Goal: Task Accomplishment & Management: Complete application form

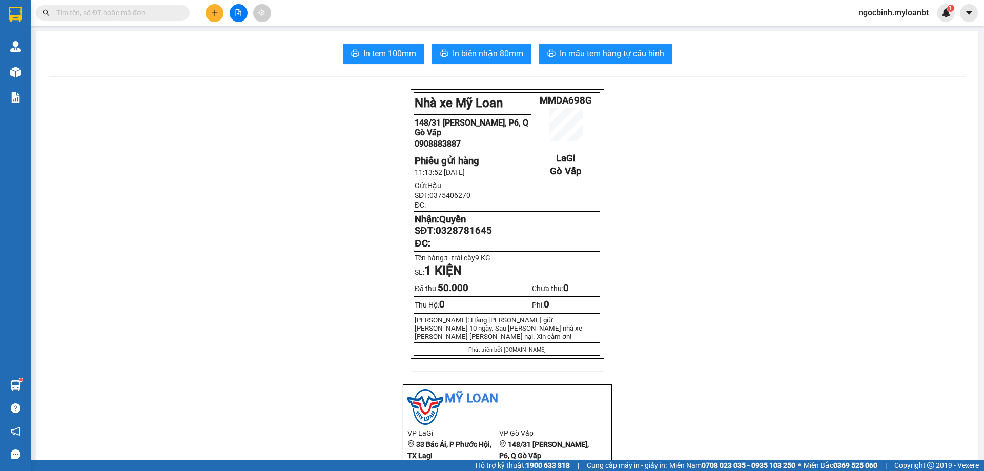
click at [115, 14] on input "text" at bounding box center [116, 12] width 121 height 11
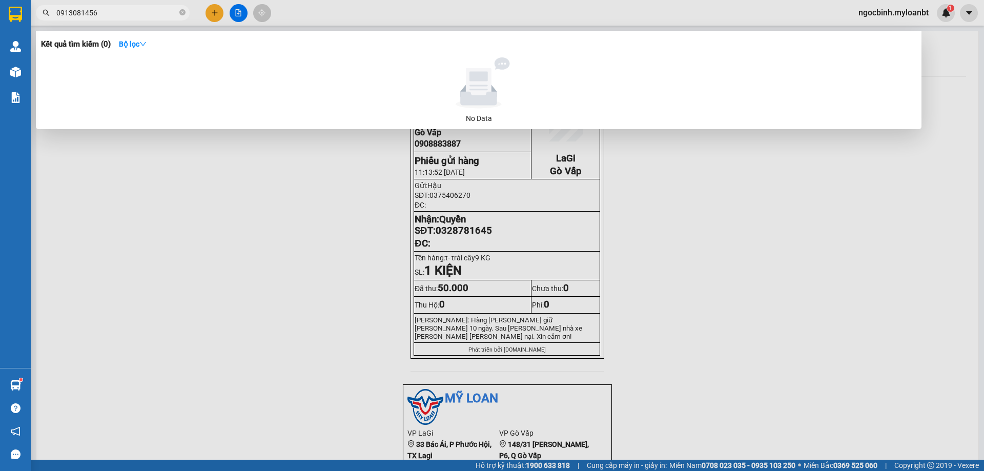
drag, startPoint x: 64, startPoint y: 12, endPoint x: 119, endPoint y: 29, distance: 57.9
click at [63, 14] on input "0913081456" at bounding box center [116, 12] width 121 height 11
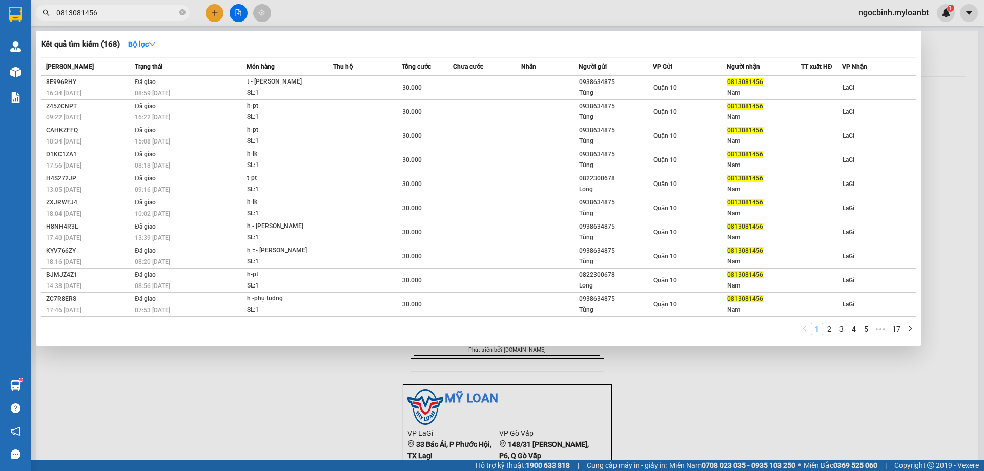
click at [127, 10] on input "0813081456" at bounding box center [116, 12] width 121 height 11
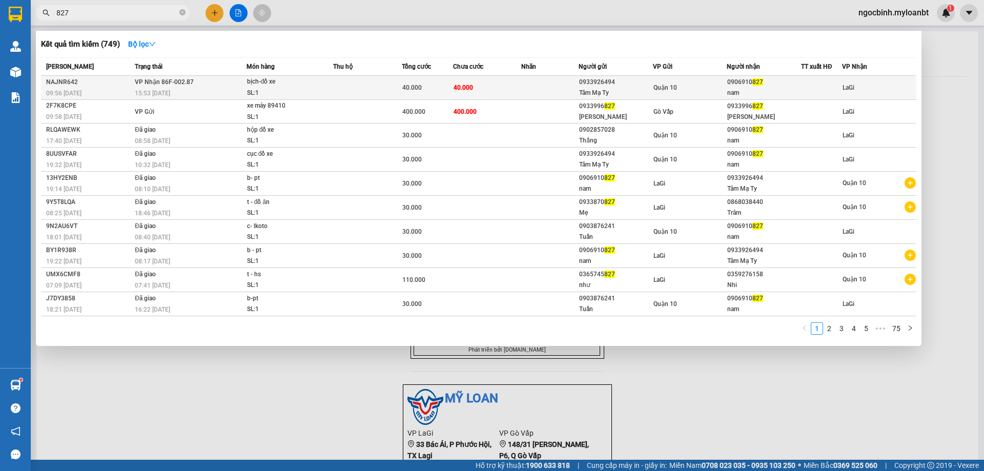
type input "827"
click at [453, 86] on td "40.000" at bounding box center [487, 88] width 69 height 24
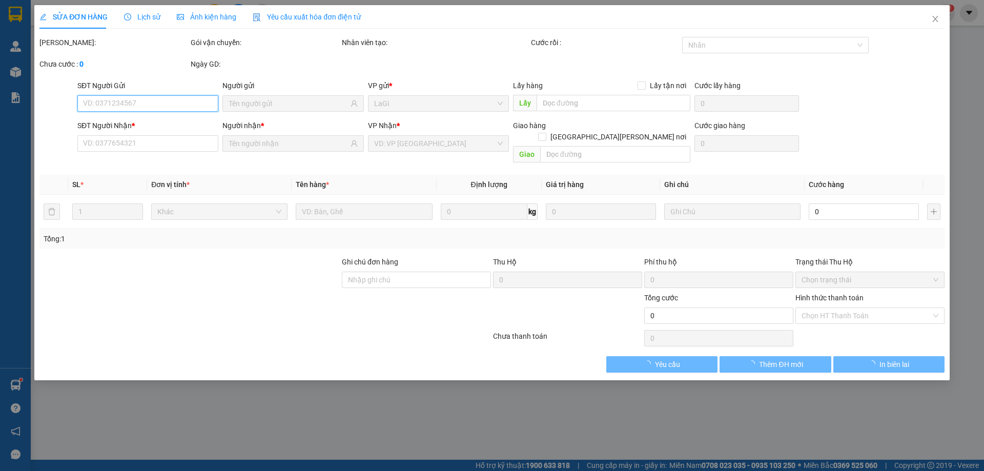
type input "0933926494"
type input "Tâm Mạ Ty"
type input "0906910827"
type input "nam"
type input "40.000"
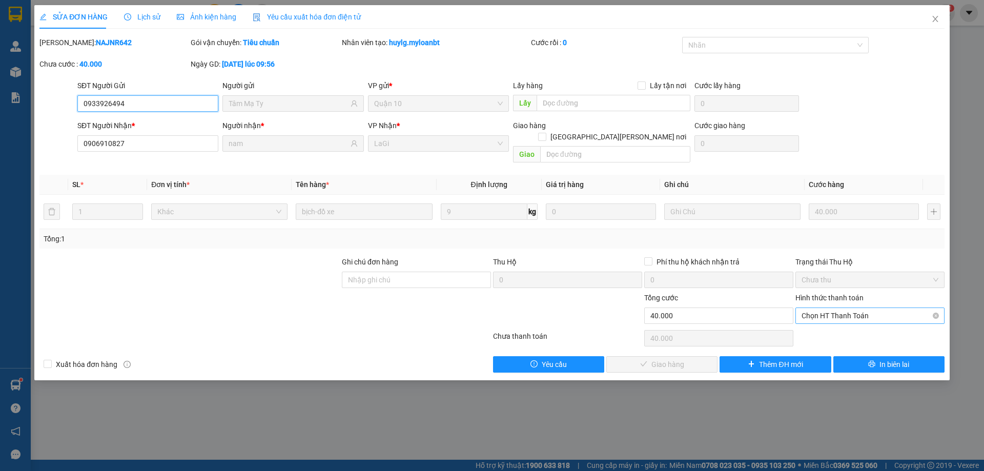
click at [874, 308] on span "Chọn HT Thanh Toán" at bounding box center [870, 315] width 137 height 15
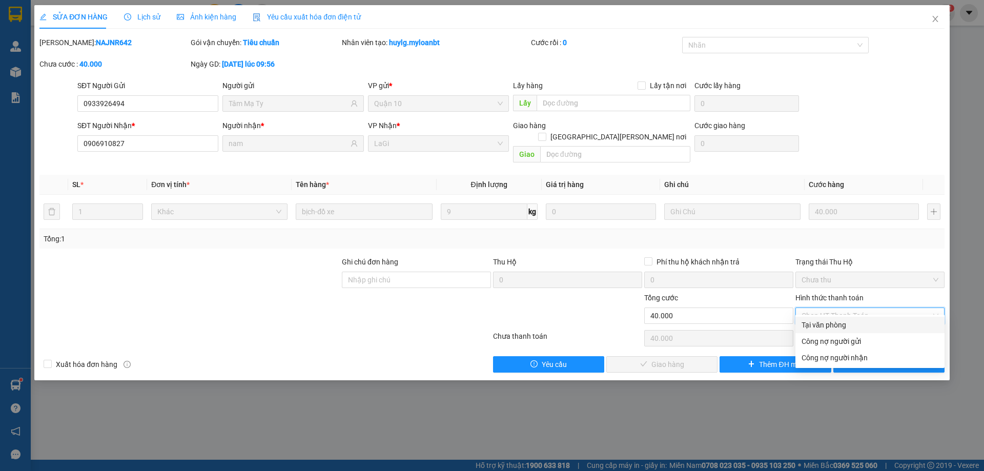
click at [828, 322] on div "Tại văn phòng" at bounding box center [870, 324] width 137 height 11
type input "0"
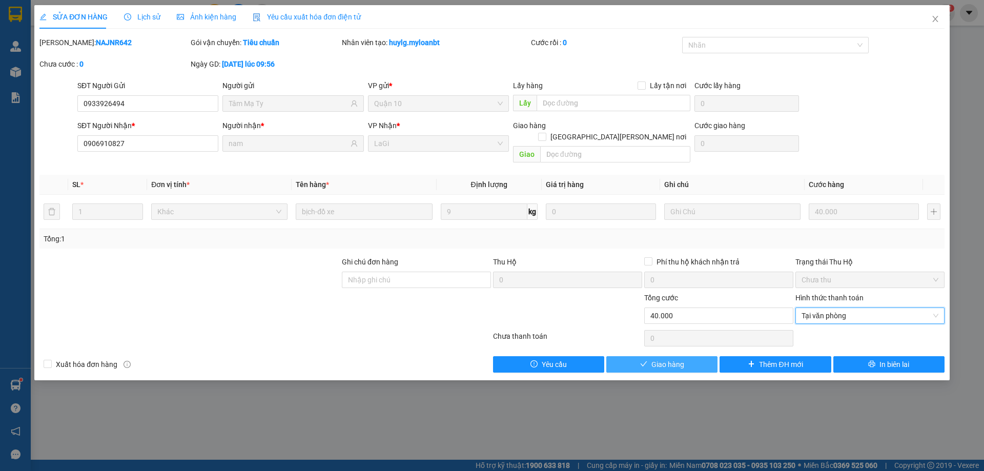
click at [664, 359] on span "Giao hàng" at bounding box center [668, 364] width 33 height 11
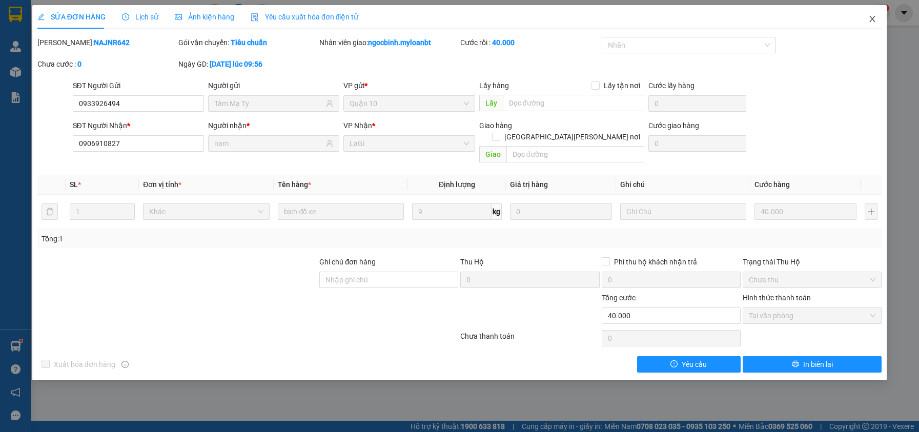
click at [875, 22] on icon "close" at bounding box center [873, 19] width 6 height 6
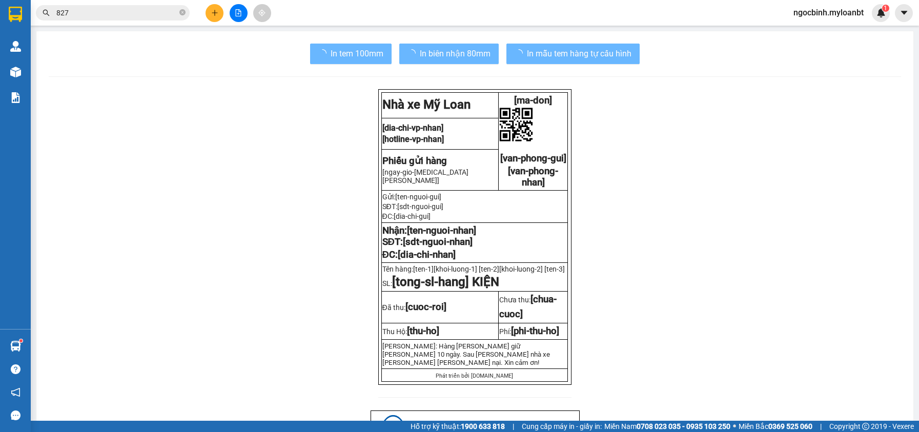
click at [121, 14] on input "827" at bounding box center [116, 12] width 121 height 11
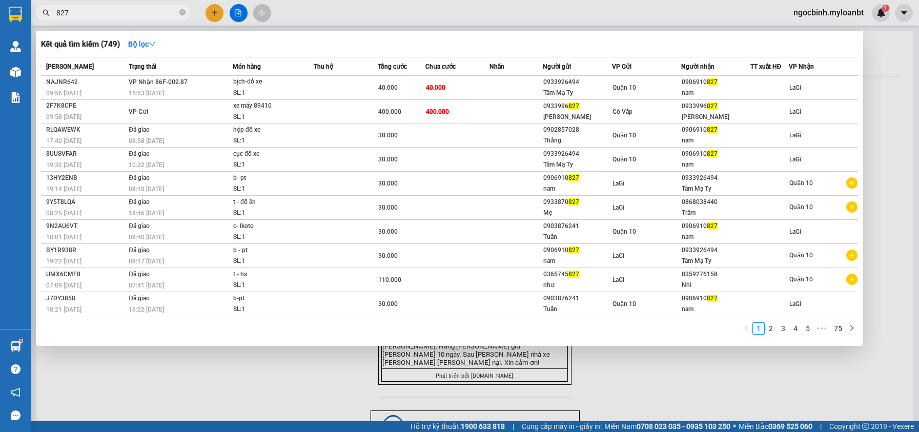
click at [121, 14] on input "827" at bounding box center [116, 12] width 121 height 11
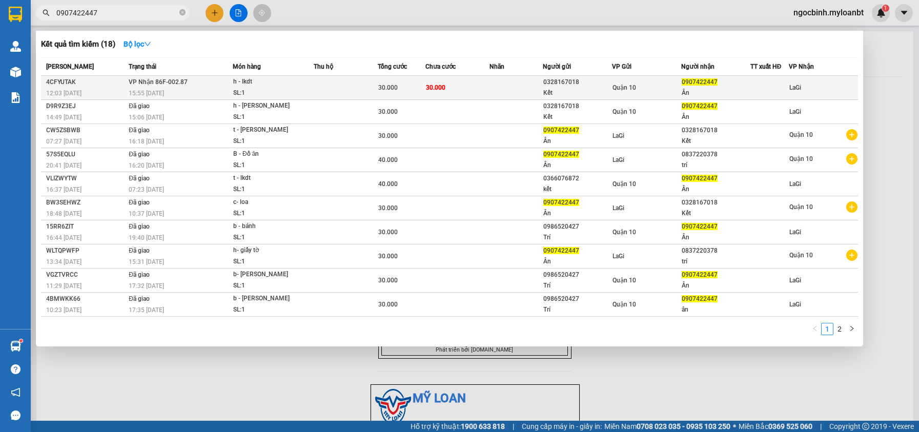
type input "0907422447"
click at [359, 83] on td at bounding box center [346, 88] width 64 height 24
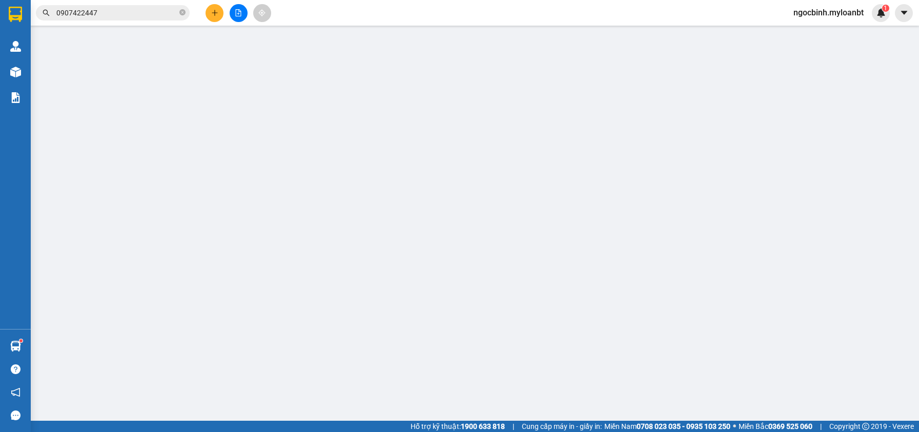
type input "0328167018"
type input "Kết"
type input "0907422447"
type input "Ân"
type input "30.000"
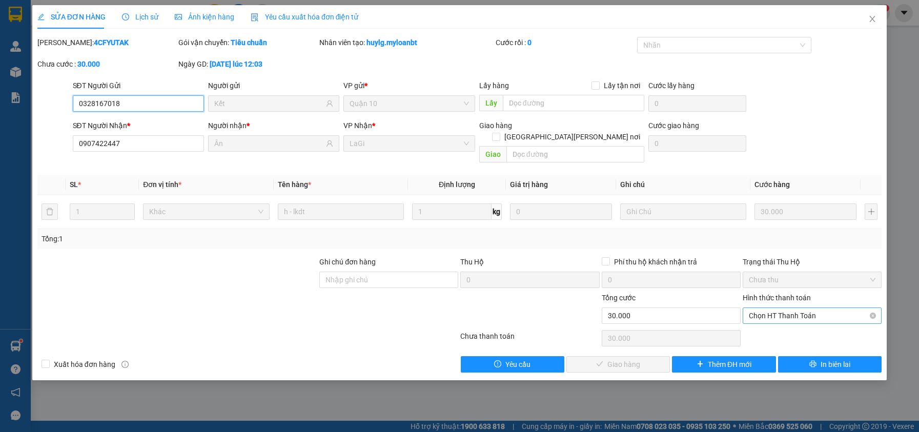
click at [790, 308] on span "Chọn HT Thanh Toán" at bounding box center [812, 315] width 127 height 15
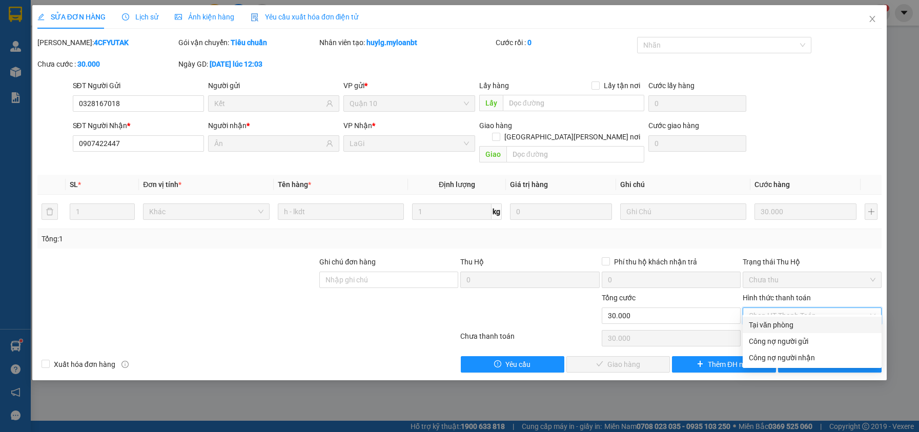
click at [765, 323] on div "Tại văn phòng" at bounding box center [812, 324] width 127 height 11
type input "0"
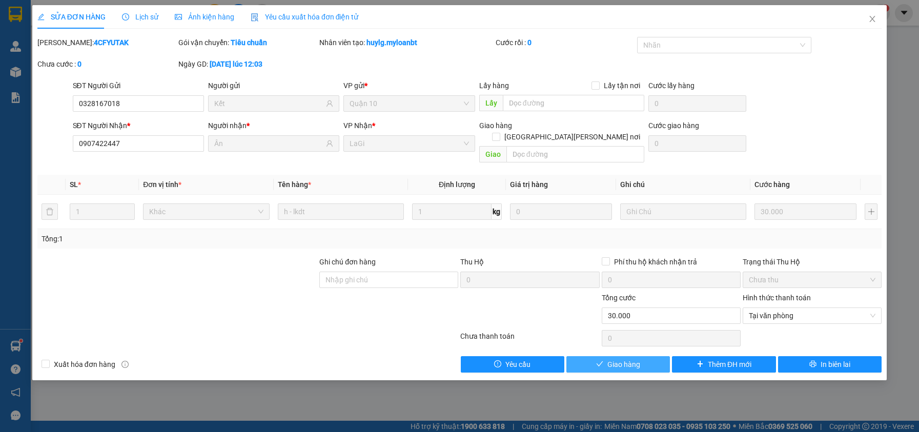
click at [600, 360] on icon "check" at bounding box center [599, 363] width 7 height 7
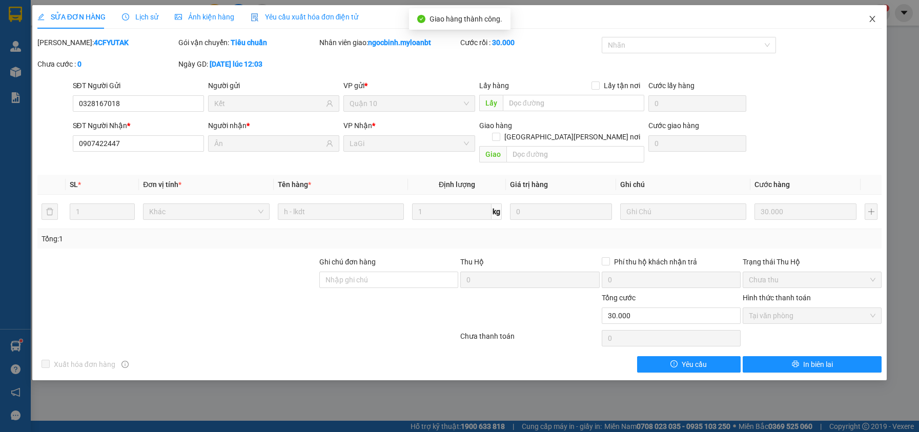
click at [865, 26] on span "Close" at bounding box center [872, 19] width 29 height 29
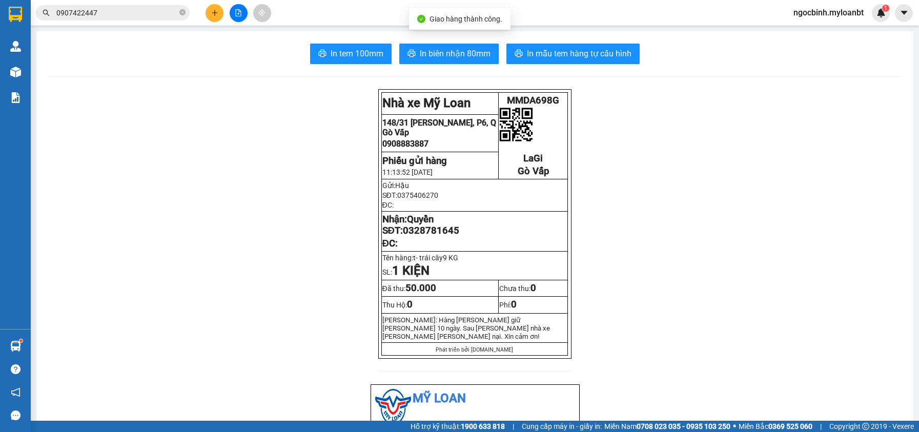
click at [106, 11] on input "0907422447" at bounding box center [116, 12] width 121 height 11
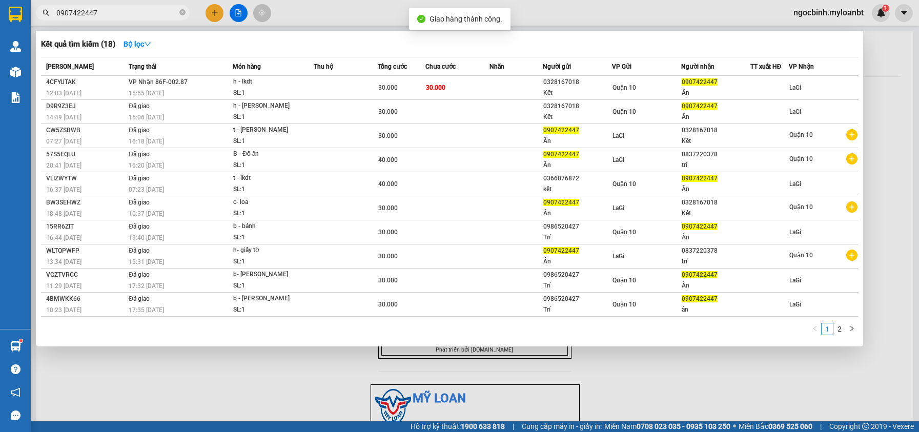
click at [106, 11] on input "0907422447" at bounding box center [116, 12] width 121 height 11
click at [182, 17] on span at bounding box center [182, 13] width 6 height 10
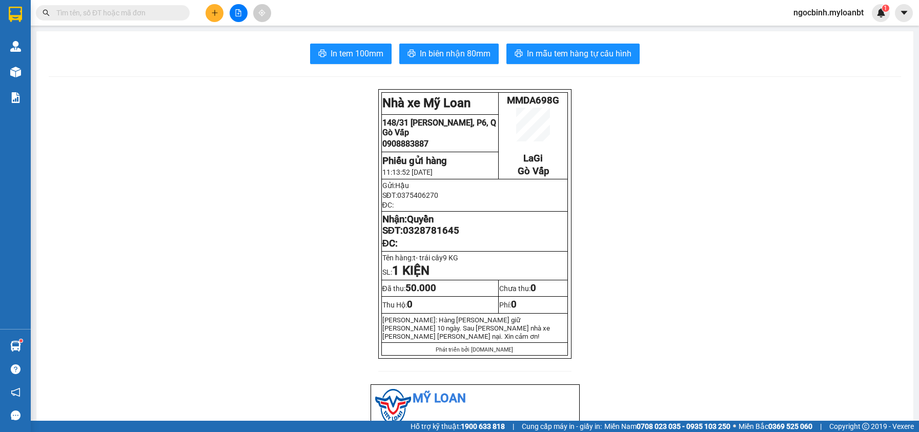
click at [181, 45] on div "In tem 100mm In biên nhận 80mm In mẫu tem hàng tự cấu hình" at bounding box center [475, 54] width 853 height 21
click at [172, 54] on div "In tem 100mm In biên nhận 80mm In mẫu tem hàng tự cấu hình" at bounding box center [475, 54] width 853 height 21
click at [152, 18] on span at bounding box center [113, 12] width 154 height 15
click at [156, 13] on input "text" at bounding box center [116, 12] width 121 height 11
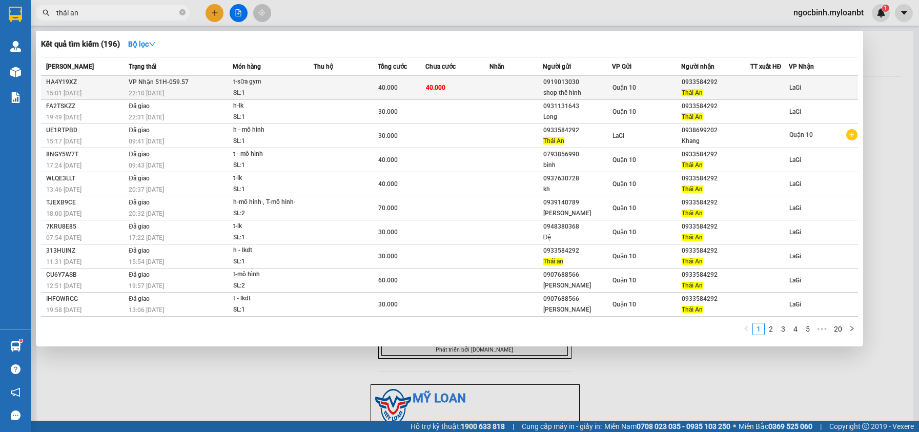
type input "thái an"
click at [302, 83] on div "t-sữa gym" at bounding box center [271, 81] width 77 height 11
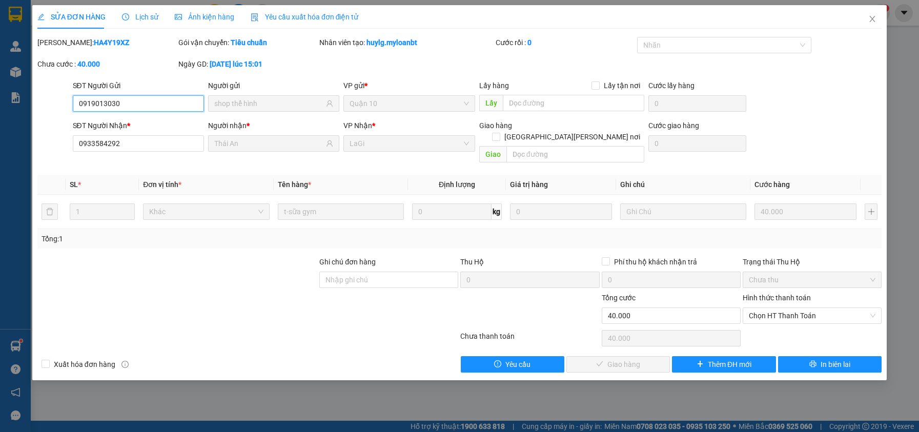
type input "0919013030"
type input "shop thể hình"
type input "0933584292"
type input "Thái An"
type input "40.000"
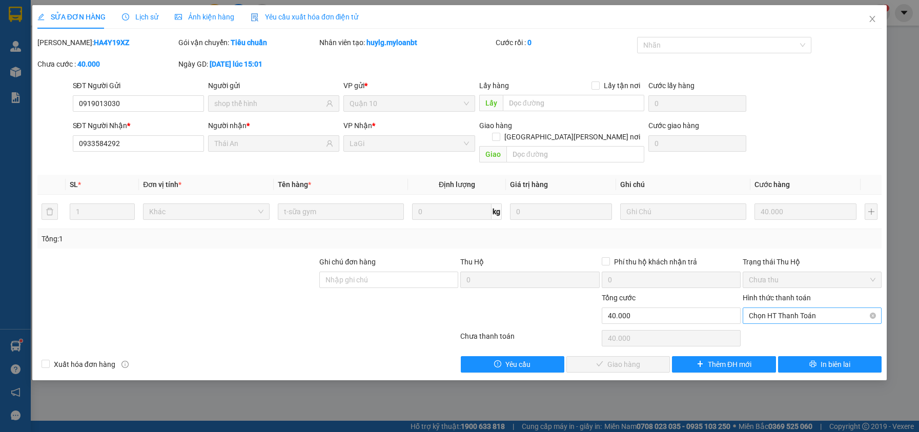
click at [759, 296] on div "Hình thức thanh toán Chọn HT Thanh Toán" at bounding box center [812, 310] width 139 height 36
click at [760, 308] on span "Chọn HT Thanh Toán" at bounding box center [812, 315] width 127 height 15
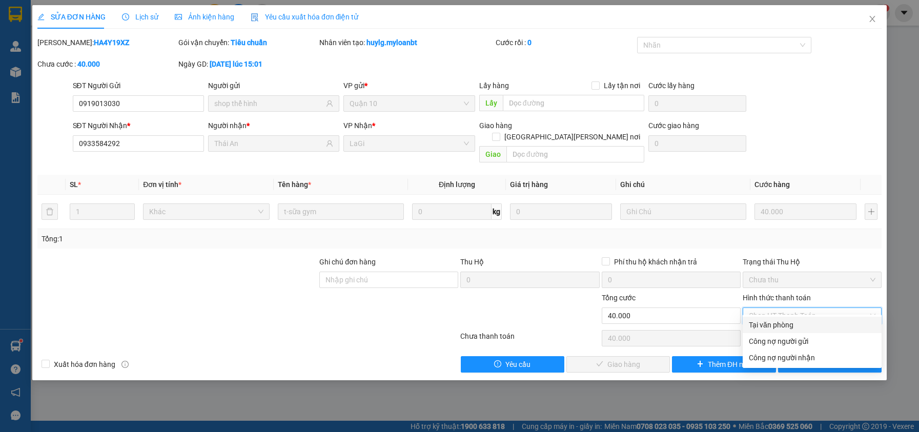
click at [755, 324] on div "Tại văn phòng" at bounding box center [812, 324] width 127 height 11
type input "0"
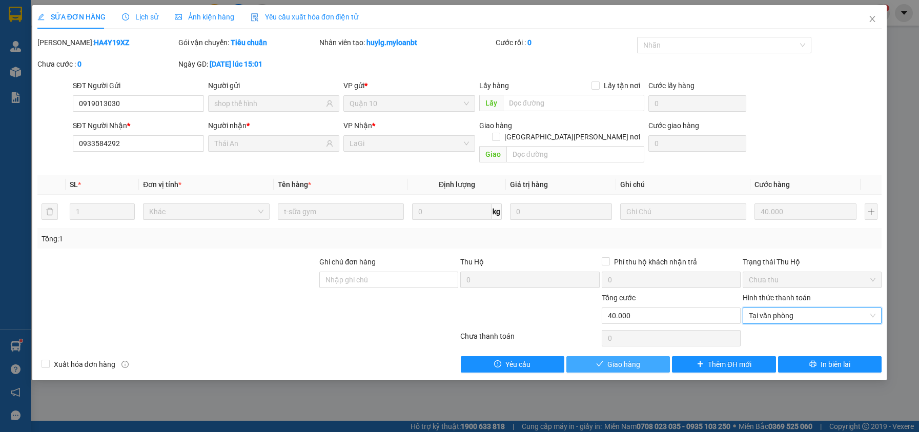
click at [662, 356] on button "Giao hàng" at bounding box center [618, 364] width 104 height 16
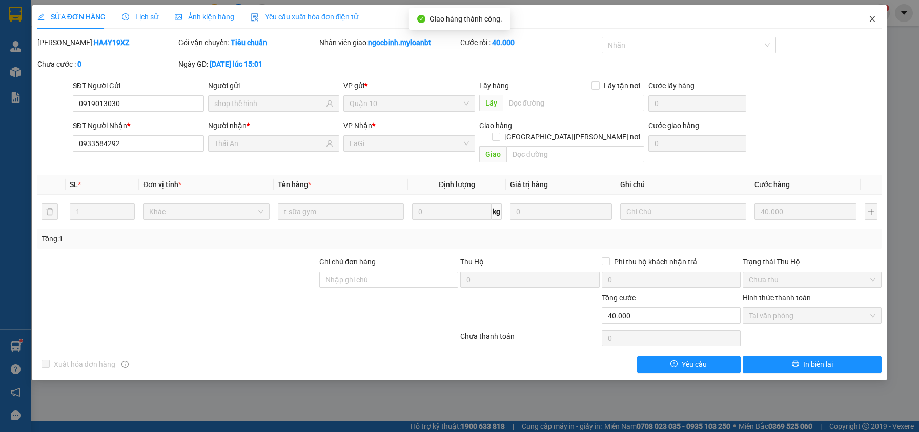
click at [877, 19] on icon "close" at bounding box center [872, 19] width 8 height 8
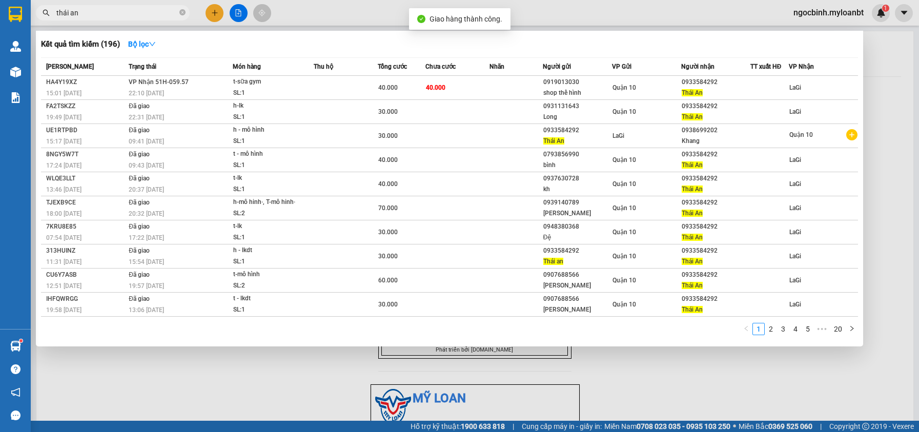
click at [179, 10] on span "thái an" at bounding box center [113, 12] width 154 height 15
click at [183, 12] on icon "close-circle" at bounding box center [182, 12] width 6 height 6
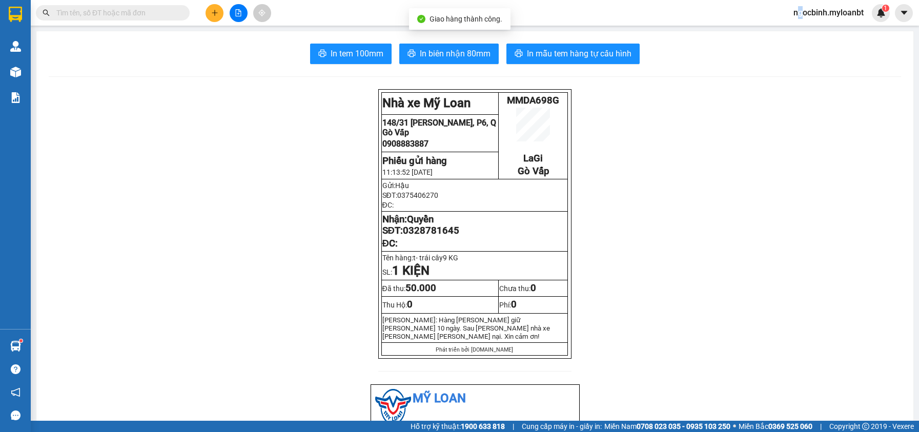
click at [799, 7] on span "ngocbinh.myloanbt" at bounding box center [828, 12] width 87 height 13
click at [807, 29] on span "Đăng xuất" at bounding box center [833, 31] width 66 height 11
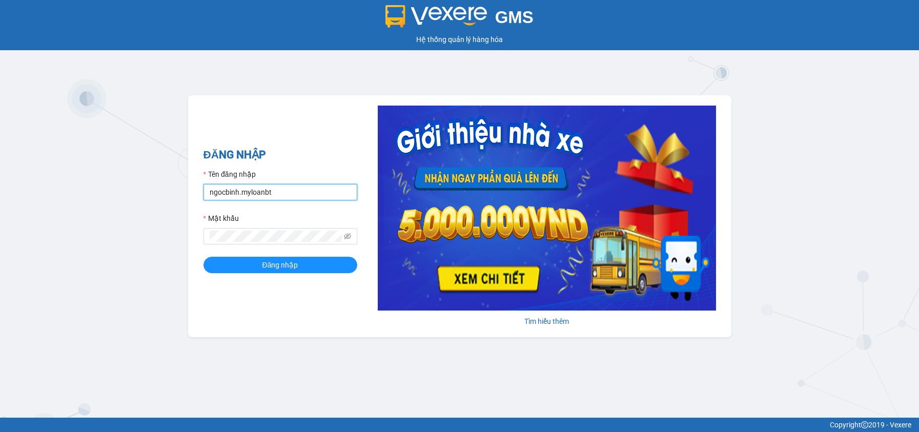
click at [291, 187] on input "ngocbinh.myloanbt" at bounding box center [281, 192] width 154 height 16
type input "phantanthanh.myloanbt"
click at [315, 271] on button "Đăng nhập" at bounding box center [281, 265] width 154 height 16
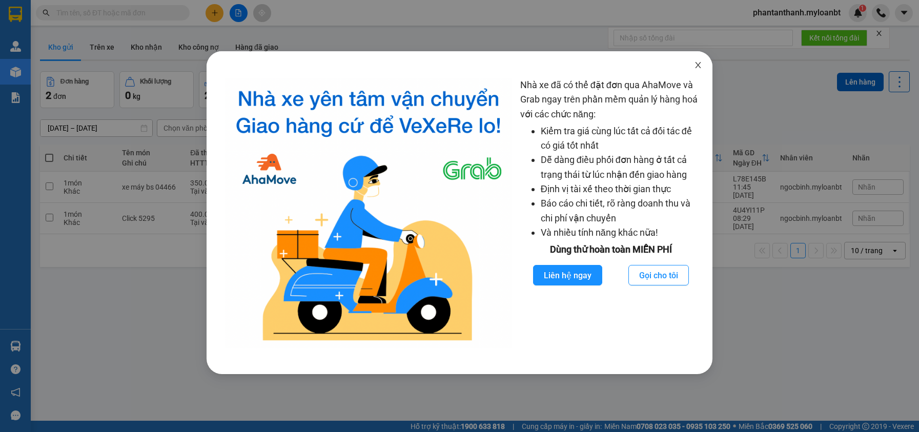
click at [692, 67] on span "Close" at bounding box center [698, 65] width 29 height 29
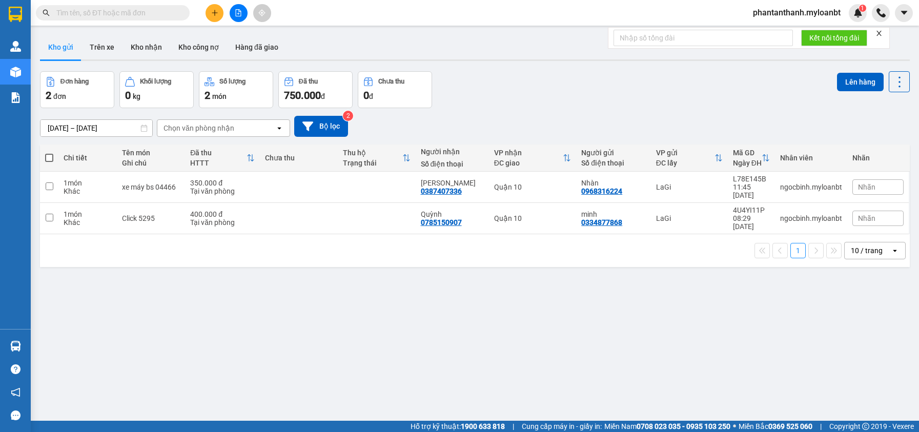
click at [146, 17] on input "text" at bounding box center [116, 12] width 121 height 11
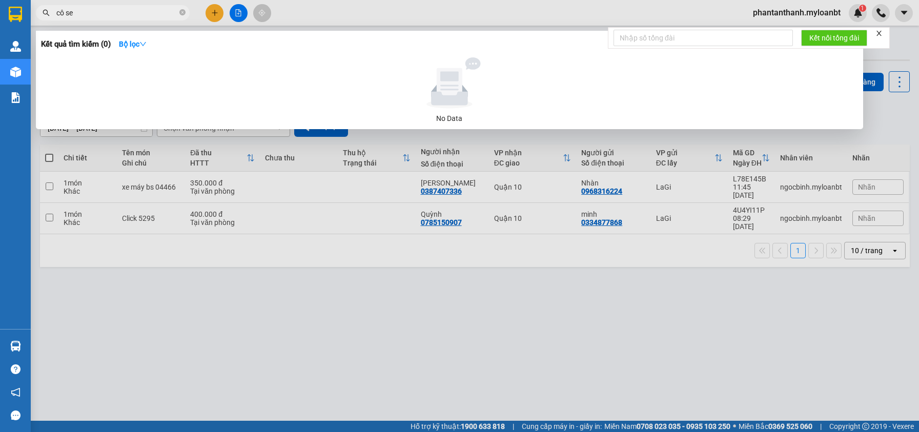
type input "cô sen"
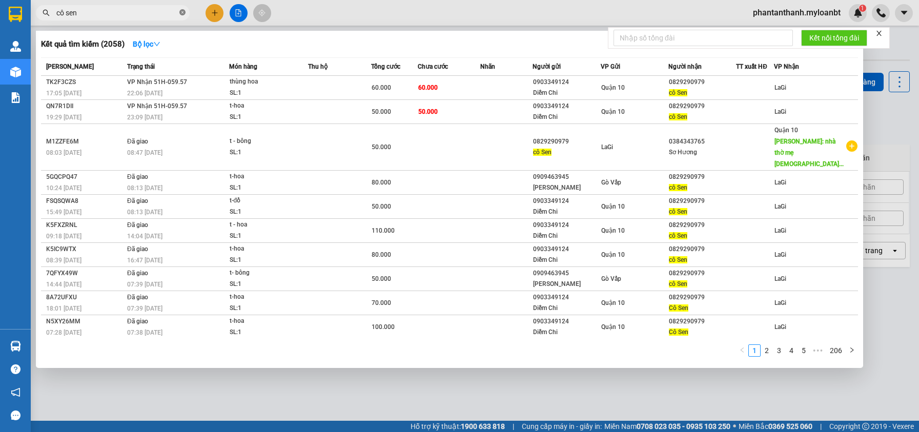
click at [181, 13] on icon "close-circle" at bounding box center [182, 12] width 6 height 6
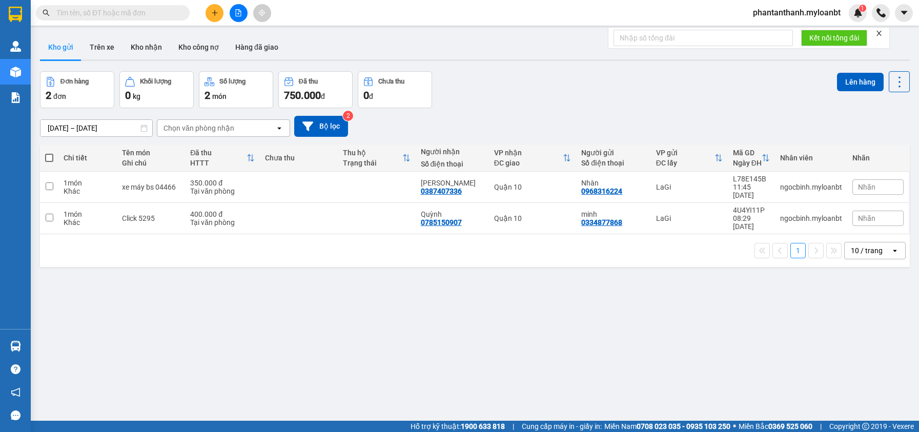
click at [156, 13] on input "text" at bounding box center [116, 12] width 121 height 11
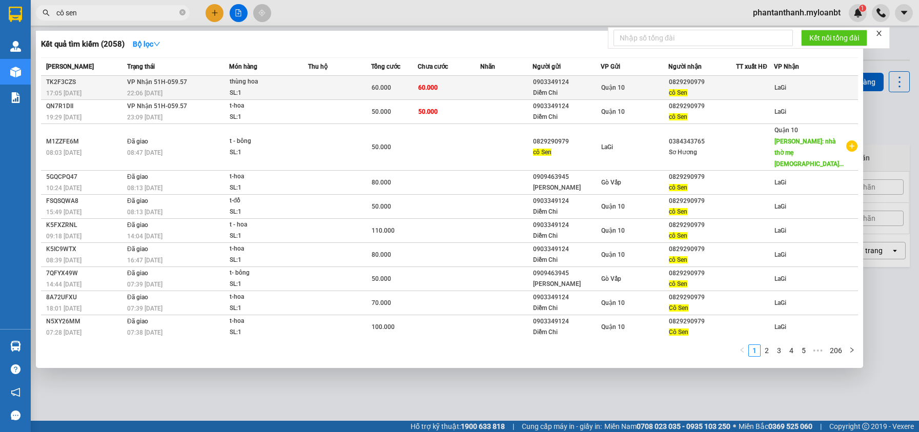
type input "cô sen"
click at [517, 90] on td at bounding box center [506, 88] width 52 height 24
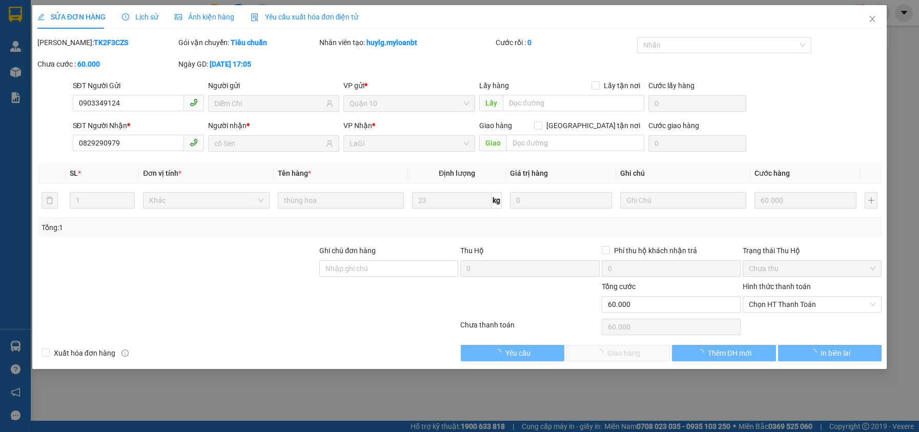
type input "0903349124"
type input "Diễm Chi"
type input "0829290979"
type input "cô Sen"
type input "60.000"
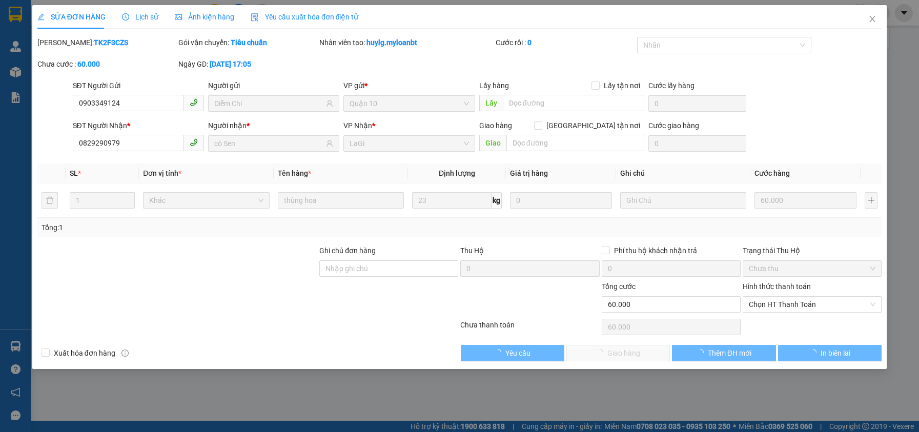
type input "60.000"
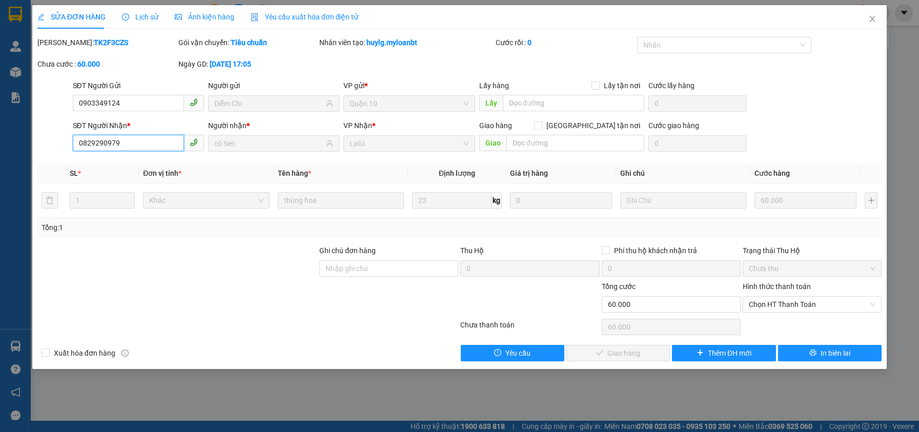
click at [150, 143] on input "0829290979" at bounding box center [128, 143] width 111 height 16
click at [149, 141] on input "0829290979" at bounding box center [128, 143] width 111 height 16
click at [147, 141] on input "0829290979" at bounding box center [128, 143] width 111 height 16
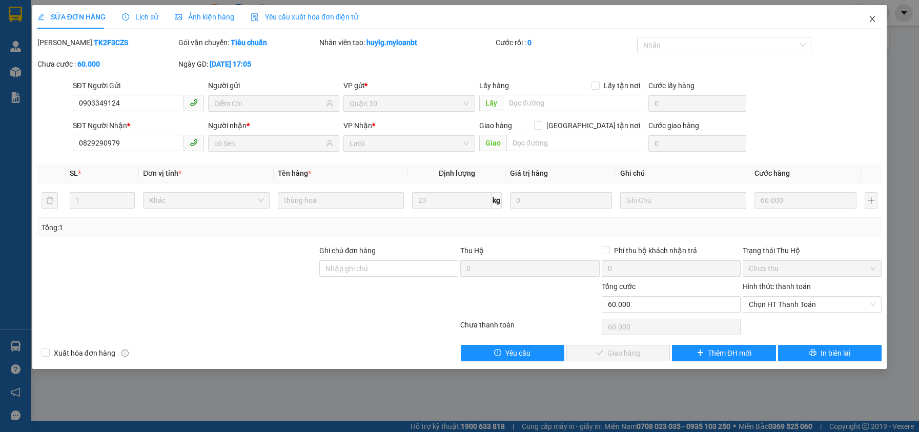
click at [877, 16] on span "Close" at bounding box center [872, 19] width 29 height 29
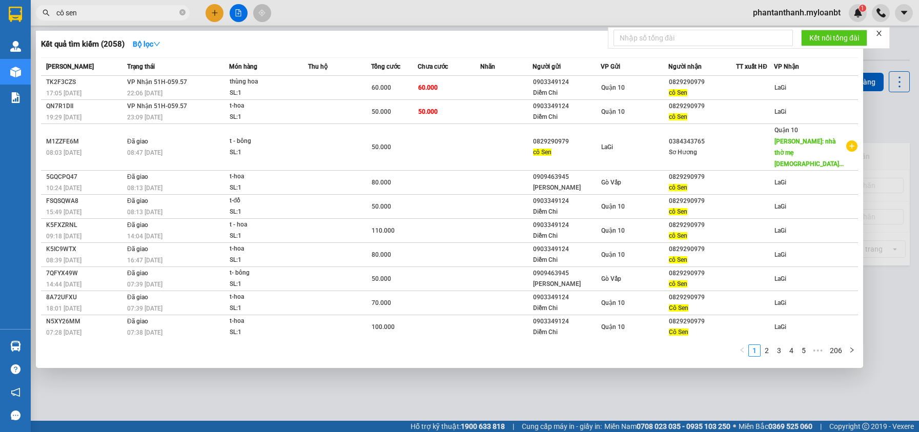
click at [130, 12] on input "cô sen" at bounding box center [116, 12] width 121 height 11
click at [130, 11] on input "cô sen" at bounding box center [116, 12] width 121 height 11
click at [128, 8] on input "cô sen" at bounding box center [116, 12] width 121 height 11
paste input "0829290979"
type input "cô sen0829290979"
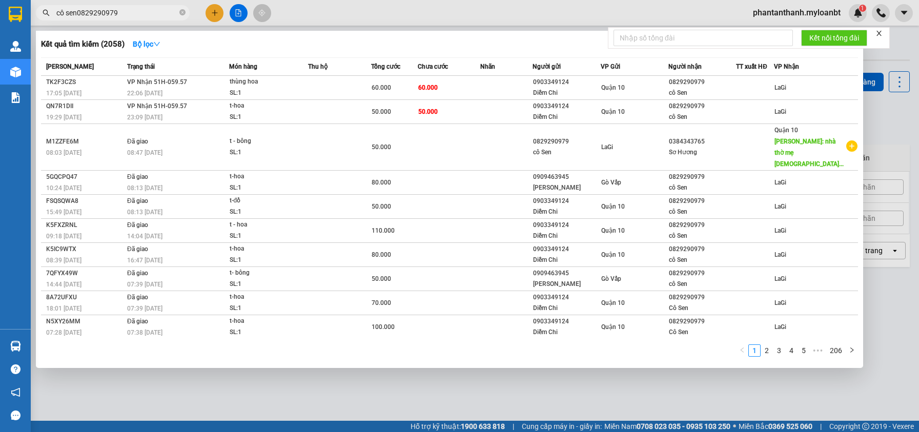
click at [126, 10] on input "cô sen0829290979" at bounding box center [116, 12] width 121 height 11
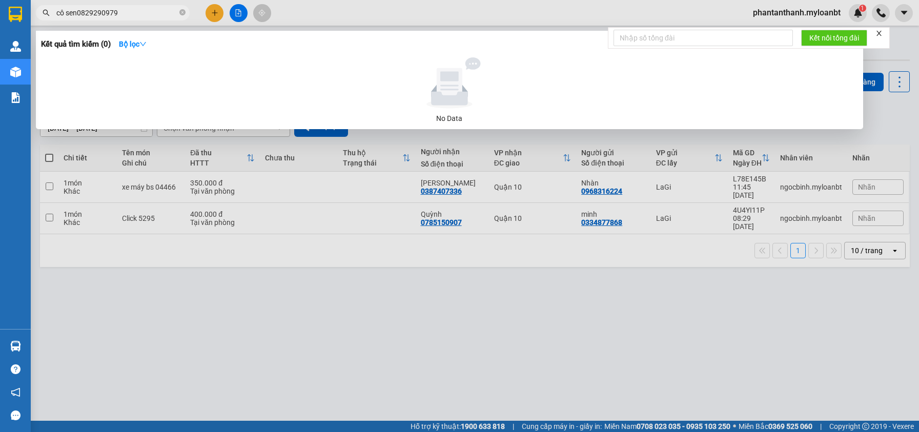
click at [126, 10] on input "cô sen0829290979" at bounding box center [116, 12] width 121 height 11
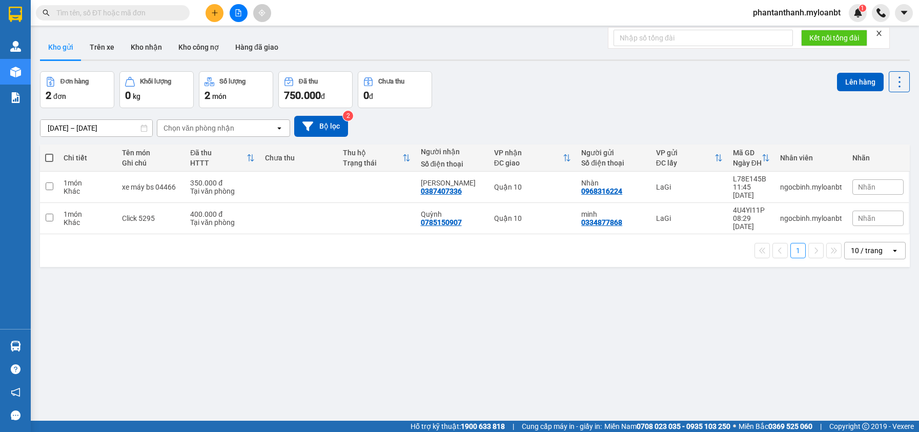
drag, startPoint x: 198, startPoint y: 273, endPoint x: 199, endPoint y: 246, distance: 27.2
click at [198, 273] on div "ver 1.8.143 Kho gửi Trên xe Kho nhận Kho công nợ Hàng đã giao Đơn hàng 2 đơn Kh…" at bounding box center [475, 247] width 878 height 432
click at [299, 348] on div "ver 1.8.143 Kho gửi Trên xe Kho nhận Kho công nợ Hàng đã giao Đơn hàng 2 đơn Kh…" at bounding box center [475, 247] width 878 height 432
click at [184, 49] on button "Kho công nợ" at bounding box center [198, 47] width 57 height 25
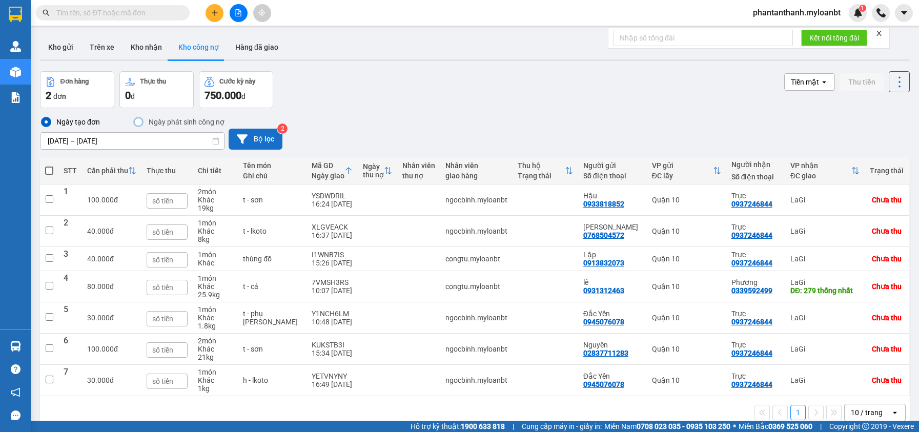
click at [238, 138] on icon at bounding box center [242, 138] width 11 height 9
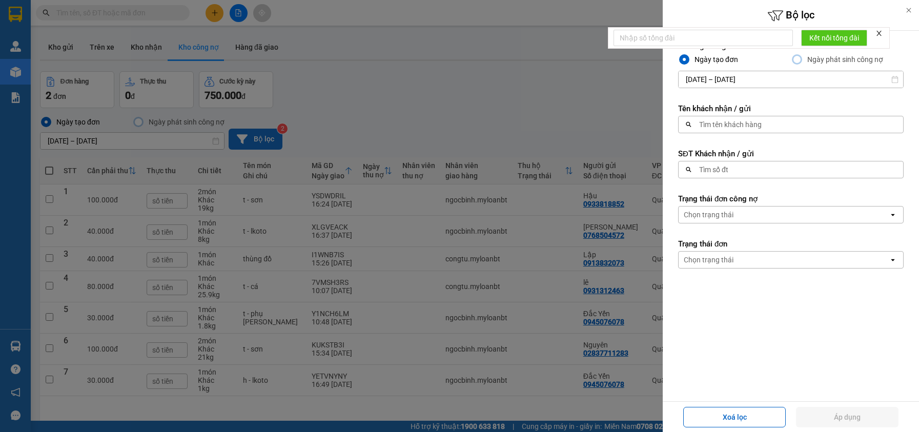
click at [549, 85] on div at bounding box center [459, 216] width 919 height 432
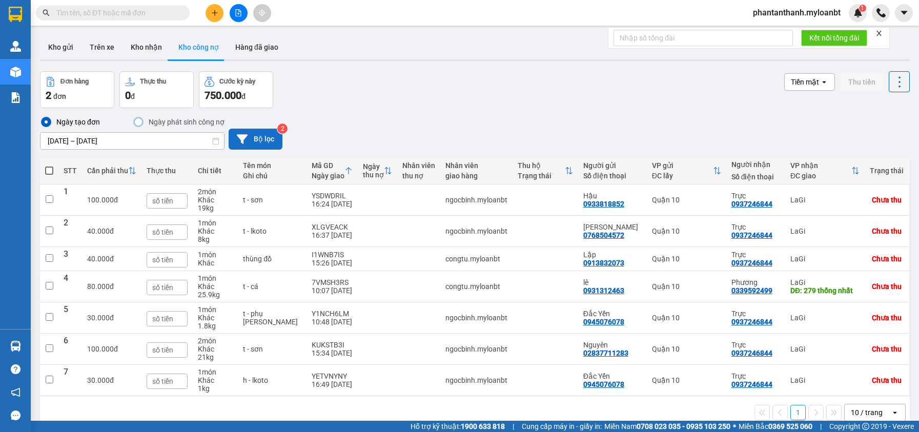
click at [104, 144] on input "10/09/2025 – 13/09/2025" at bounding box center [132, 141] width 184 height 16
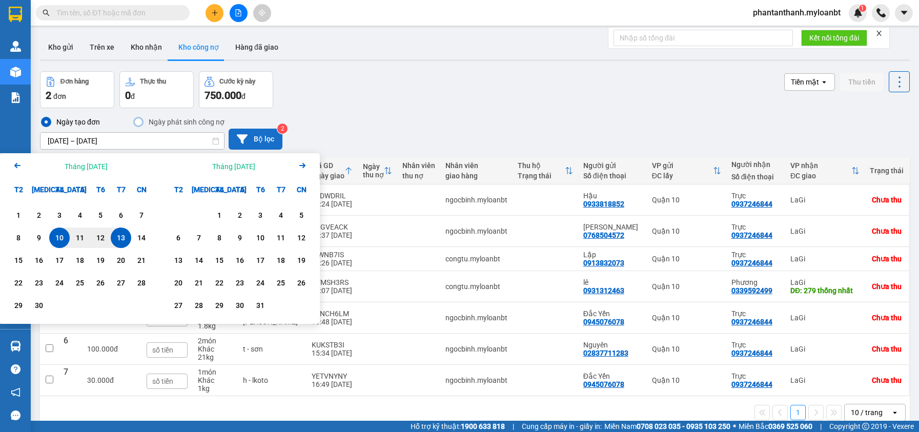
click at [13, 164] on icon "Arrow Left" at bounding box center [17, 165] width 12 height 12
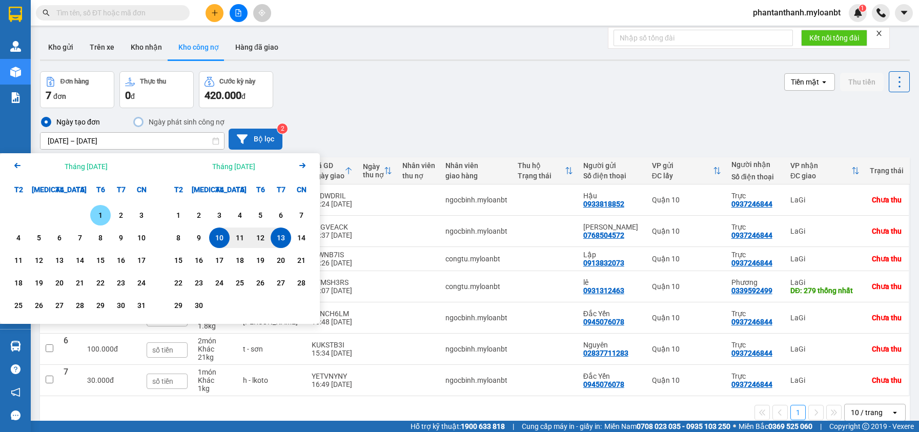
click at [98, 217] on div "1" at bounding box center [100, 215] width 14 height 12
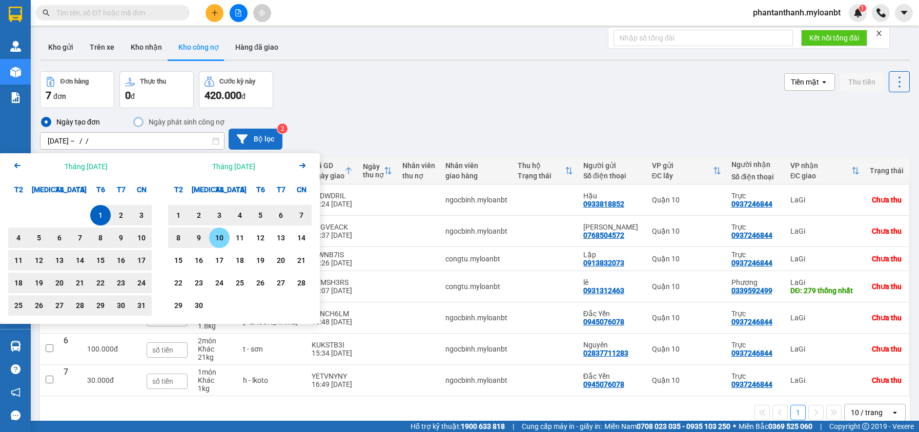
click at [219, 238] on div "10" at bounding box center [219, 238] width 14 height 12
type input "01/08/2025 – 10/09/2025"
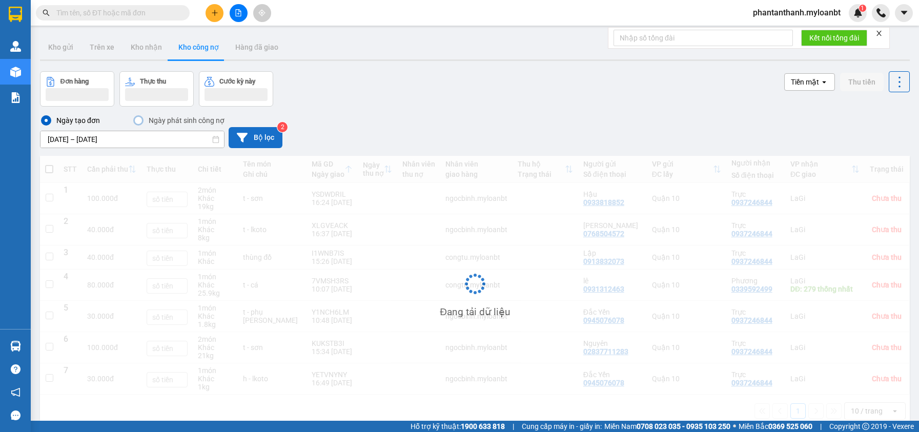
click at [239, 141] on icon at bounding box center [242, 137] width 11 height 11
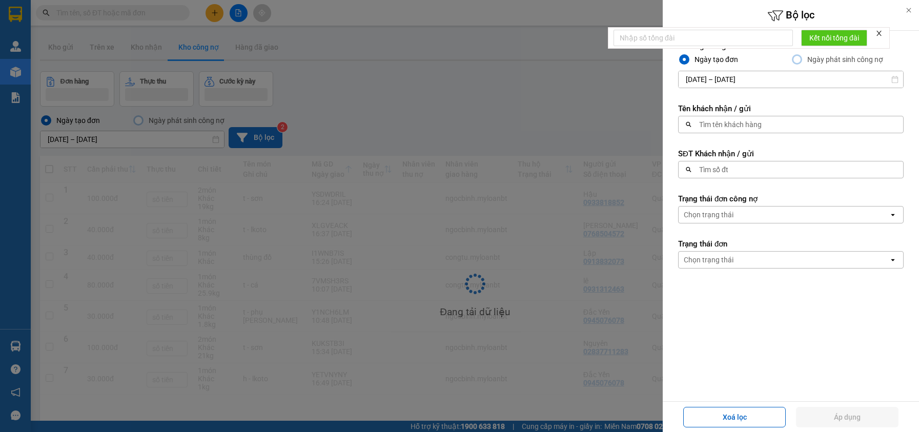
click at [509, 112] on div at bounding box center [459, 216] width 919 height 432
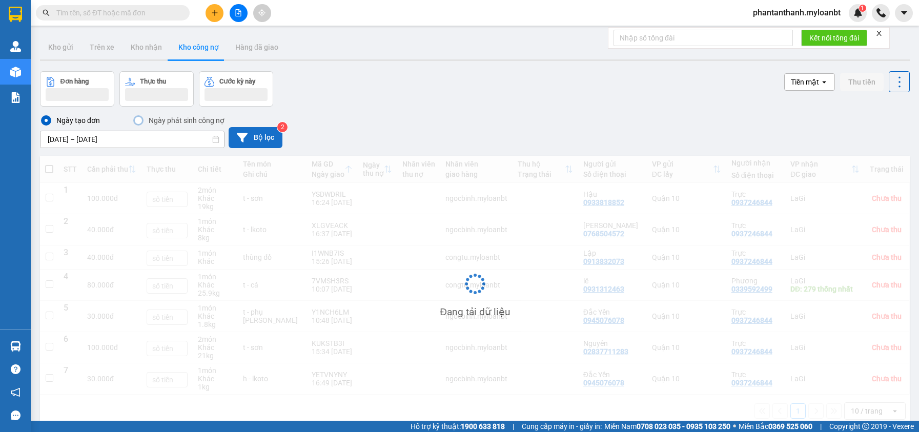
click at [268, 138] on button "Bộ lọc" at bounding box center [256, 137] width 54 height 21
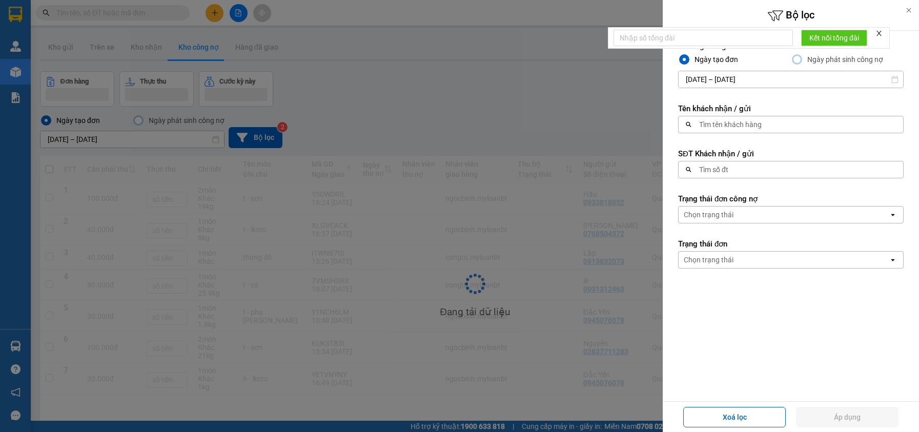
click at [730, 170] on div "Tìm số đt" at bounding box center [788, 169] width 218 height 16
paste input "0829290979"
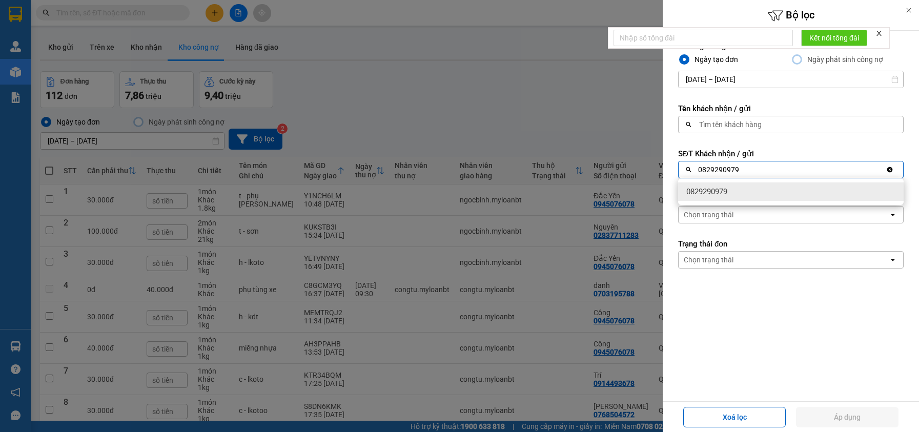
type input "0829290979"
click at [748, 192] on div "0829290979" at bounding box center [791, 192] width 226 height 18
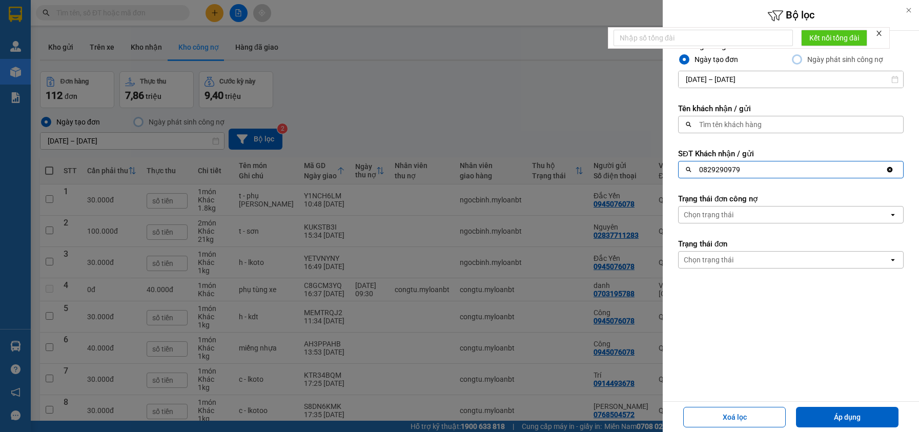
click at [735, 209] on div "Chọn trạng thái" at bounding box center [784, 215] width 210 height 16
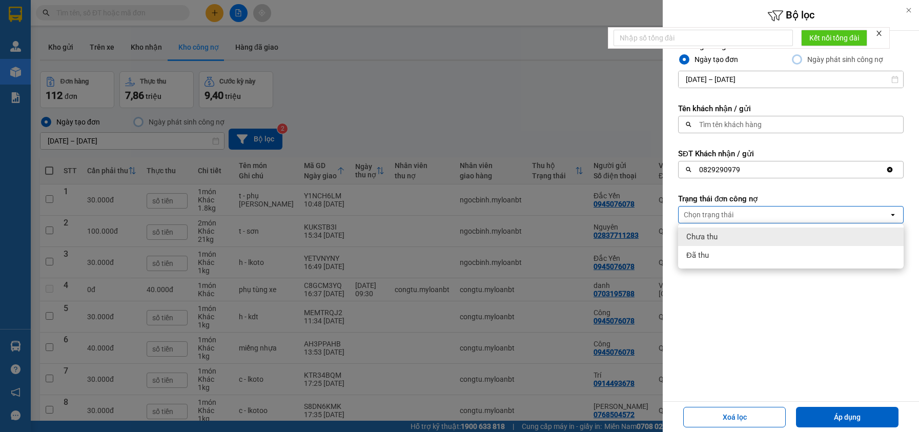
click at [728, 238] on div "Chưa thu" at bounding box center [791, 237] width 226 height 18
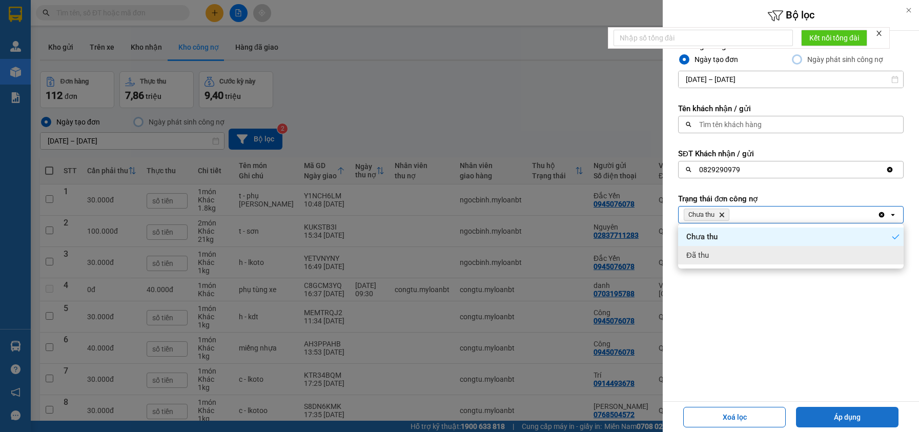
click at [831, 421] on button "Áp dụng" at bounding box center [847, 417] width 103 height 21
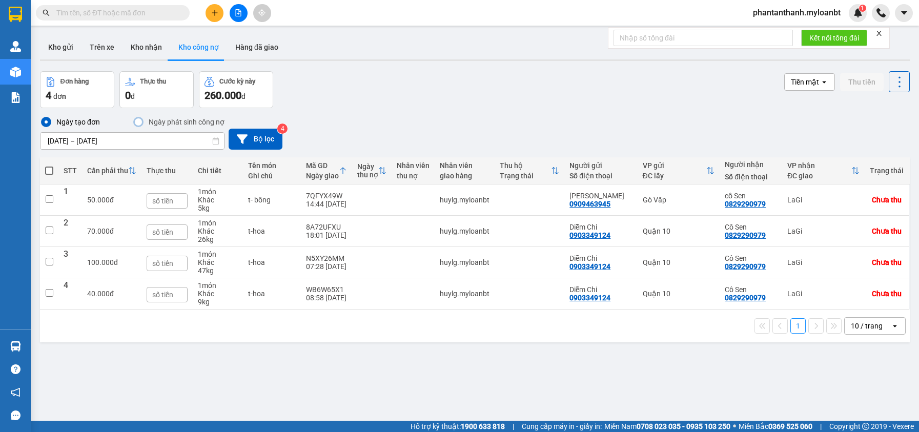
click at [149, 7] on span at bounding box center [113, 12] width 154 height 15
click at [137, 19] on span at bounding box center [113, 12] width 154 height 15
click at [152, 8] on input "text" at bounding box center [116, 12] width 121 height 11
click at [145, 12] on input "text" at bounding box center [116, 12] width 121 height 11
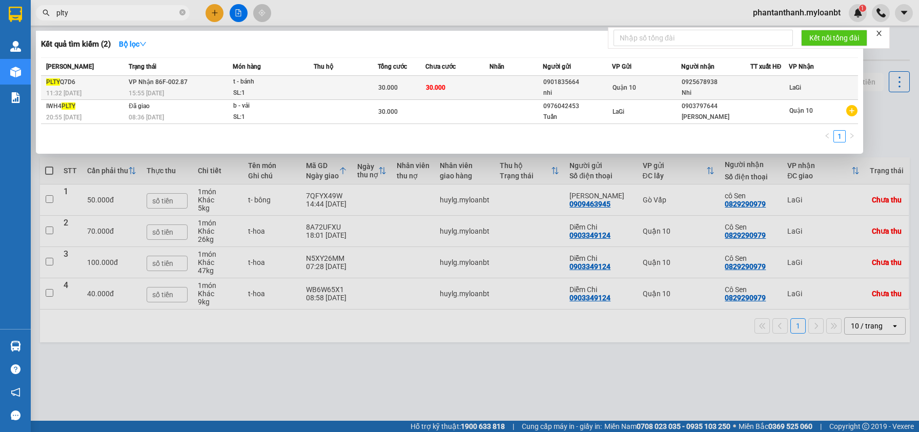
type input "plty"
click at [319, 81] on td at bounding box center [346, 88] width 64 height 24
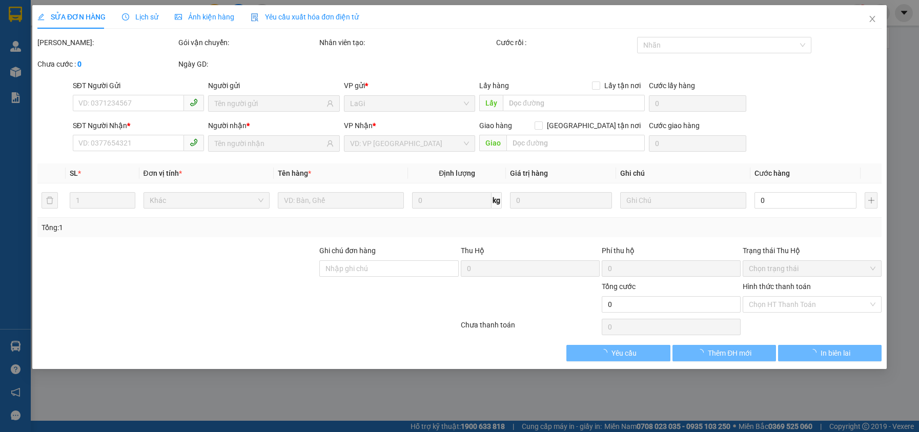
type input "0901835664"
type input "nhi"
type input "0925678938"
type input "Nhi"
type input "30.000"
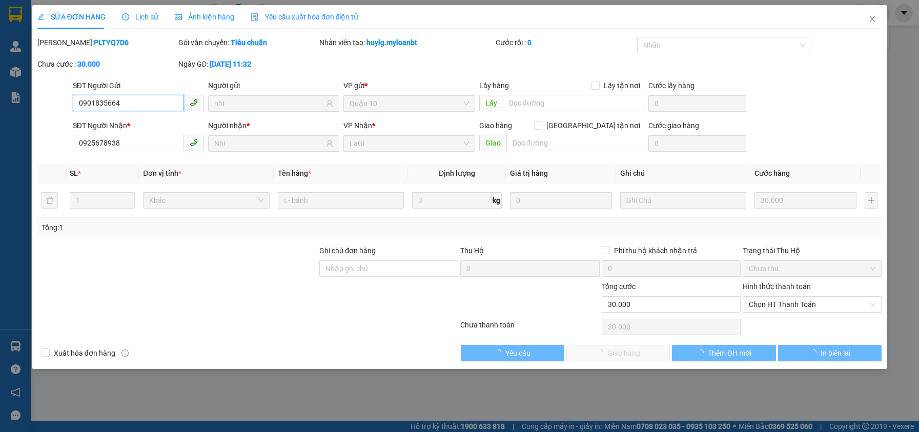
click at [780, 310] on span "Chọn HT Thanh Toán" at bounding box center [812, 304] width 127 height 15
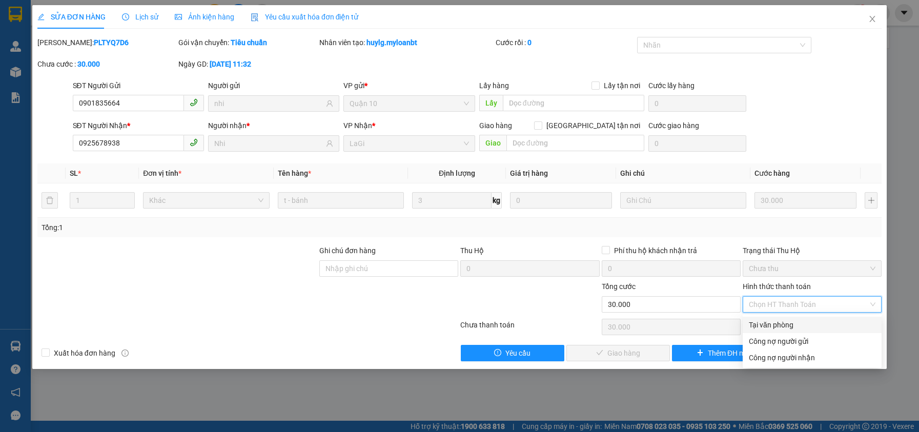
click at [775, 327] on div "Tại văn phòng" at bounding box center [812, 324] width 127 height 11
type input "0"
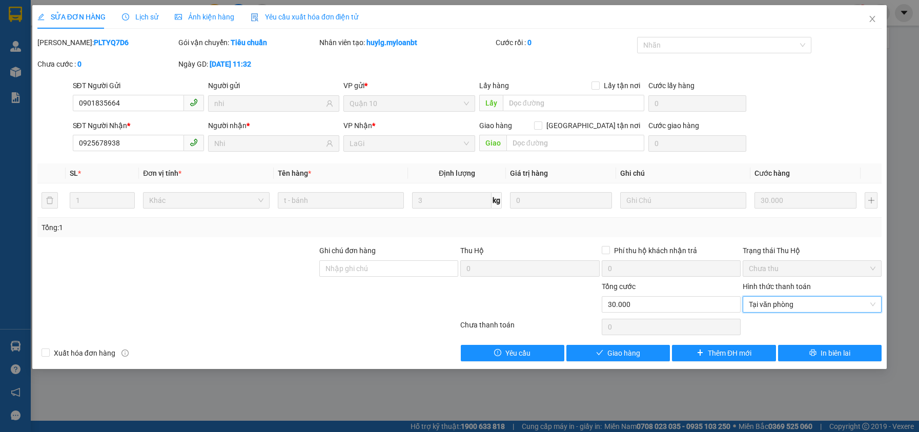
click at [623, 363] on div "SỬA ĐƠN HÀNG Lịch sử Ảnh kiện hàng Yêu cầu xuất hóa đơn điện tử Total Paid Fee …" at bounding box center [459, 187] width 855 height 364
click at [624, 358] on span "Giao hàng" at bounding box center [623, 353] width 33 height 11
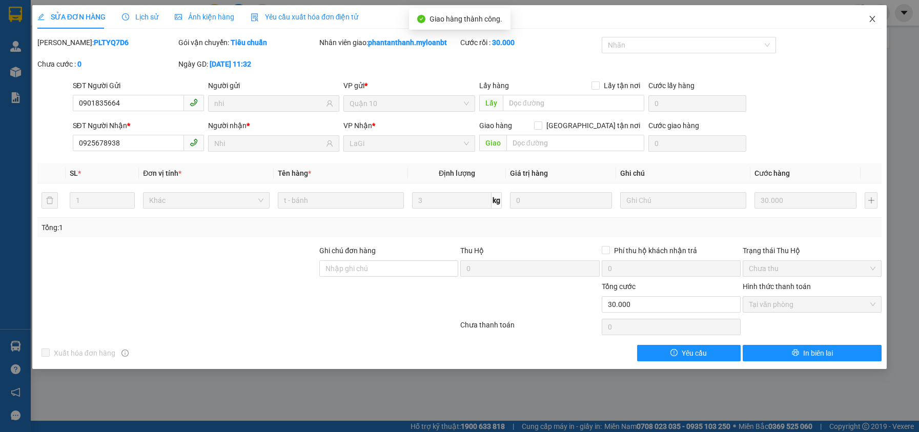
click at [871, 26] on span "Close" at bounding box center [872, 19] width 29 height 29
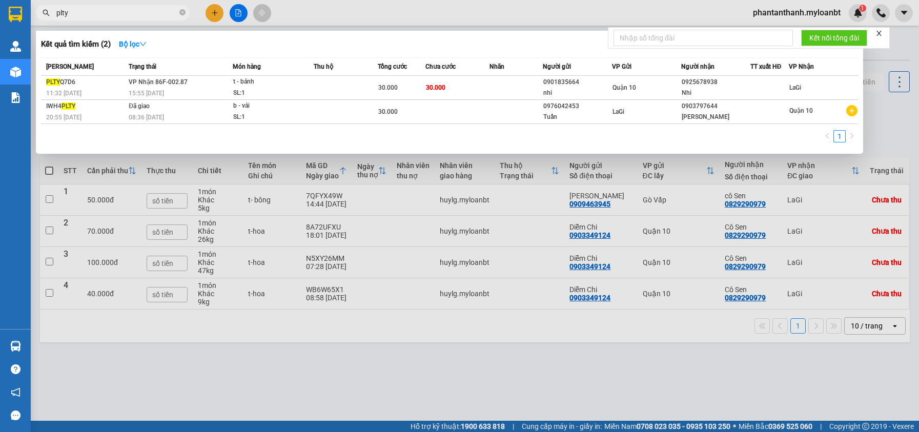
click at [162, 14] on input "plty" at bounding box center [116, 12] width 121 height 11
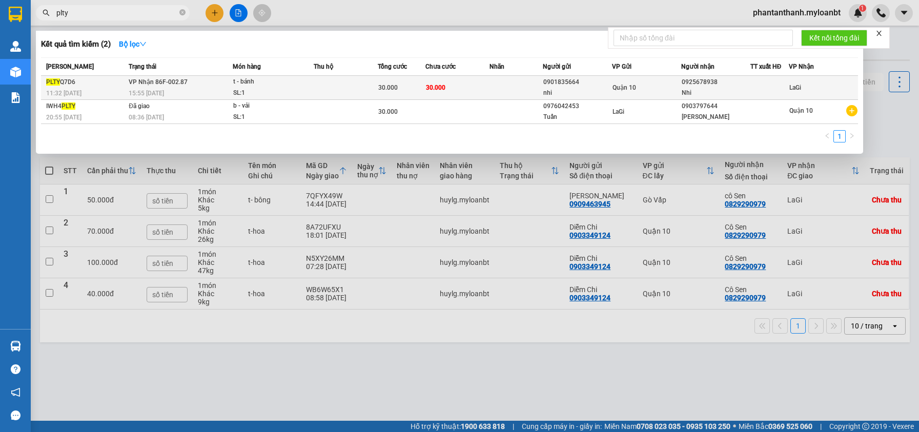
click at [302, 77] on div "t - bánh" at bounding box center [271, 81] width 77 height 11
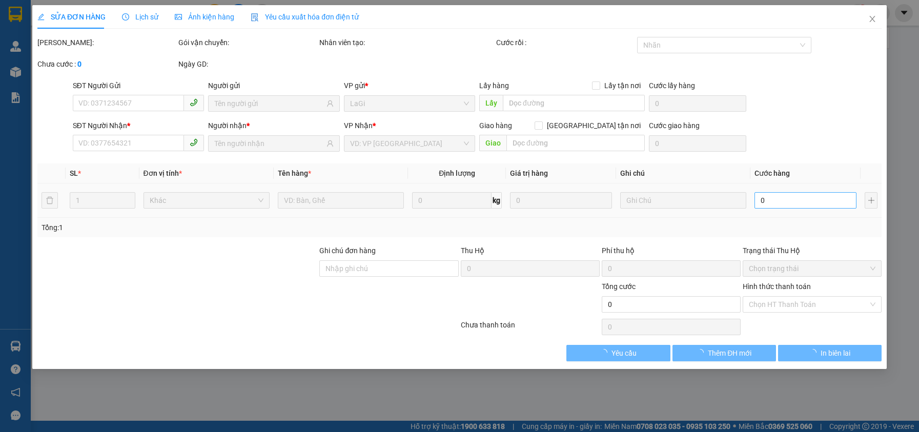
type input "0901835664"
type input "nhi"
type input "0925678938"
type input "Nhi"
type input "30.000"
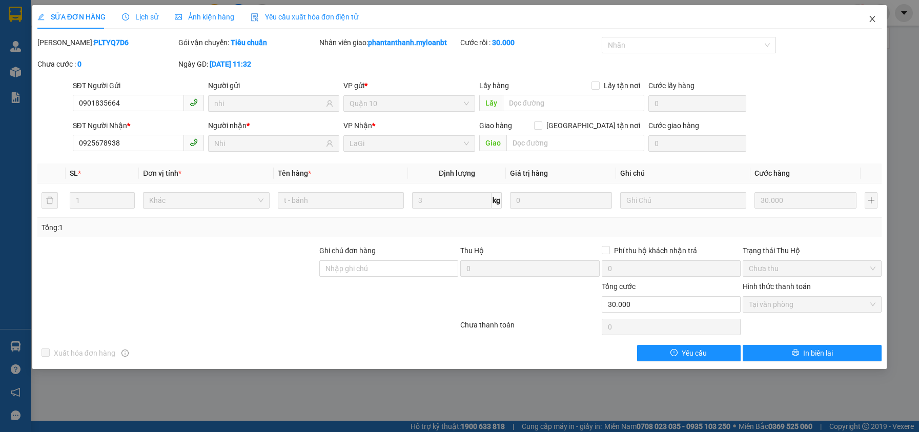
click at [874, 24] on span "Close" at bounding box center [872, 19] width 29 height 29
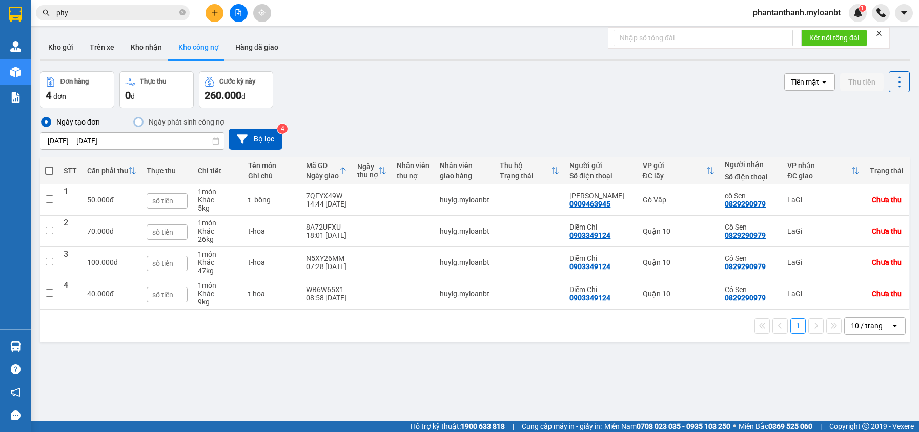
click at [642, 125] on div "Ngày tạo đơn Ngày phát sinh công nợ 01/08/2025 – 10/09/2025 Press the down arro…" at bounding box center [475, 133] width 870 height 34
click at [138, 13] on input "plty" at bounding box center [116, 12] width 121 height 11
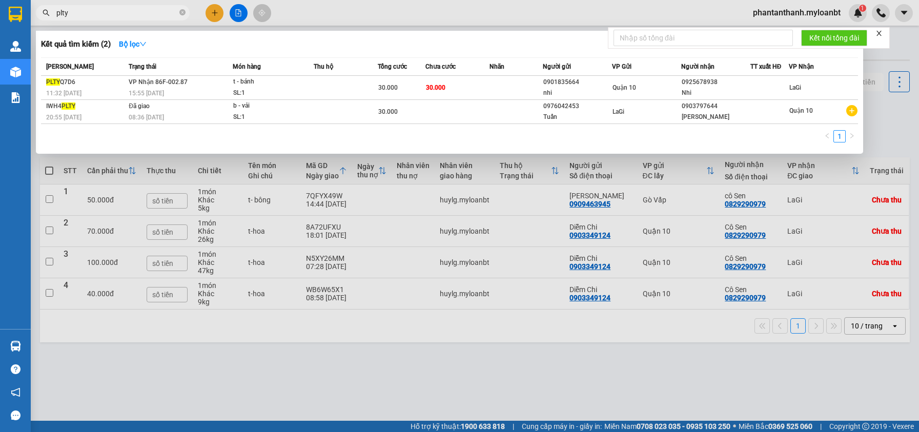
click at [138, 13] on input "plty" at bounding box center [116, 12] width 121 height 11
click at [138, 12] on input "plty" at bounding box center [116, 12] width 121 height 11
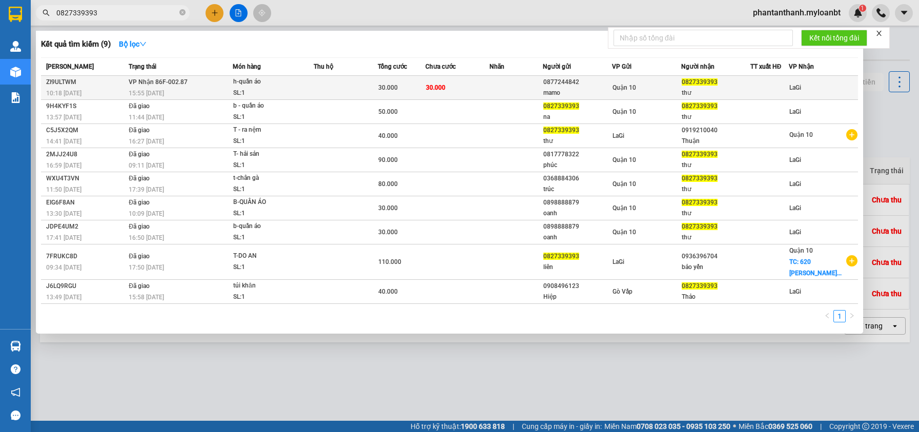
type input "0827339393"
click at [484, 93] on td "30.000" at bounding box center [457, 88] width 64 height 24
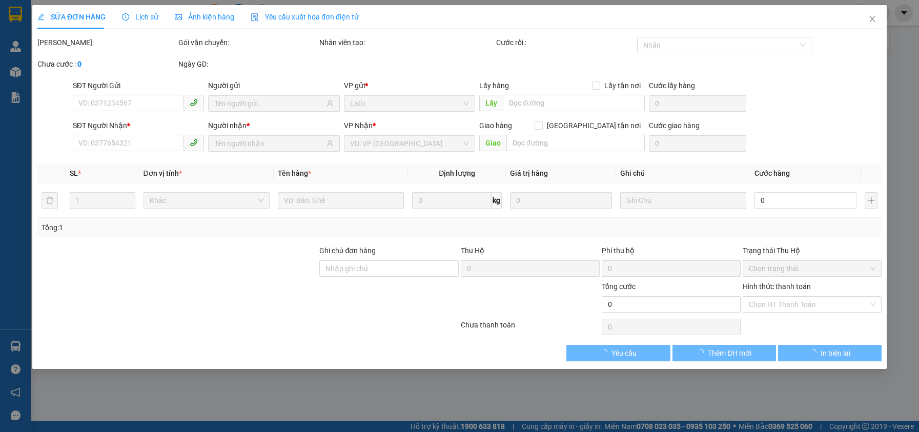
type input "0877244842"
type input "mamo"
type input "0827339393"
type input "thư"
type input "30.000"
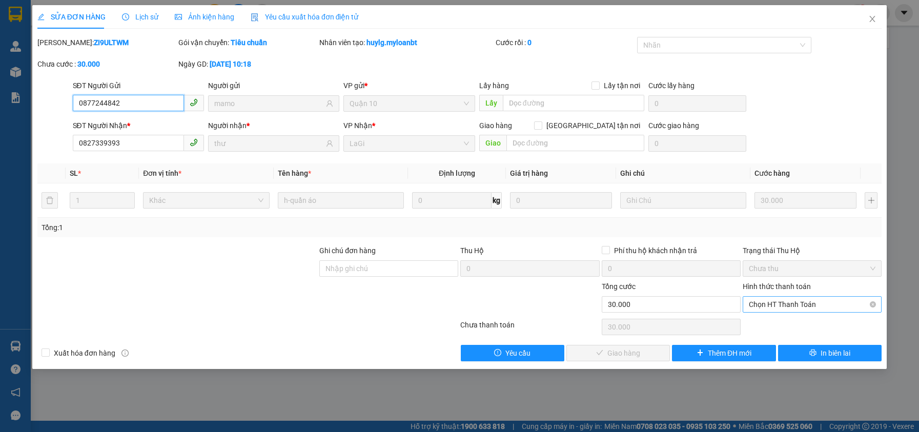
click at [783, 297] on span "Chọn HT Thanh Toán" at bounding box center [812, 304] width 127 height 15
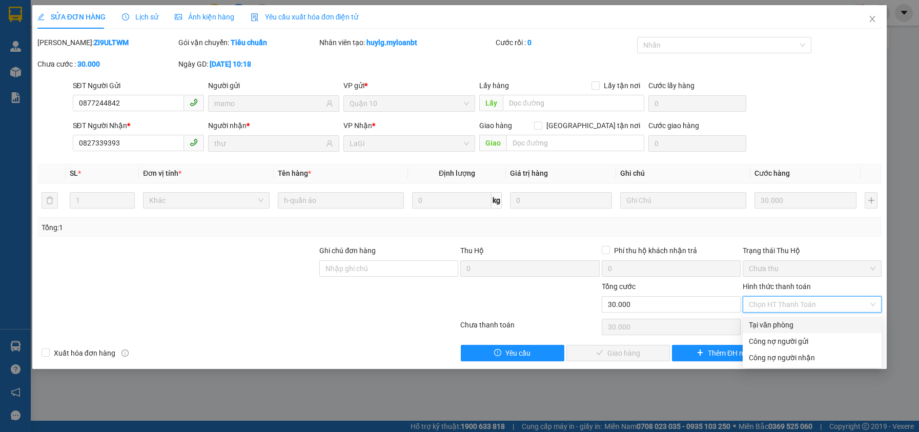
click at [777, 332] on div "Tại văn phòng" at bounding box center [812, 325] width 139 height 16
type input "0"
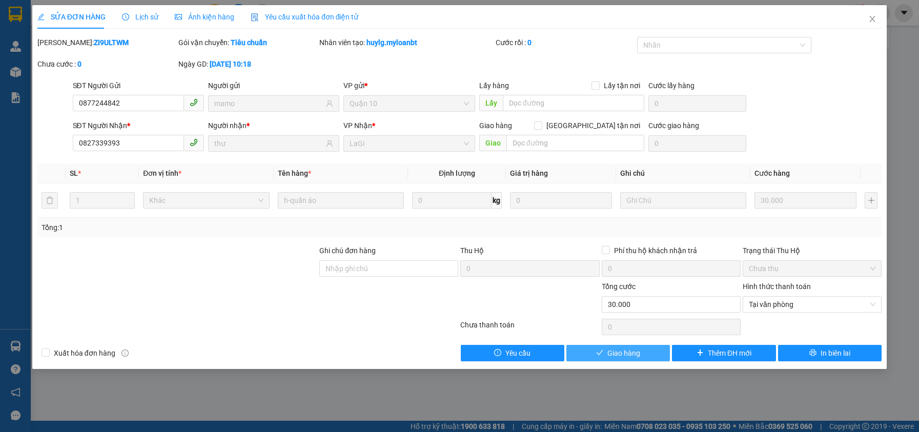
click at [652, 357] on button "Giao hàng" at bounding box center [618, 353] width 104 height 16
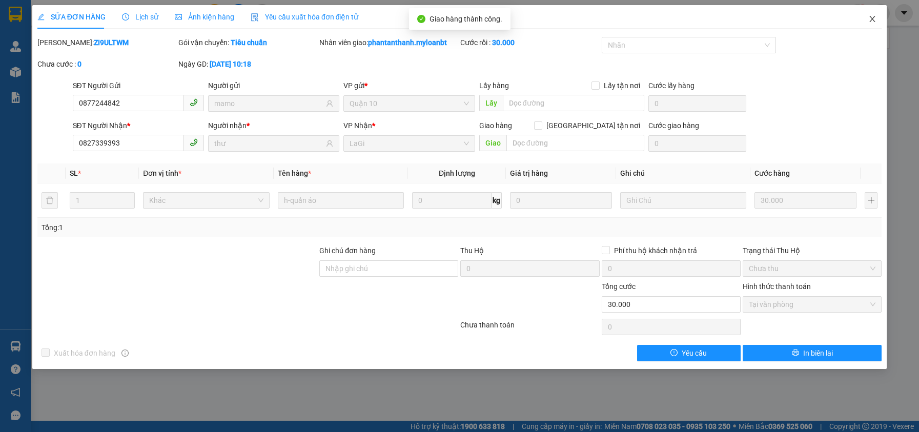
click at [870, 25] on span "Close" at bounding box center [872, 19] width 29 height 29
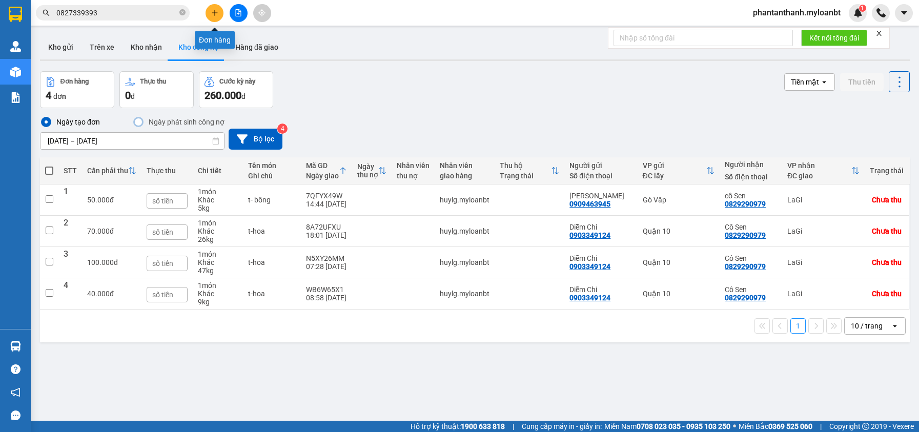
click at [210, 10] on button at bounding box center [215, 13] width 18 height 18
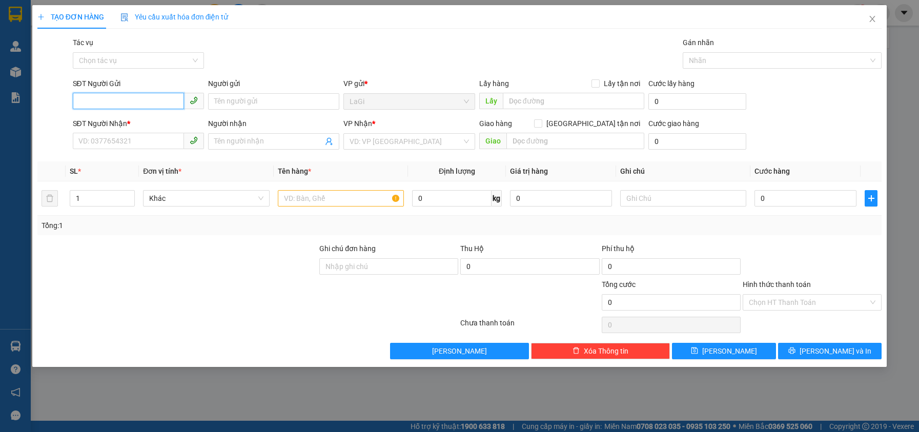
click at [121, 104] on input "SĐT Người Gửi" at bounding box center [128, 101] width 111 height 16
type input "0908635711"
click at [139, 102] on input "0908635711" at bounding box center [128, 101] width 111 height 16
click at [139, 118] on div "0908635711 - giang" at bounding box center [138, 121] width 119 height 11
type input "giang"
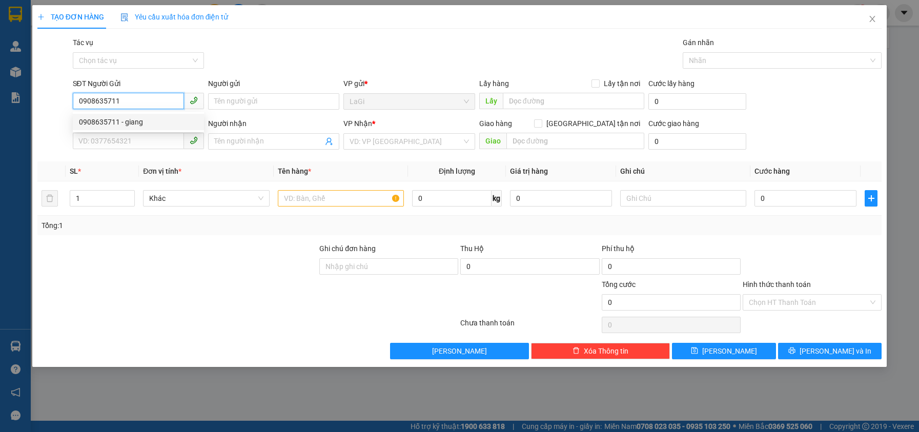
type input "0707179381"
type input "hậu"
type input "0908635711"
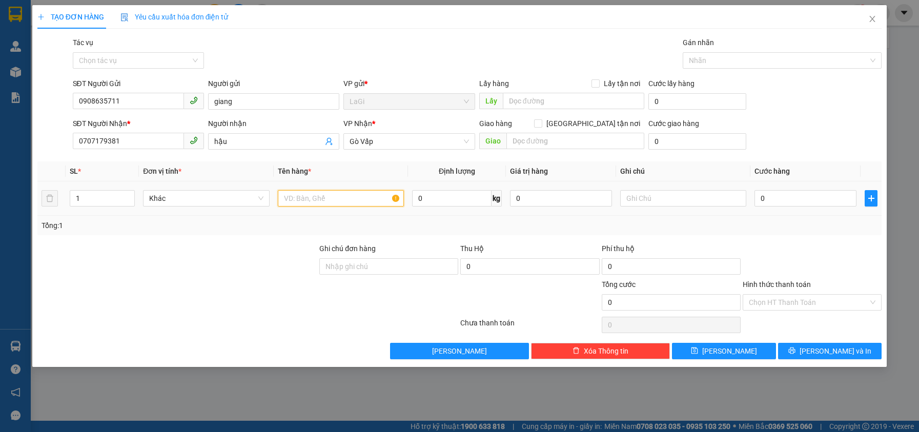
click at [318, 198] on input "text" at bounding box center [341, 198] width 126 height 16
type input "T"
type input "Tệp hồ sơ"
click at [828, 196] on input "0" at bounding box center [806, 198] width 102 height 16
type input "4"
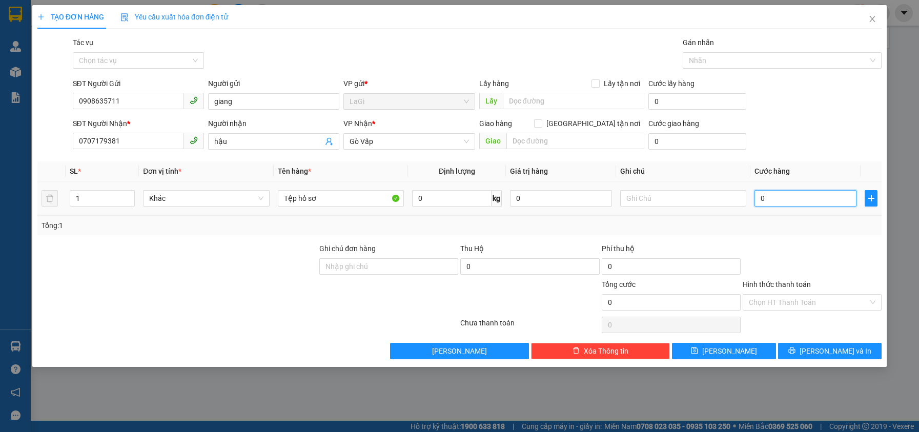
type input "4"
type input "40"
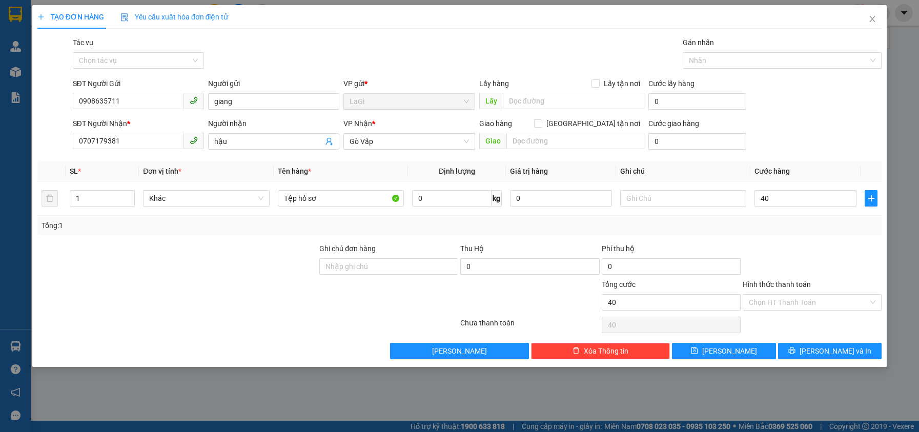
type input "40.000"
click at [808, 247] on div at bounding box center [812, 261] width 141 height 36
drag, startPoint x: 771, startPoint y: 293, endPoint x: 771, endPoint y: 299, distance: 6.2
click at [771, 296] on div "Hình thức thanh toán Chọn HT Thanh Toán" at bounding box center [812, 297] width 139 height 36
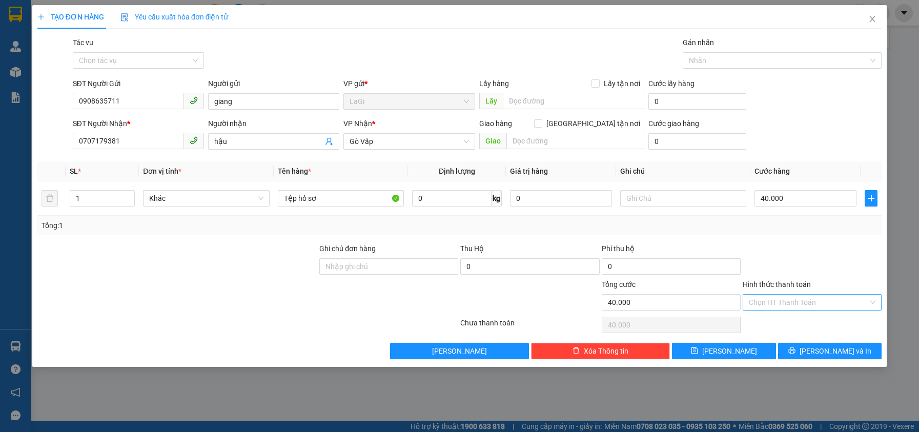
click at [771, 299] on input "Hình thức thanh toán" at bounding box center [808, 302] width 119 height 15
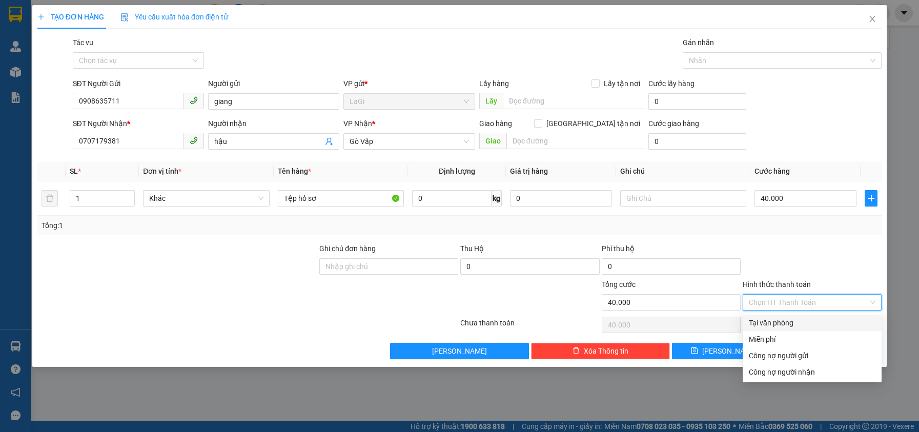
click at [767, 318] on div "Tại văn phòng" at bounding box center [812, 322] width 127 height 11
type input "0"
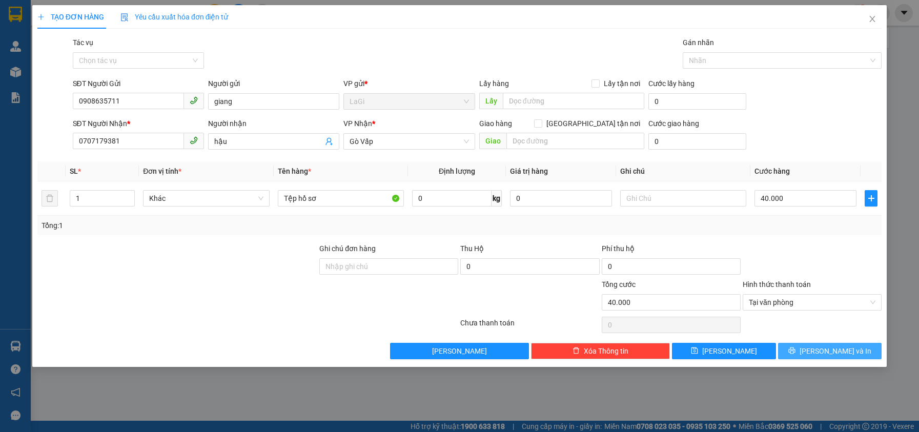
click at [800, 352] on button "Lưu và In" at bounding box center [830, 351] width 104 height 16
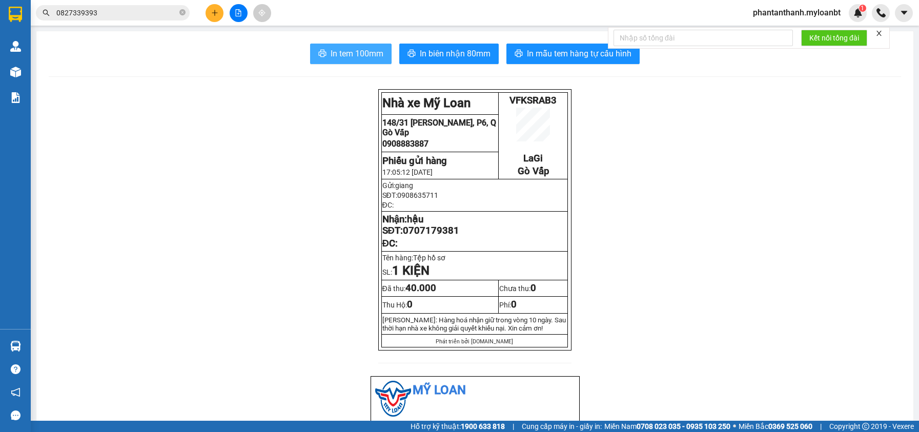
click at [352, 54] on span "In tem 100mm" at bounding box center [357, 53] width 53 height 13
click at [224, 9] on div at bounding box center [238, 13] width 77 height 18
click at [221, 11] on button at bounding box center [215, 13] width 18 height 18
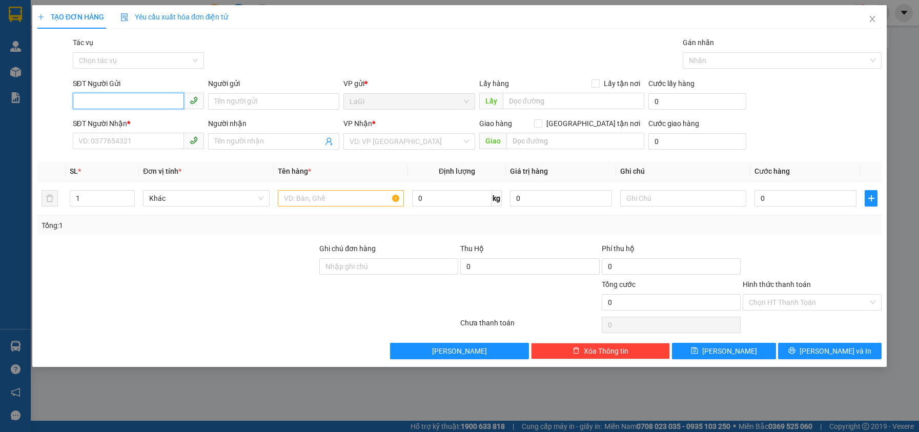
click at [174, 95] on input "SĐT Người Gửi" at bounding box center [128, 101] width 111 height 16
type input "0985122542"
click at [154, 119] on div "0985122542 - Việt Nhật" at bounding box center [138, 121] width 119 height 11
type input "Việt Nhật"
type input "0937040848"
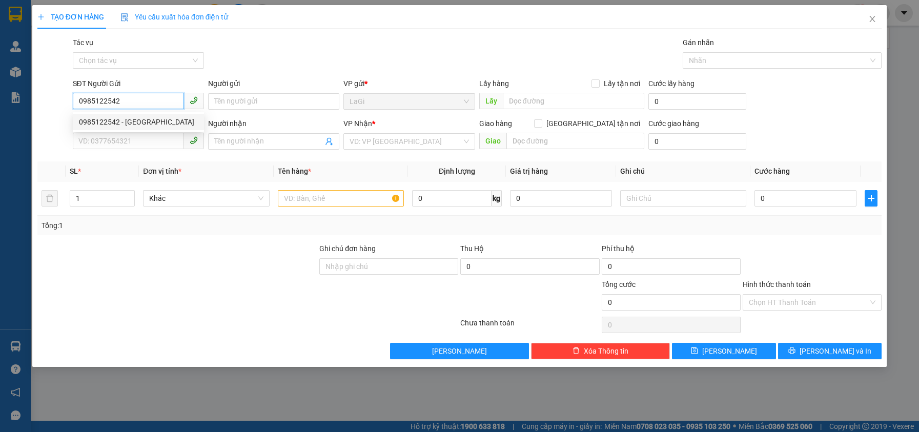
type input "Lab Nhật Mỹ"
type input "0985122542"
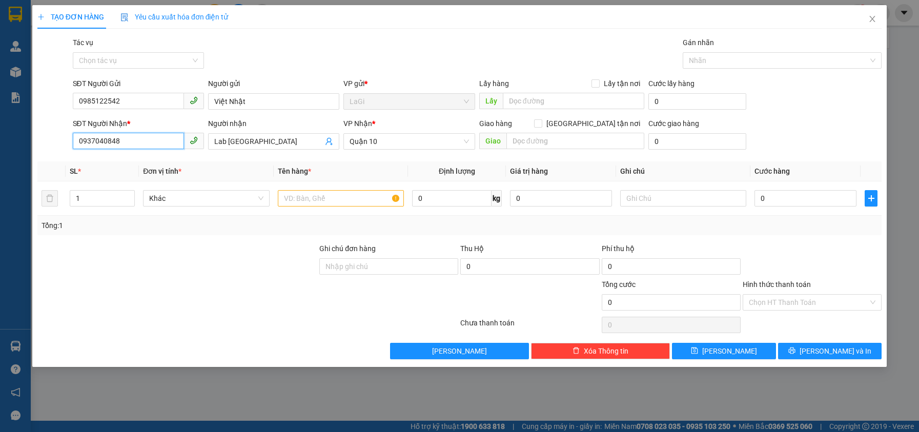
click at [153, 140] on input "0937040848" at bounding box center [128, 141] width 111 height 16
click at [250, 177] on th "Đơn vị tính *" at bounding box center [206, 171] width 134 height 20
click at [330, 200] on input "text" at bounding box center [341, 198] width 126 height 16
click at [338, 194] on input "text" at bounding box center [341, 198] width 126 height 16
click at [339, 193] on input "text" at bounding box center [341, 198] width 126 height 16
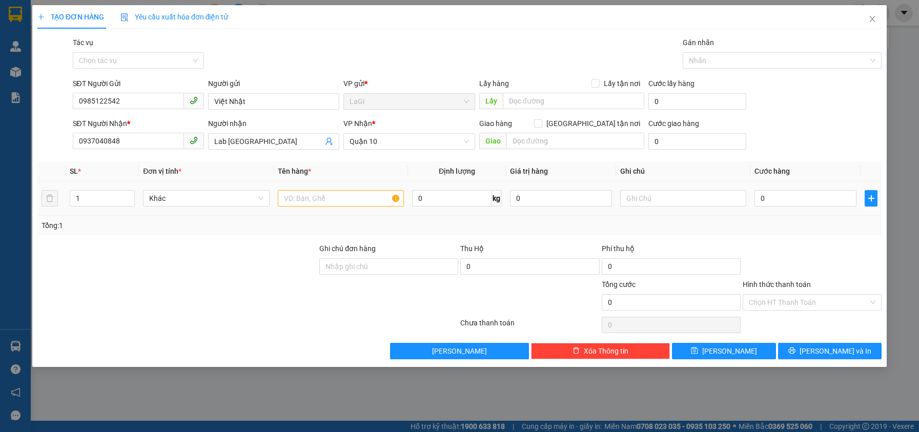
click at [339, 208] on div at bounding box center [341, 198] width 126 height 21
click at [344, 195] on input "text" at bounding box center [341, 198] width 126 height 16
drag, startPoint x: 344, startPoint y: 197, endPoint x: 344, endPoint y: 202, distance: 5.6
click at [344, 197] on input "text" at bounding box center [341, 198] width 126 height 16
click at [344, 204] on input "text" at bounding box center [341, 198] width 126 height 16
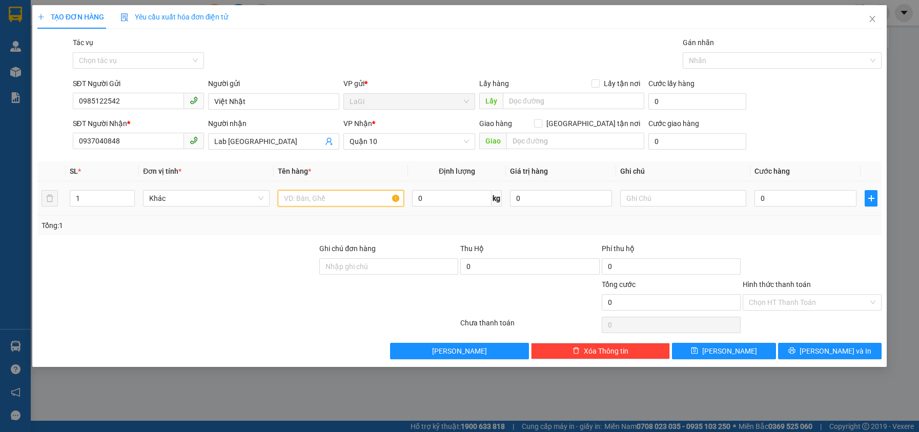
click at [344, 204] on input "text" at bounding box center [341, 198] width 126 height 16
click at [338, 205] on input "text" at bounding box center [341, 198] width 126 height 16
click at [340, 200] on input "text" at bounding box center [341, 198] width 126 height 16
type input "h-răng"
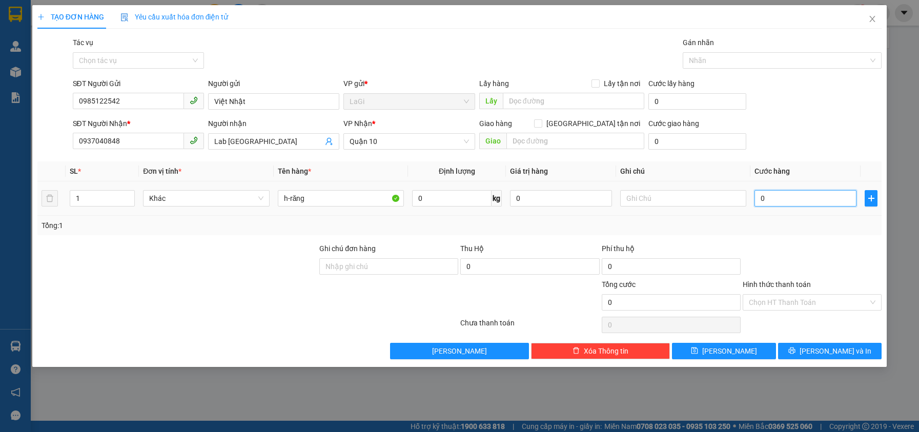
click at [772, 197] on input "0" at bounding box center [806, 198] width 102 height 16
type input "3"
type input "30"
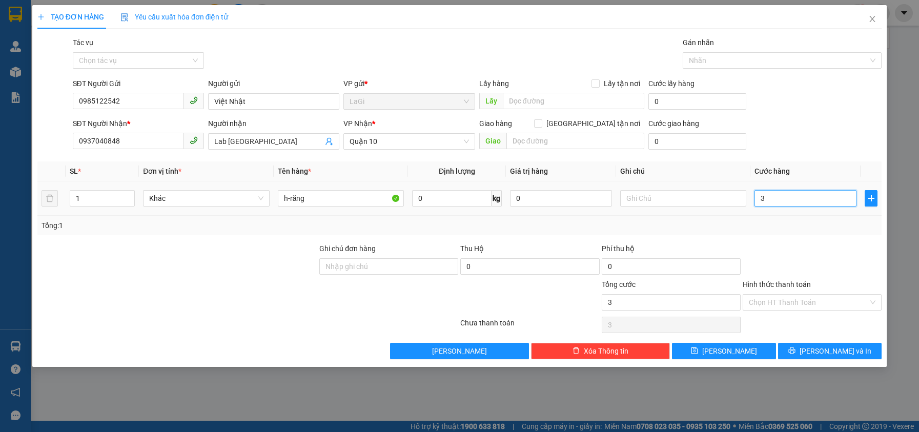
type input "30"
type input "30.000"
click at [783, 229] on div "Tổng: 1" at bounding box center [460, 225] width 836 height 11
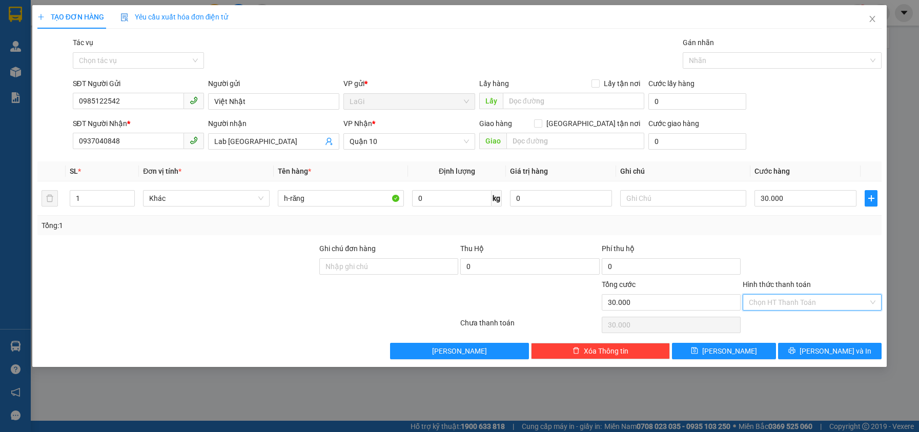
click at [808, 297] on input "Hình thức thanh toán" at bounding box center [808, 302] width 119 height 15
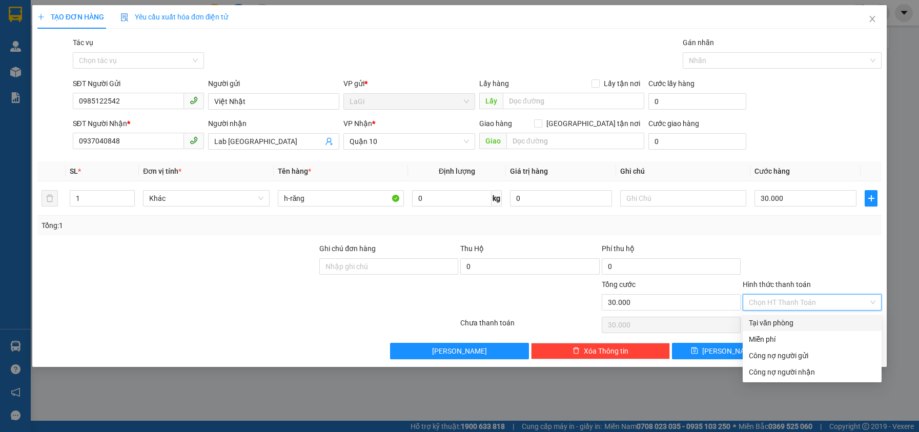
click at [785, 316] on div "Tại văn phòng" at bounding box center [812, 323] width 139 height 16
type input "0"
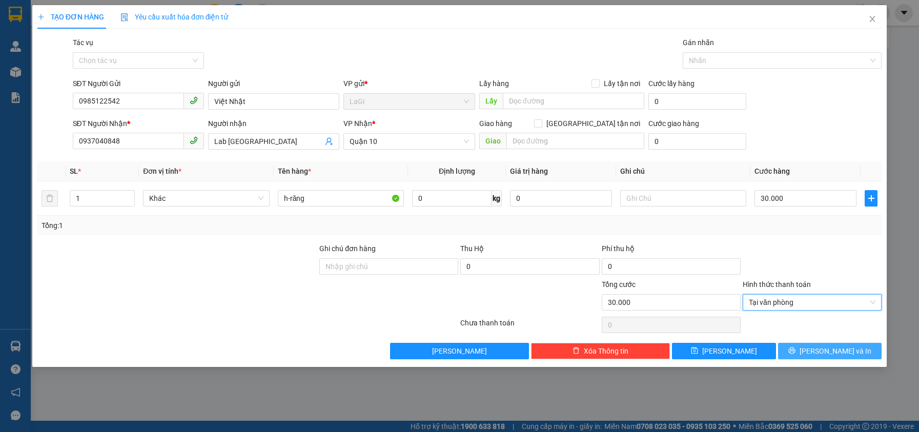
click at [796, 350] on icon "printer" at bounding box center [791, 350] width 7 height 7
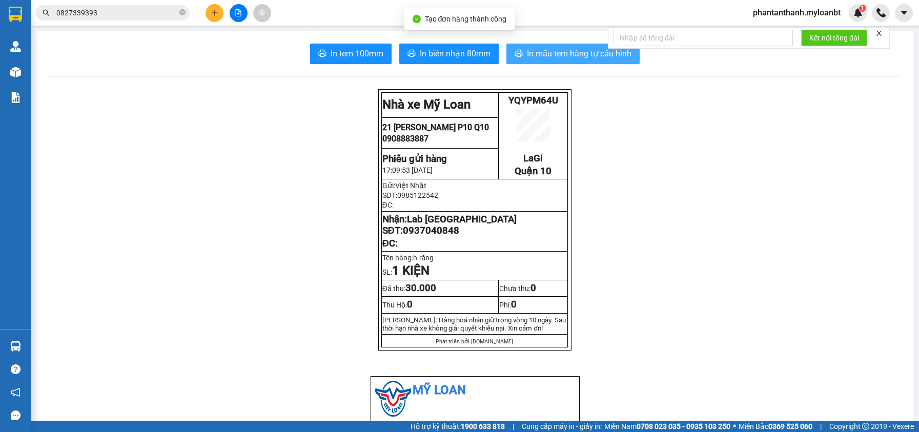
click at [535, 60] on span "In mẫu tem hàng tự cấu hình" at bounding box center [579, 53] width 105 height 13
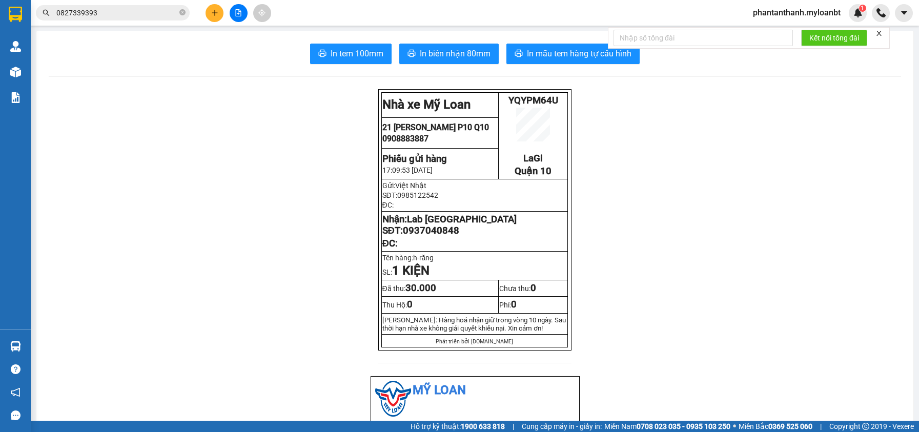
click at [133, 16] on input "0827339393" at bounding box center [116, 12] width 121 height 11
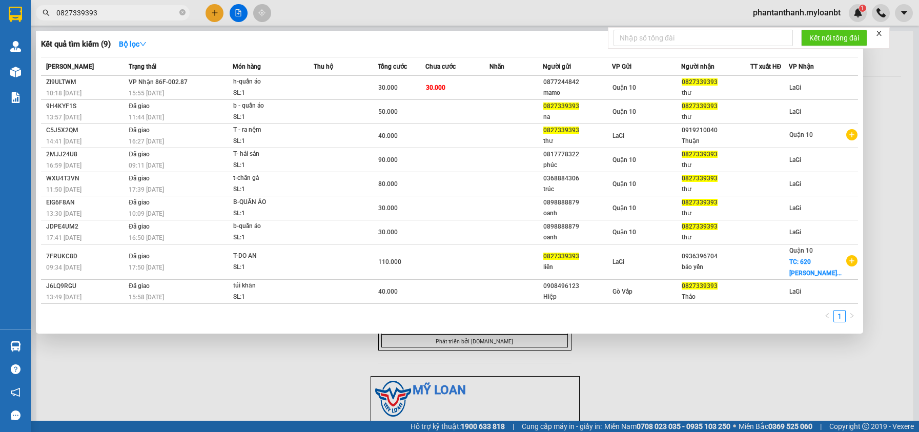
click at [133, 16] on input "0827339393" at bounding box center [116, 12] width 121 height 11
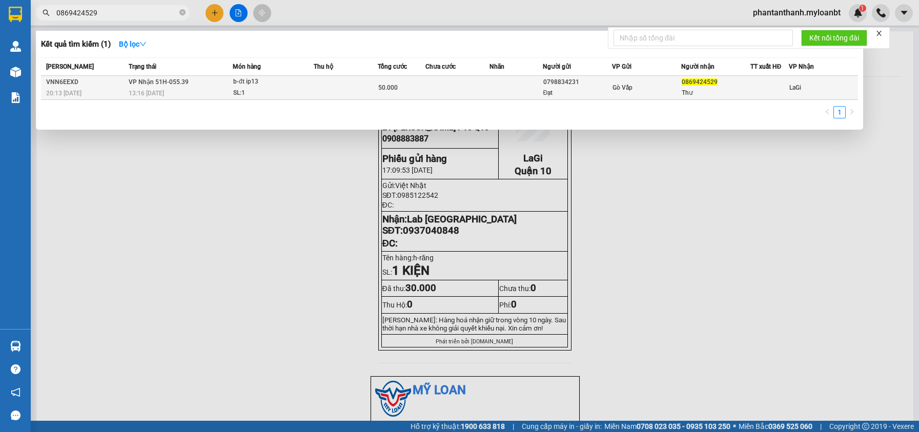
type input "0869424529"
click at [217, 82] on td "VP Nhận 51H-055.39 13:16 - 13/09" at bounding box center [179, 88] width 107 height 24
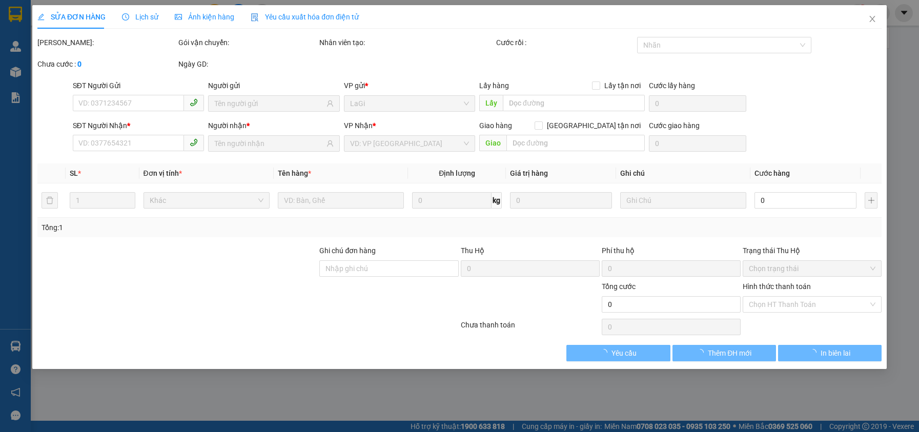
type input "0798834231"
type input "Đạt"
type input "0869424529"
type input "Thư"
type input "50.000"
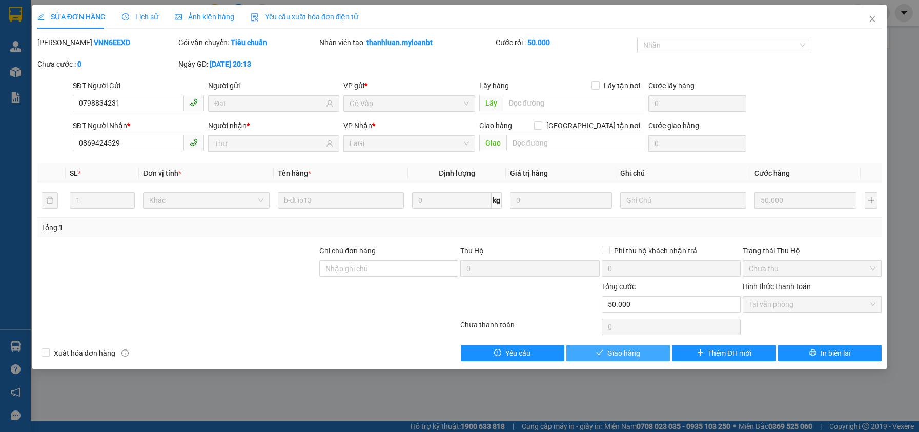
click at [611, 354] on span "Giao hàng" at bounding box center [623, 353] width 33 height 11
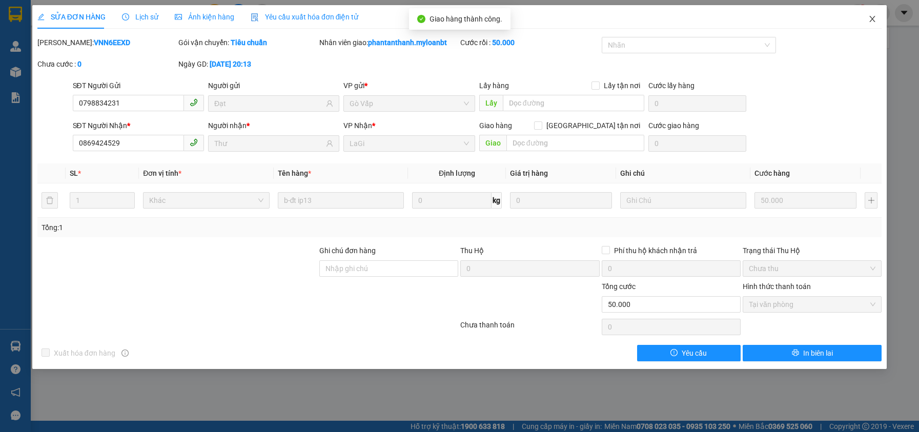
click at [873, 19] on icon "close" at bounding box center [873, 19] width 6 height 6
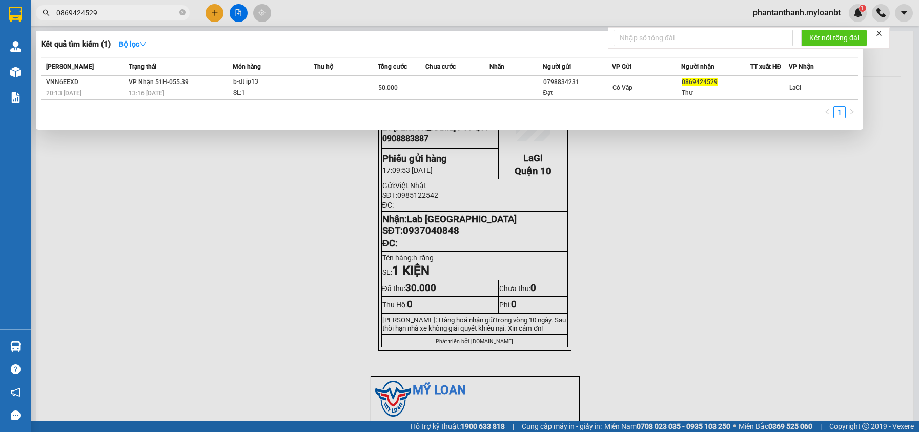
click at [138, 15] on input "0869424529" at bounding box center [116, 12] width 121 height 11
type input "0345869433"
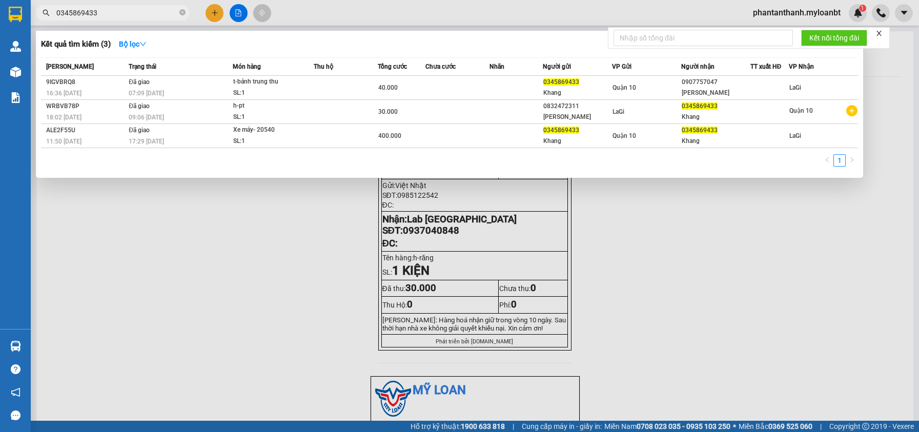
click at [149, 11] on input "0345869433" at bounding box center [116, 12] width 121 height 11
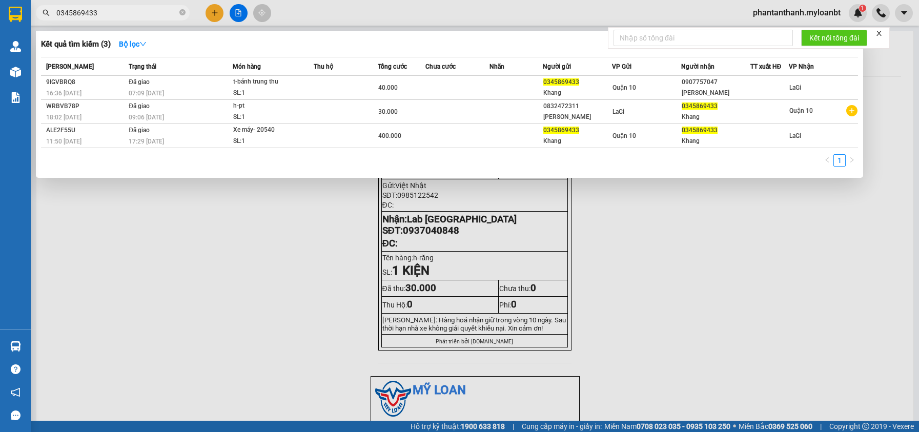
click at [149, 11] on input "0345869433" at bounding box center [116, 12] width 121 height 11
click at [180, 13] on icon "close-circle" at bounding box center [182, 12] width 6 height 6
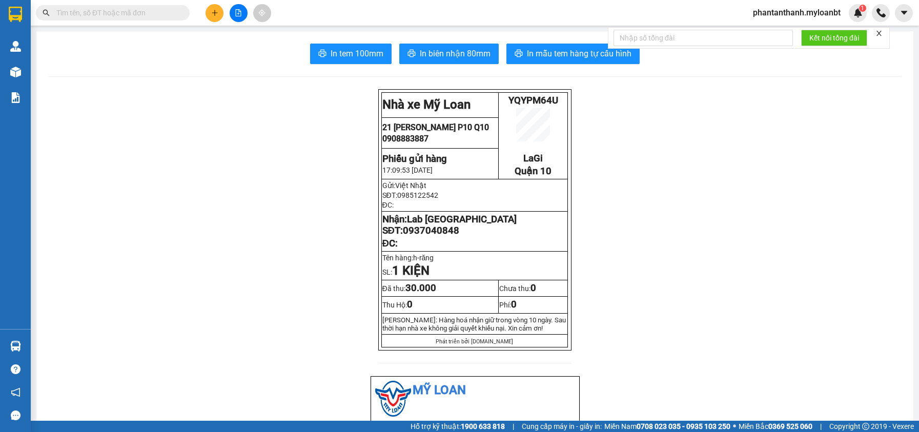
click at [106, 12] on input "text" at bounding box center [116, 12] width 121 height 11
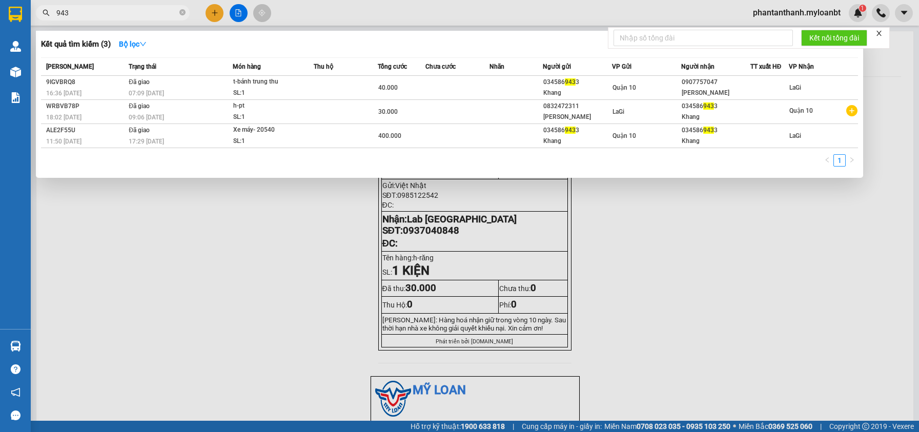
type input "9433"
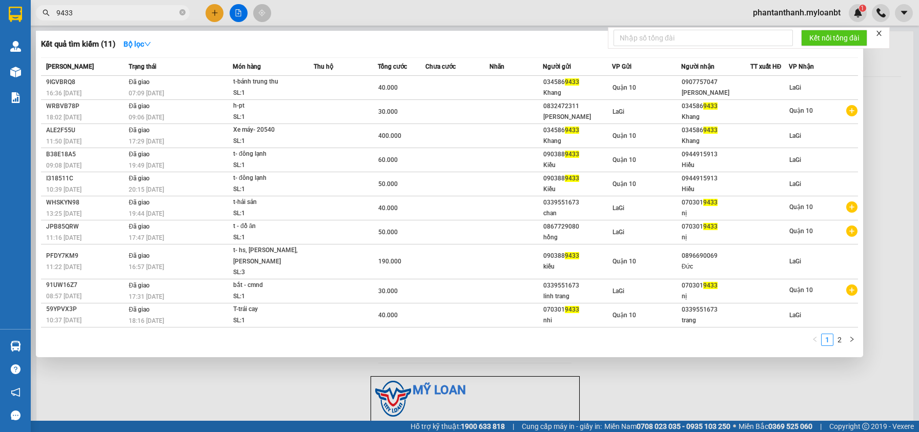
click at [108, 12] on input "9433" at bounding box center [116, 12] width 121 height 11
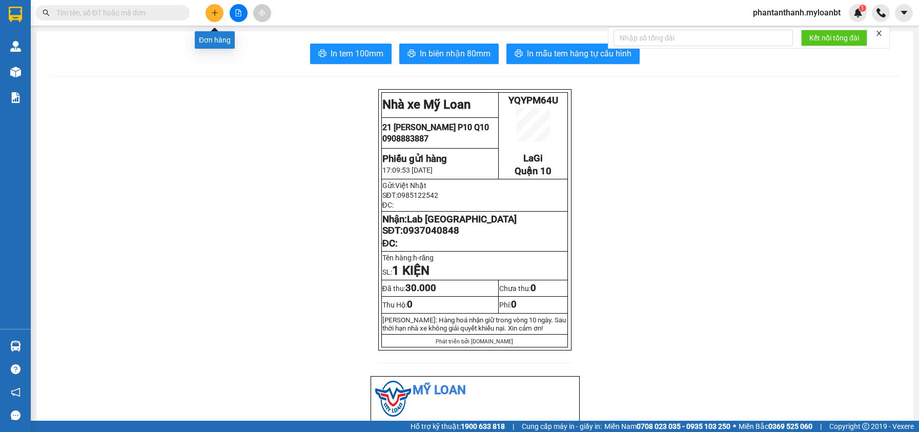
click at [218, 20] on button at bounding box center [215, 13] width 18 height 18
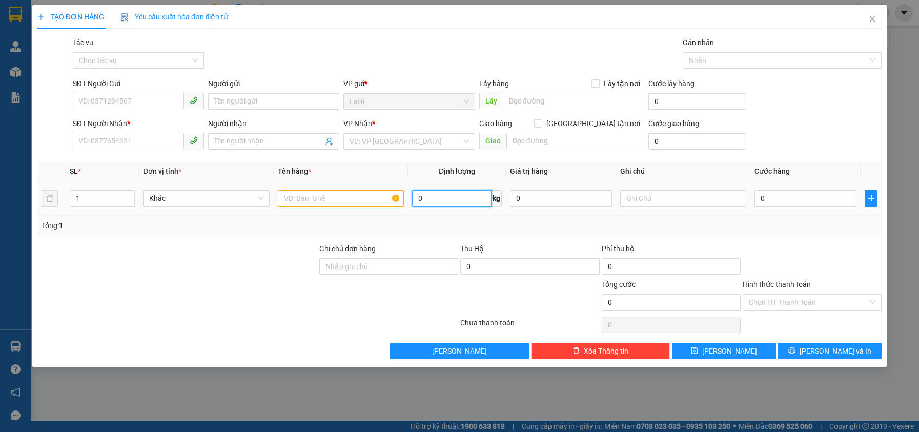
click at [462, 206] on input "0" at bounding box center [451, 198] width 79 height 16
type input "21"
click at [154, 103] on input "SĐT Người Gửi" at bounding box center [128, 101] width 111 height 16
type input "0913671008"
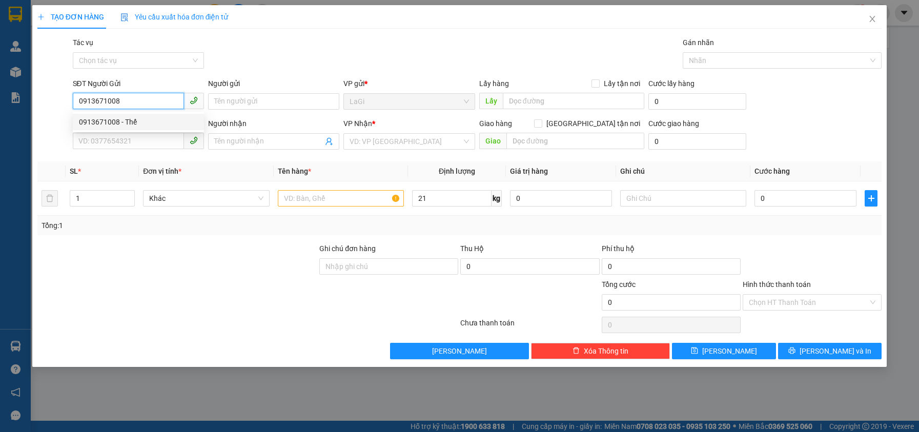
click at [149, 117] on div "0913671008 - Thế" at bounding box center [138, 121] width 119 height 11
type input "Thế"
type input "0903553658"
type input "Bích"
type input "0913671008"
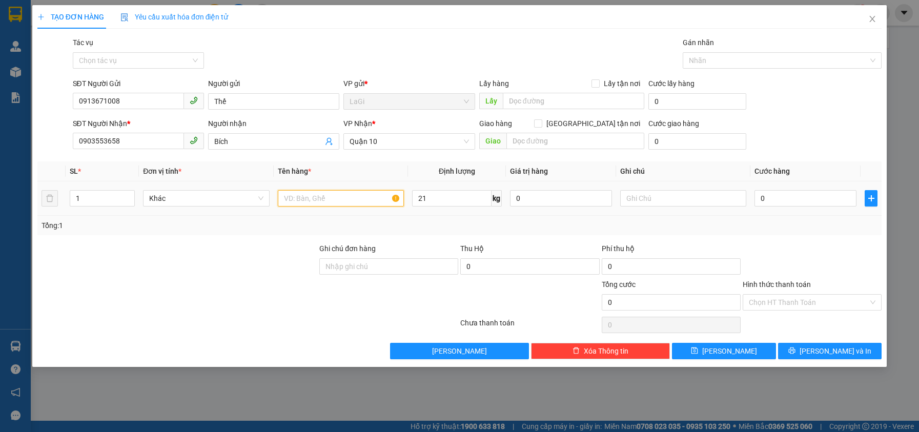
click at [334, 199] on input "text" at bounding box center [341, 198] width 126 height 16
type input "C - máy"
click at [814, 207] on div "0" at bounding box center [806, 198] width 102 height 21
click at [813, 199] on input "0" at bounding box center [806, 198] width 102 height 16
type input "5"
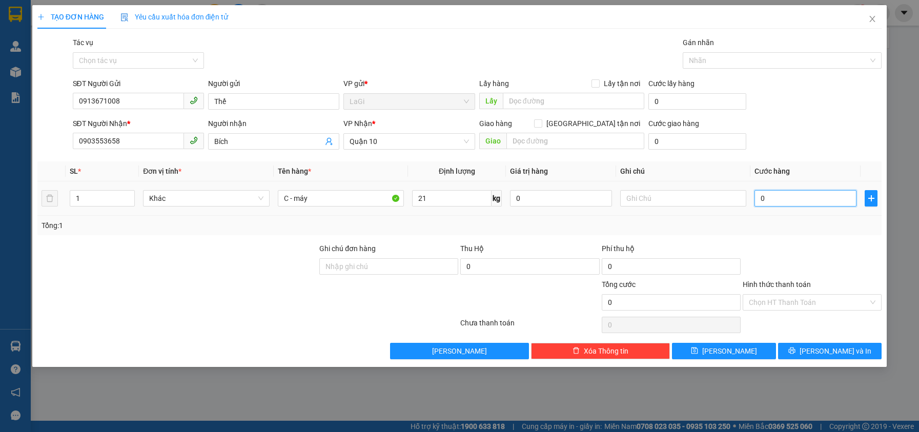
type input "5"
type input "50"
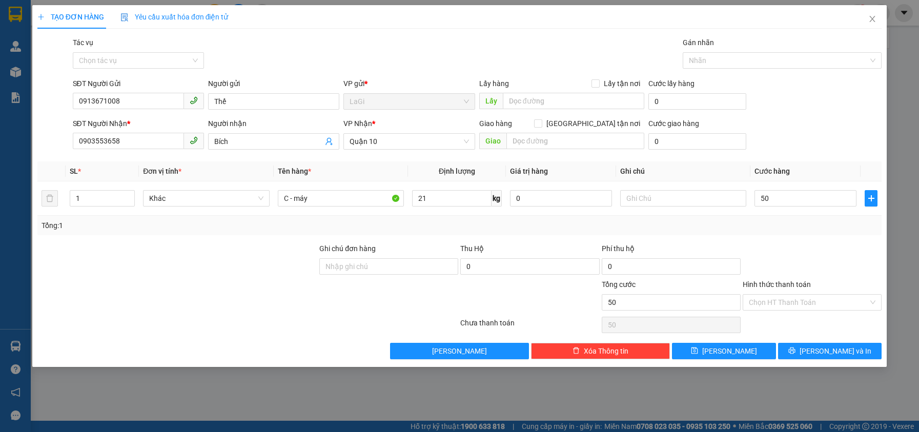
type input "50.000"
click at [813, 231] on div "Tổng: 1" at bounding box center [459, 225] width 844 height 19
click at [816, 256] on div at bounding box center [812, 261] width 141 height 36
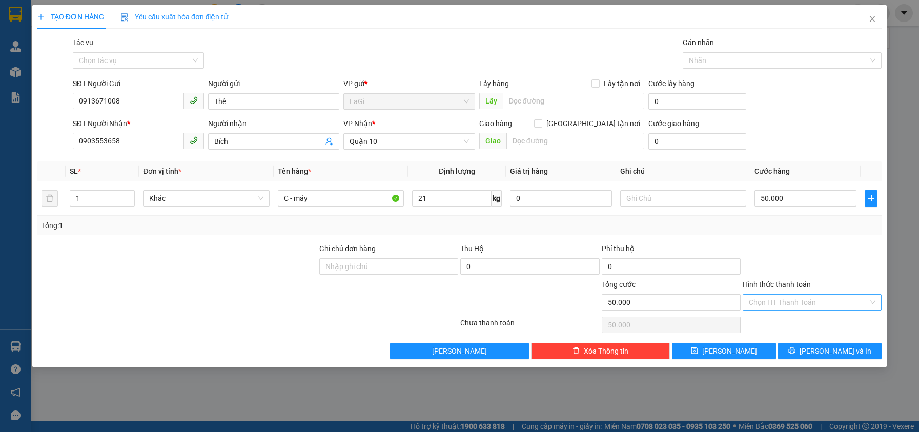
click at [815, 305] on input "Hình thức thanh toán" at bounding box center [808, 302] width 119 height 15
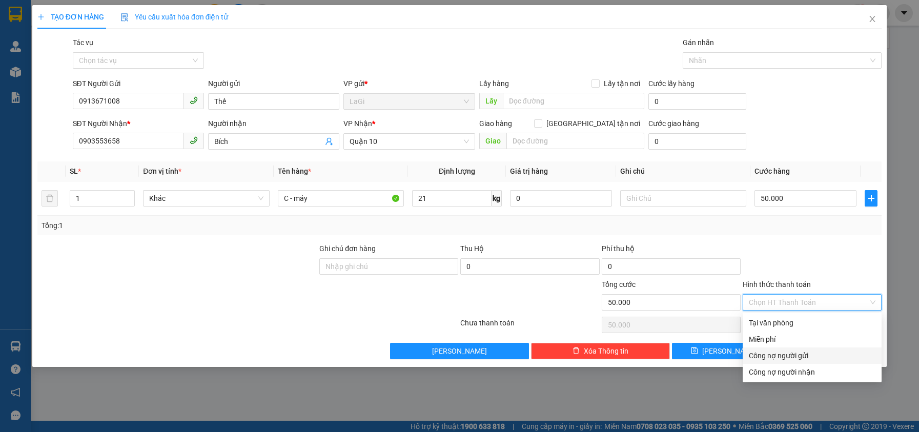
click at [830, 256] on div at bounding box center [812, 261] width 141 height 36
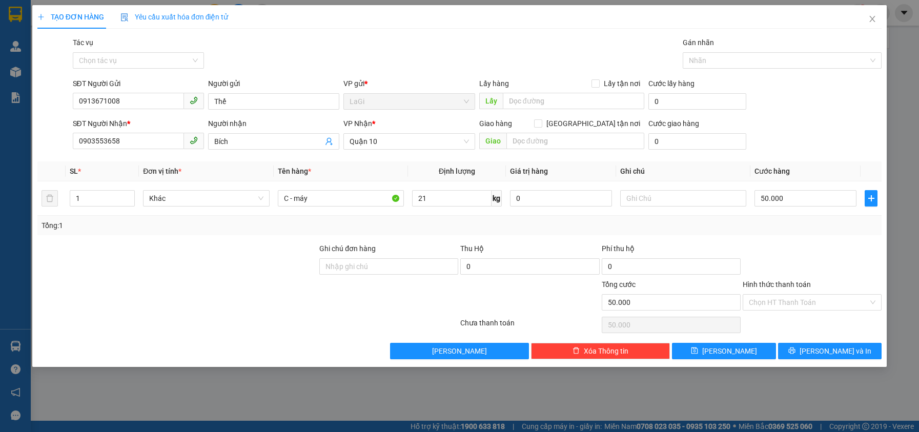
click at [828, 337] on div "Transit Pickup Surcharge Ids Transit Deliver Surcharge Ids Transit Deliver Surc…" at bounding box center [459, 198] width 844 height 322
click at [827, 352] on span "Lưu và In" at bounding box center [836, 351] width 72 height 11
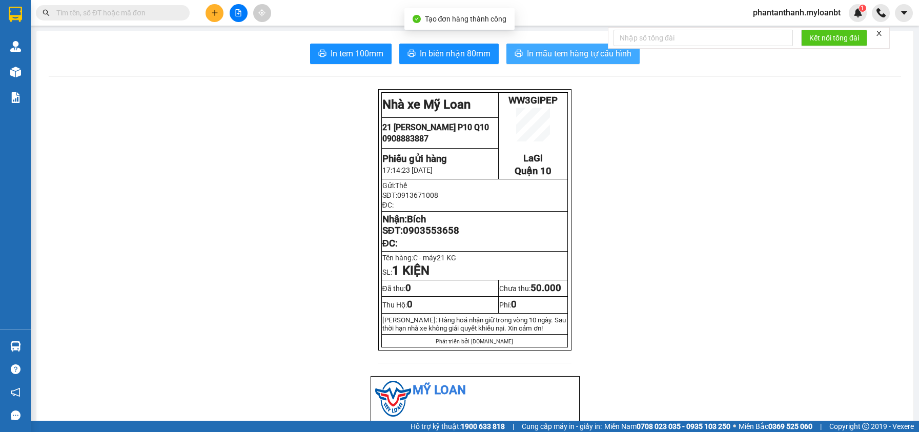
click at [565, 49] on span "In mẫu tem hàng tự cấu hình" at bounding box center [579, 53] width 105 height 13
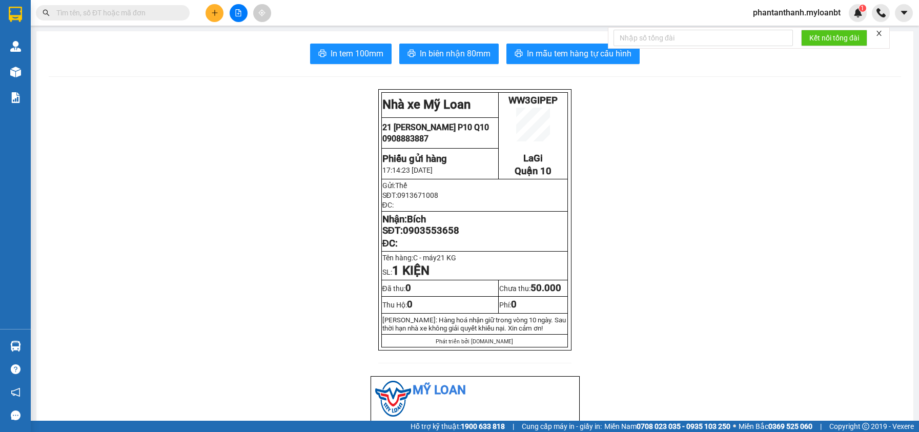
click at [137, 10] on input "text" at bounding box center [116, 12] width 121 height 11
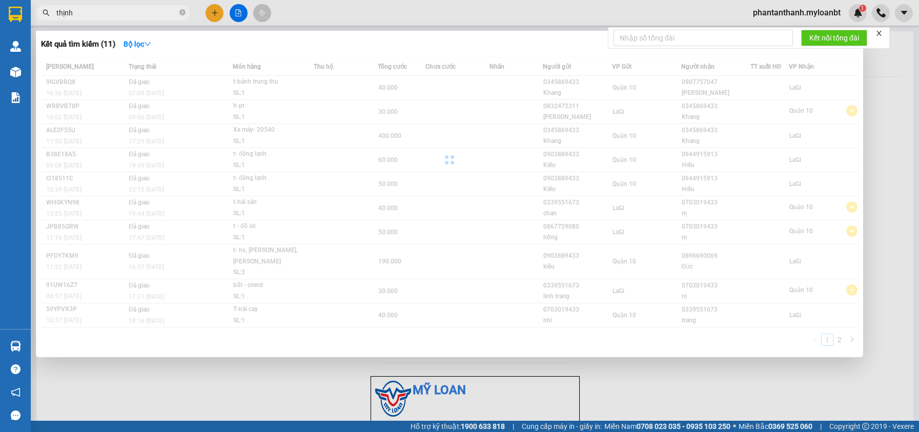
type input "thịnh"
click at [169, 21] on div at bounding box center [459, 216] width 919 height 432
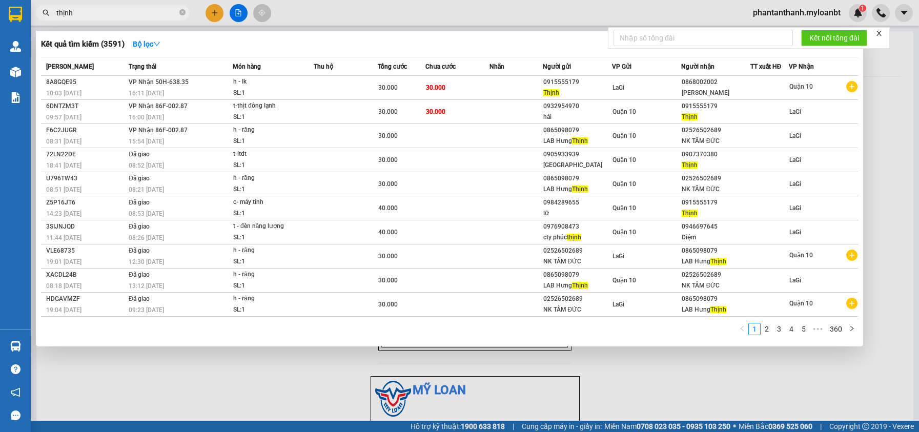
click at [169, 18] on input "thịnh" at bounding box center [116, 12] width 121 height 11
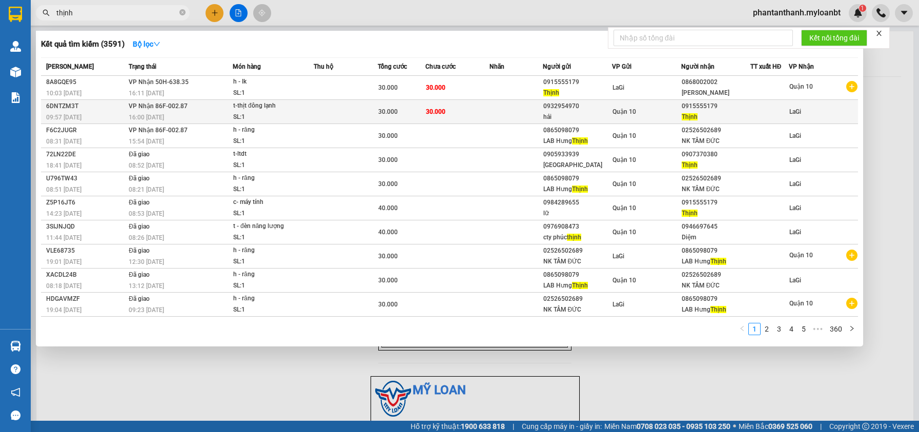
click at [459, 117] on td "30.000" at bounding box center [457, 112] width 64 height 24
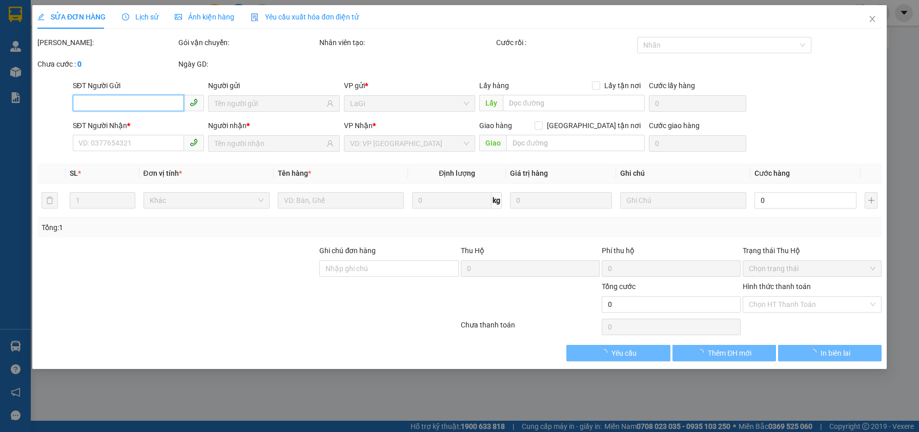
type input "0932954970"
type input "hải"
type input "0915555179"
type input "Thịnh"
type input "30.000"
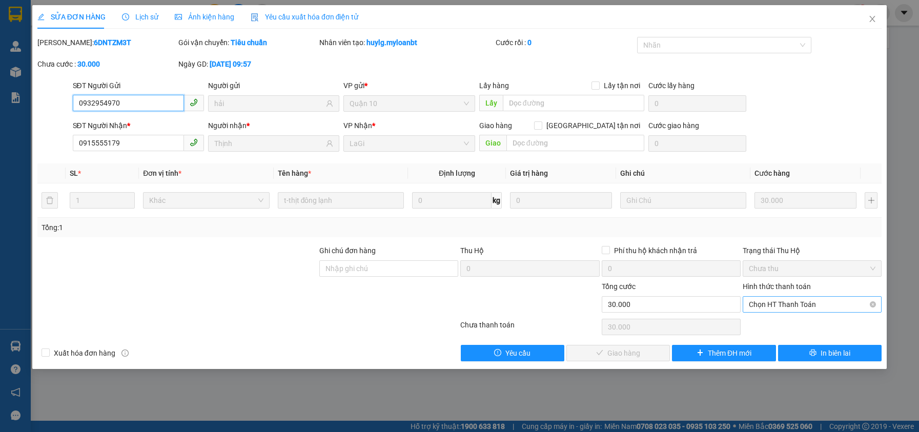
click at [764, 310] on span "Chọn HT Thanh Toán" at bounding box center [812, 304] width 127 height 15
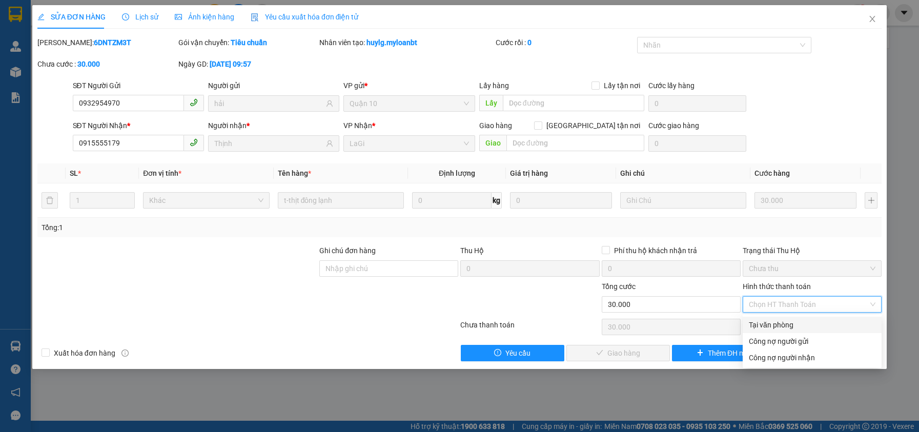
click at [762, 317] on div "Tại văn phòng" at bounding box center [812, 325] width 139 height 16
type input "0"
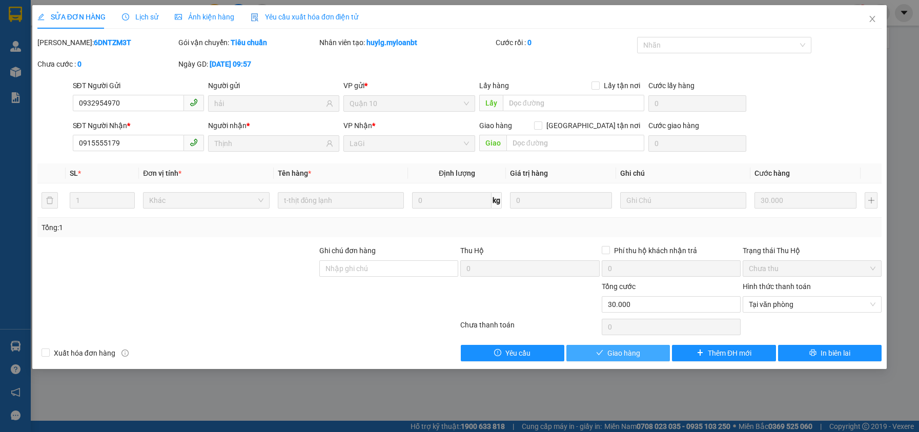
click at [602, 347] on button "Giao hàng" at bounding box center [618, 353] width 104 height 16
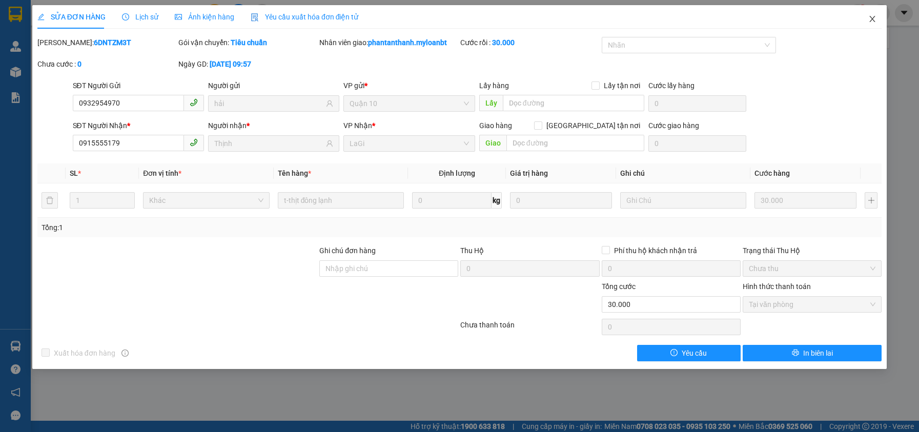
click at [874, 27] on span "Close" at bounding box center [872, 19] width 29 height 29
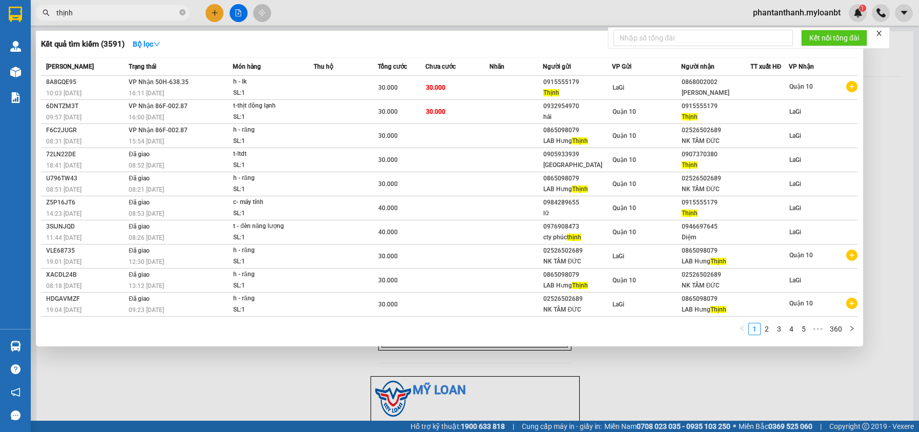
click at [127, 8] on input "thịnh" at bounding box center [116, 12] width 121 height 11
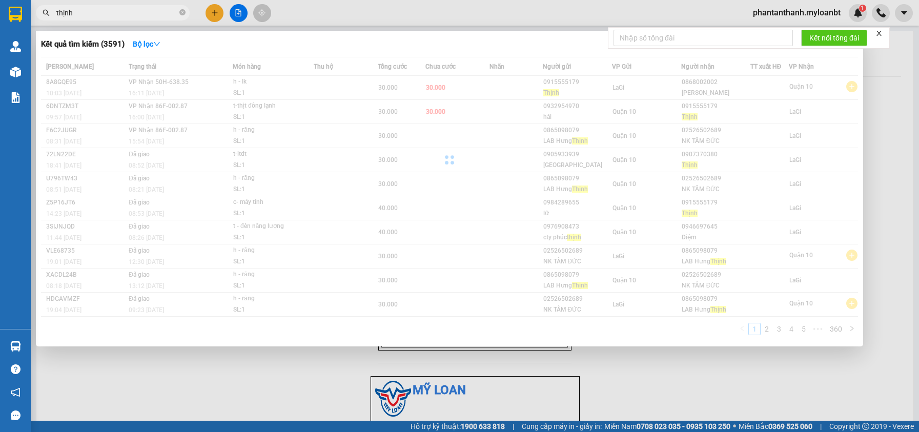
click at [127, 8] on input "thịnh" at bounding box center [116, 12] width 121 height 11
click at [129, 8] on input "thịnh" at bounding box center [116, 12] width 121 height 11
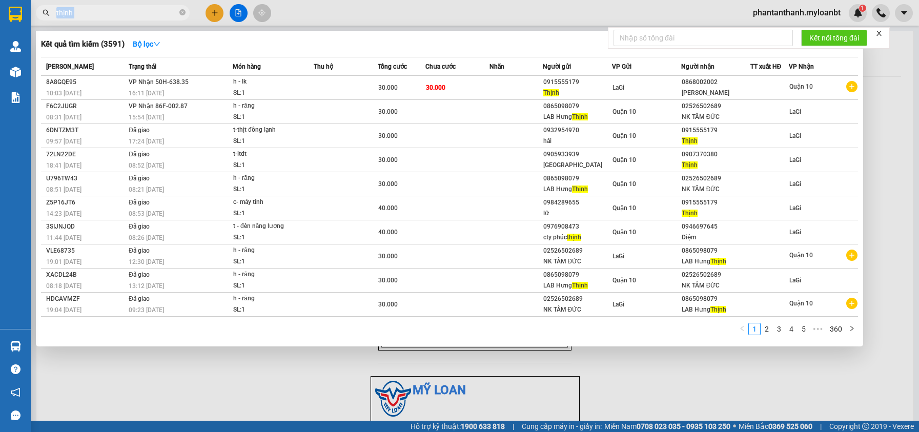
click at [130, 7] on span "thịnh" at bounding box center [113, 12] width 154 height 15
click at [156, 13] on input "thịnh" at bounding box center [116, 12] width 121 height 11
click at [157, 14] on input "thịnh" at bounding box center [116, 12] width 121 height 11
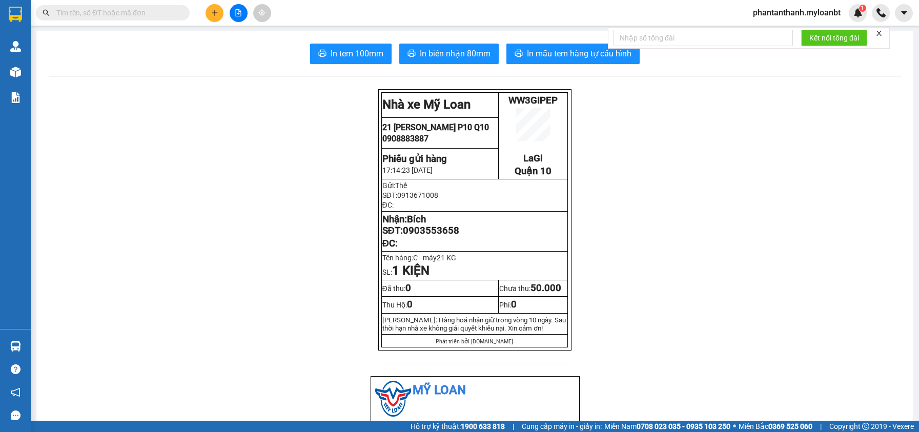
click at [217, 10] on icon "plus" at bounding box center [214, 12] width 7 height 7
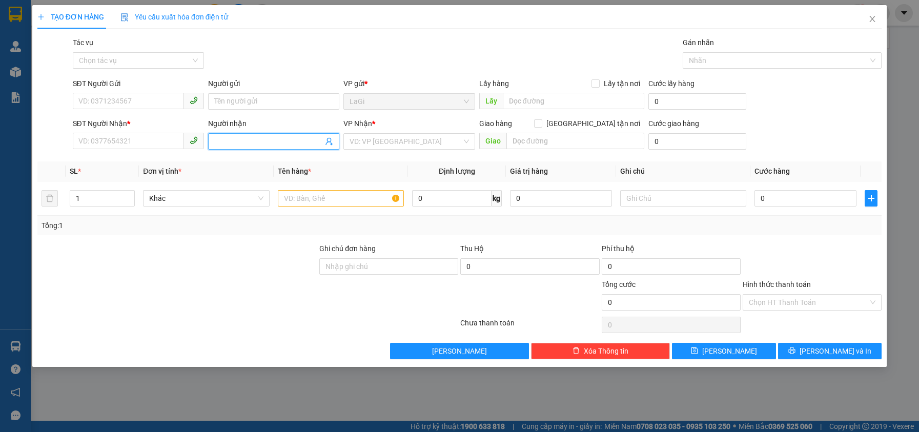
click at [239, 139] on input "Người nhận" at bounding box center [268, 141] width 109 height 11
type input "thêu sỹ nam"
click at [265, 145] on input "thêu sỹ nam" at bounding box center [268, 141] width 109 height 11
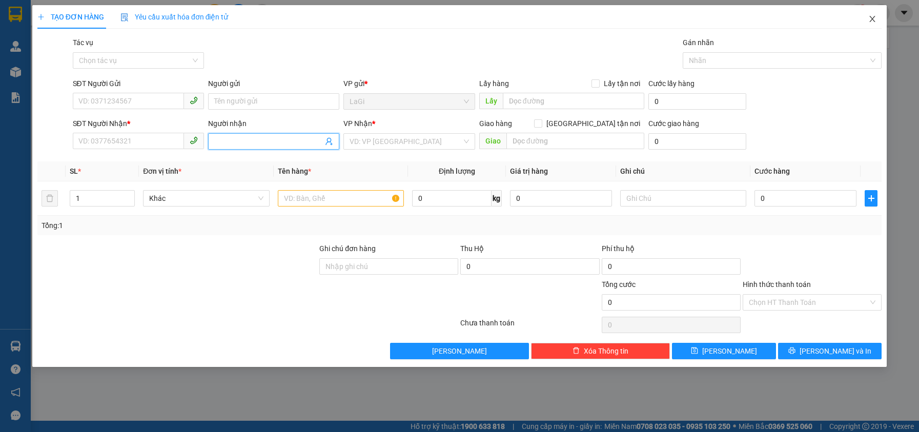
click at [861, 32] on span "Close" at bounding box center [872, 19] width 29 height 29
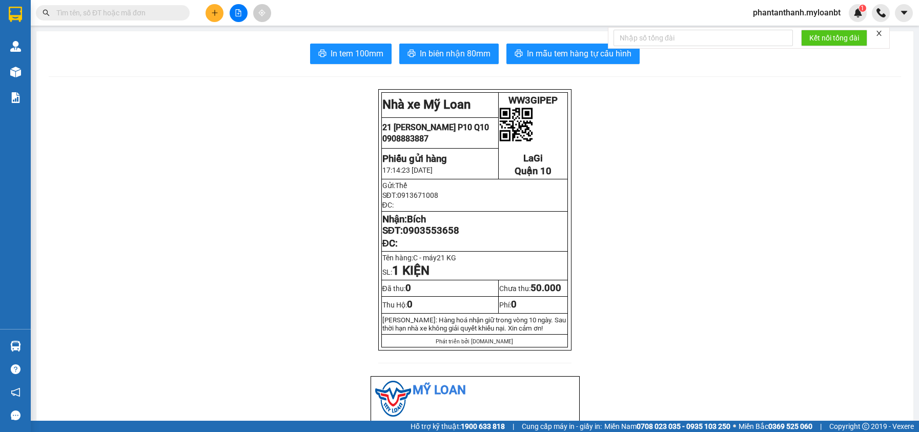
click at [138, 17] on input "text" at bounding box center [116, 12] width 121 height 11
paste input "thêu sỹ nam"
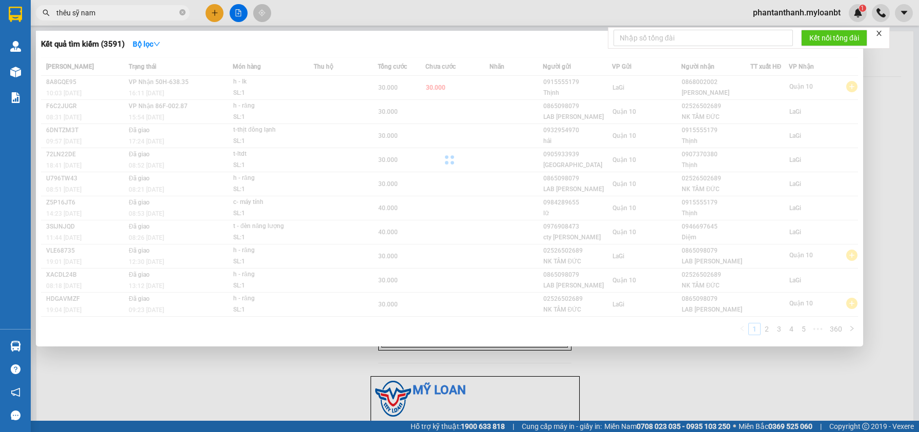
click at [146, 14] on input "thêu sỹ nam" at bounding box center [116, 12] width 121 height 11
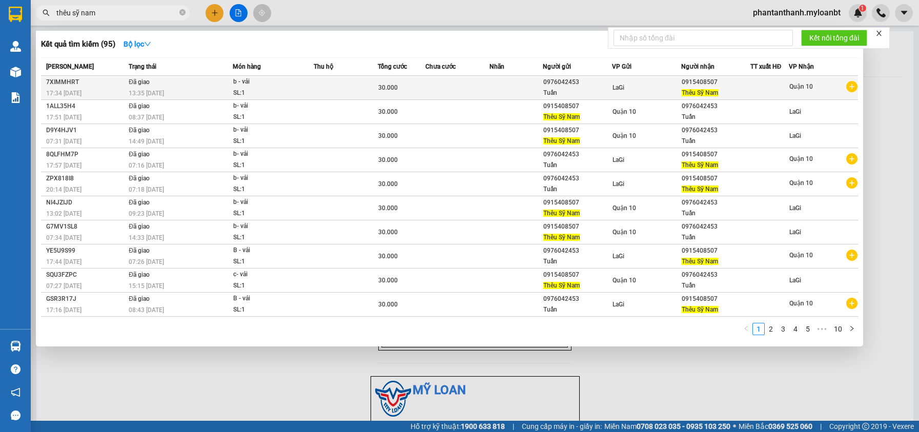
type input "thêu sỹ nam"
click at [550, 86] on div "0976042453" at bounding box center [577, 82] width 68 height 11
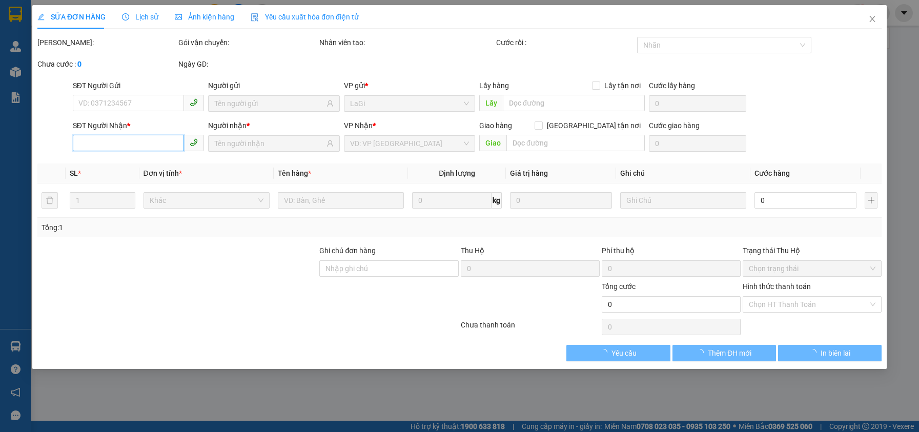
click at [153, 143] on input "SĐT Người Nhận *" at bounding box center [128, 143] width 111 height 16
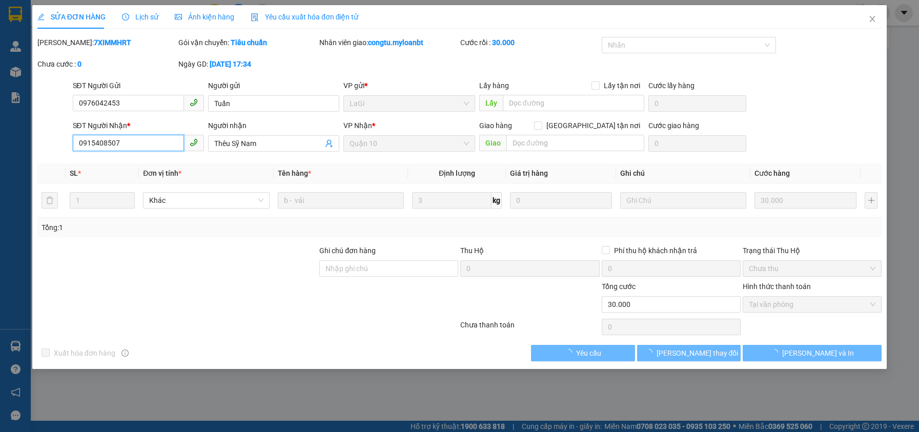
type input "0976042453"
type input "0915408507"
type input "30.000"
click at [153, 143] on input "0915408507" at bounding box center [128, 143] width 111 height 16
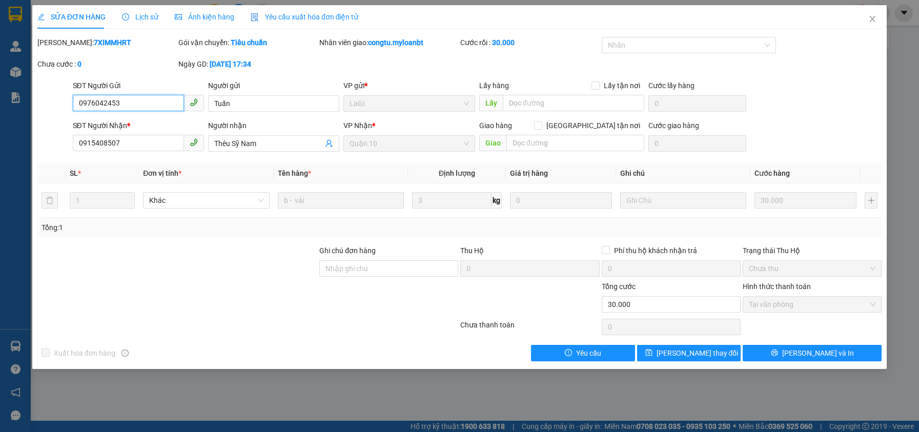
click at [159, 109] on input "0976042453" at bounding box center [128, 103] width 111 height 16
click at [875, 21] on icon "close" at bounding box center [872, 19] width 8 height 8
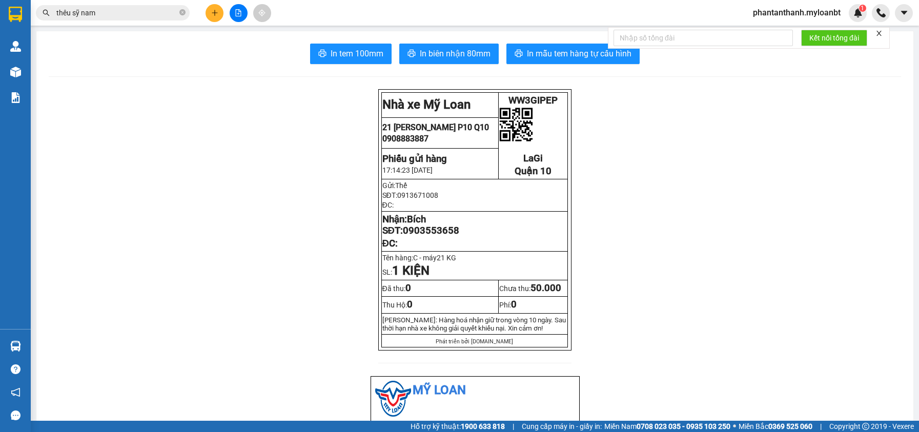
click at [215, 14] on icon "plus" at bounding box center [214, 13] width 1 height 6
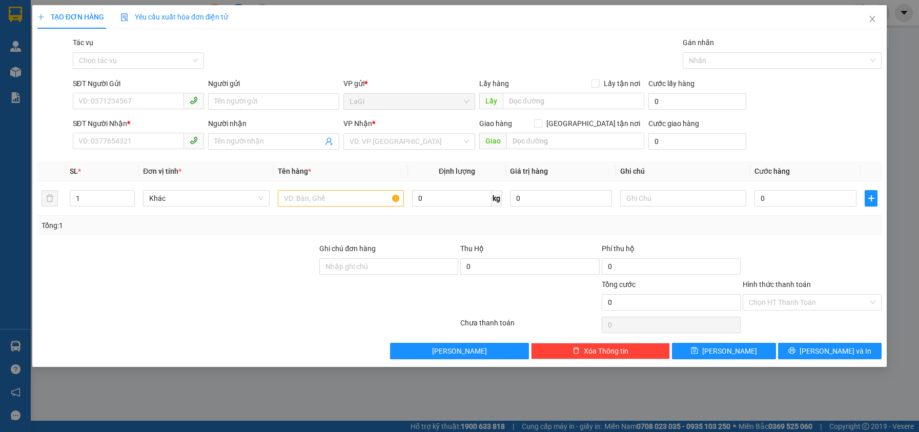
click at [105, 89] on div "SĐT Người Gửi" at bounding box center [138, 85] width 131 height 15
click at [106, 98] on input "SĐT Người Gửi" at bounding box center [128, 101] width 111 height 16
paste input "0976042453"
type input "0976042453"
click at [121, 103] on input "0976042453" at bounding box center [128, 101] width 111 height 16
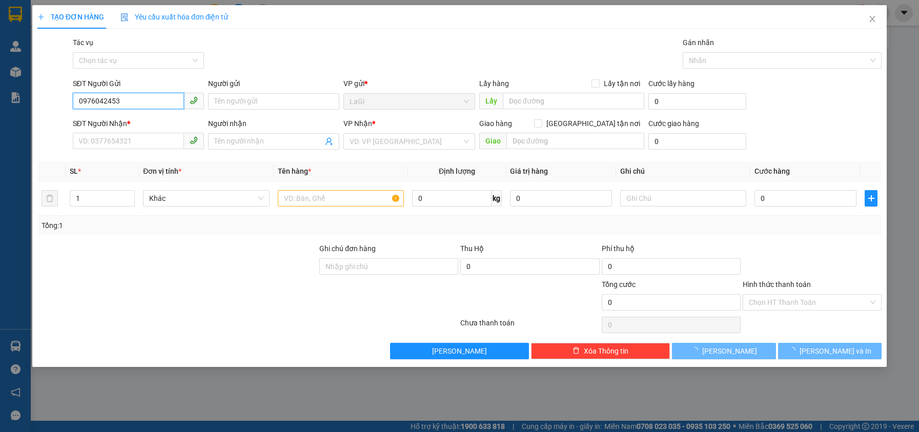
click at [121, 103] on input "0976042453" at bounding box center [128, 101] width 111 height 16
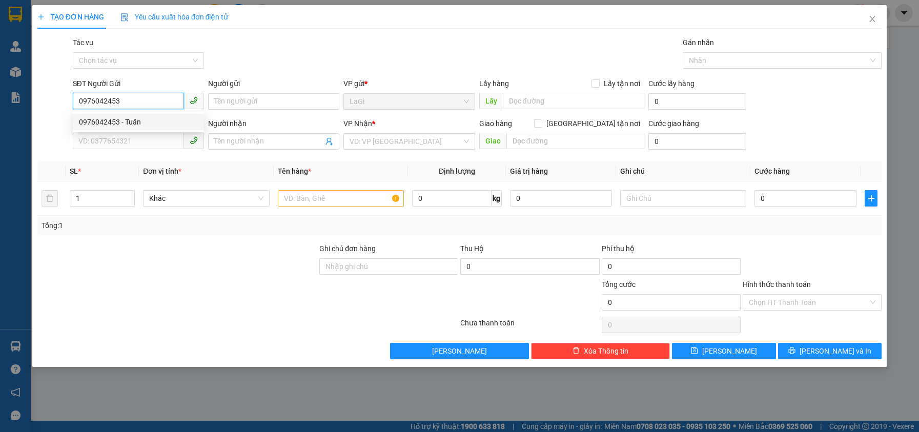
click at [154, 121] on div "0976042453 - Tuấn" at bounding box center [138, 121] width 119 height 11
type input "Tuấn"
type input "0915408507"
type input "sỹ nam"
type input "0976042453"
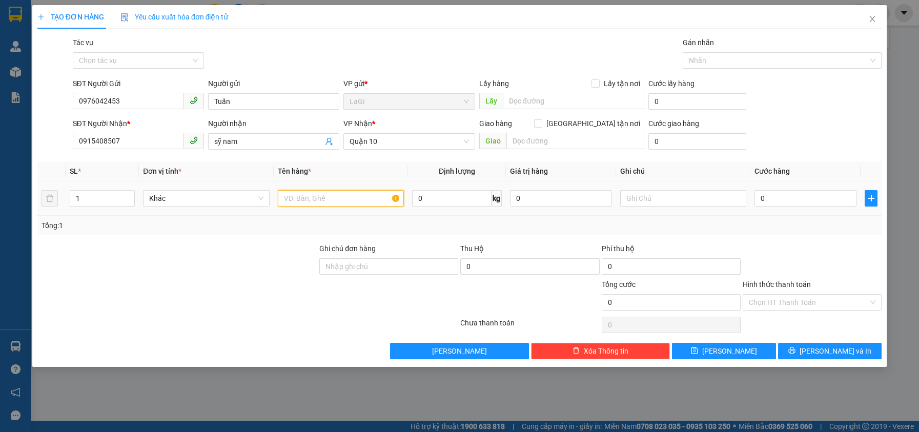
click at [338, 204] on input "text" at bounding box center [341, 198] width 126 height 16
click at [351, 195] on input "text" at bounding box center [341, 198] width 126 height 16
type input "B - vải"
click at [450, 204] on input "0" at bounding box center [451, 198] width 79 height 16
type input "1"
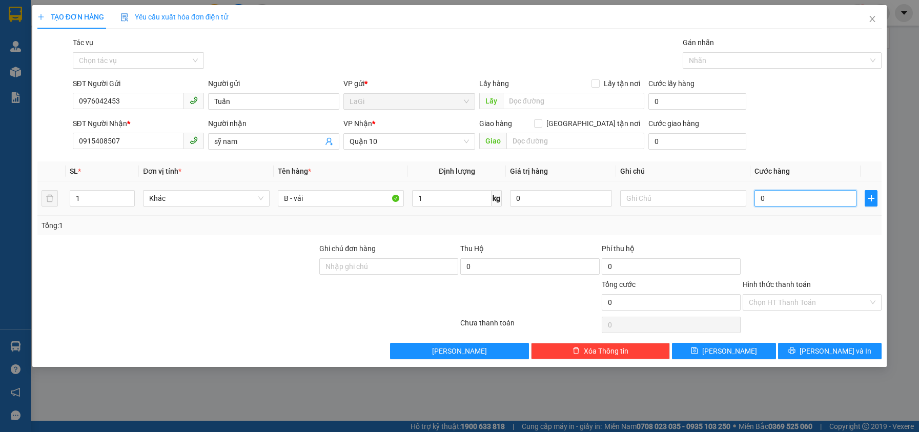
click at [778, 193] on input "0" at bounding box center [806, 198] width 102 height 16
type input "3"
type input "30"
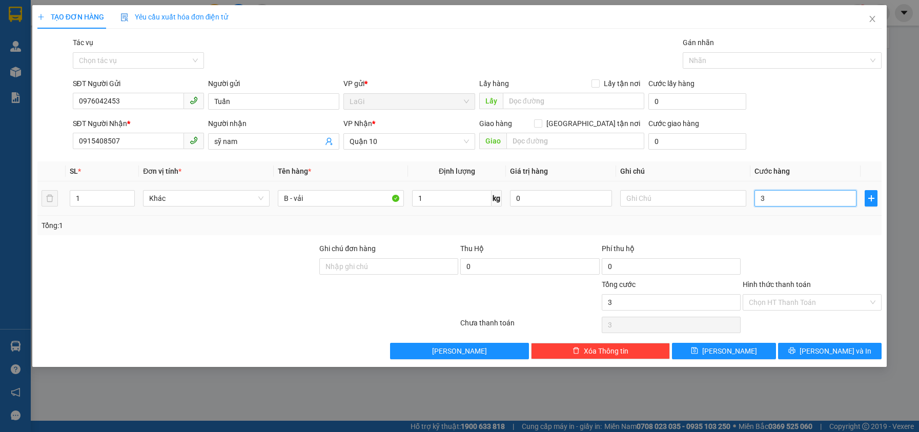
type input "30"
type input "30.000"
click at [797, 238] on div "Transit Pickup Surcharge Ids Transit Deliver Surcharge Ids Transit Deliver Surc…" at bounding box center [459, 198] width 844 height 322
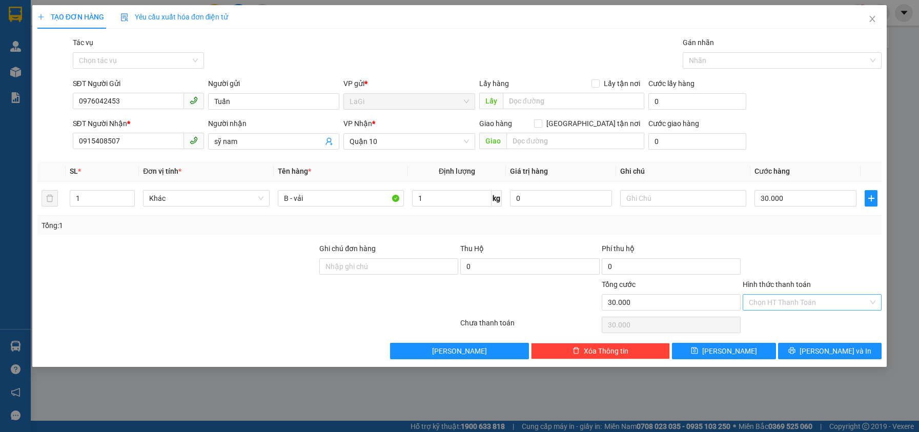
click at [802, 300] on input "Hình thức thanh toán" at bounding box center [808, 302] width 119 height 15
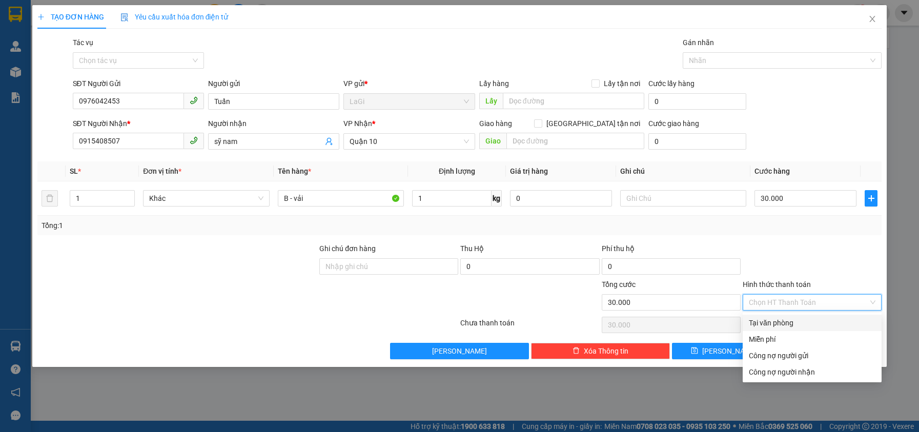
click at [795, 320] on div "Tại văn phòng" at bounding box center [812, 322] width 127 height 11
type input "0"
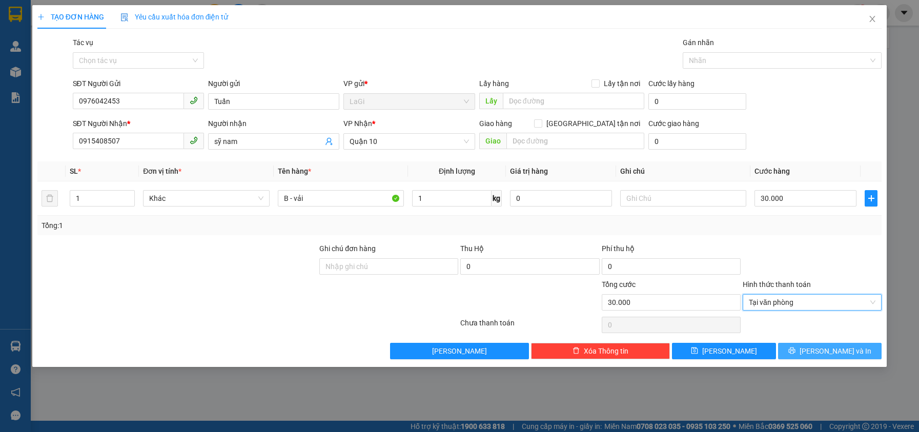
click at [816, 358] on button "Lưu và In" at bounding box center [830, 351] width 104 height 16
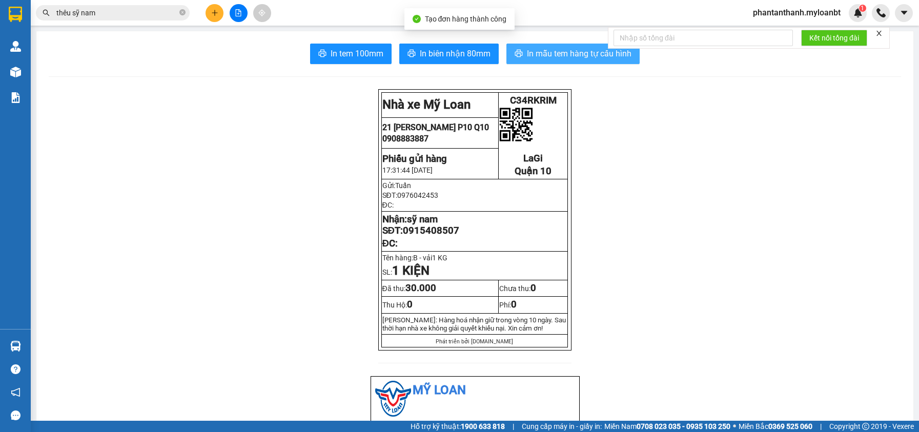
click at [584, 58] on span "In mẫu tem hàng tự cấu hình" at bounding box center [579, 53] width 105 height 13
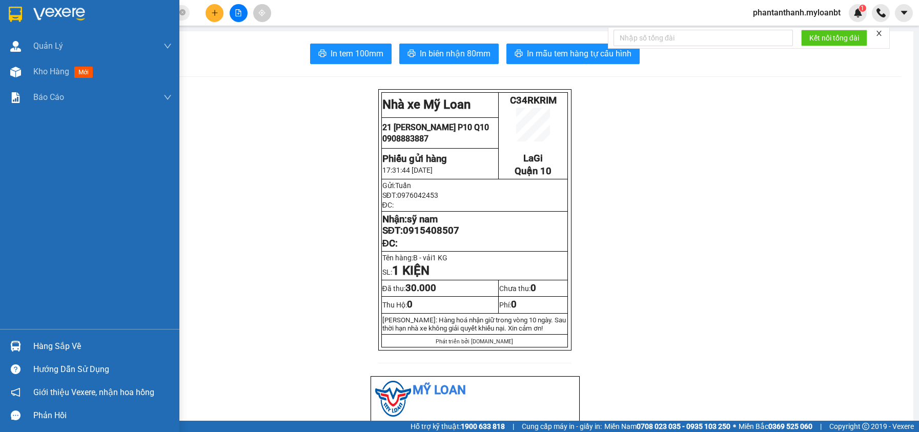
click at [64, 136] on div "Quản Lý Quản lý giao nhận mới Kho hàng mới Báo cáo Mẫu 1: Báo cáo dòng tiền the…" at bounding box center [89, 181] width 179 height 296
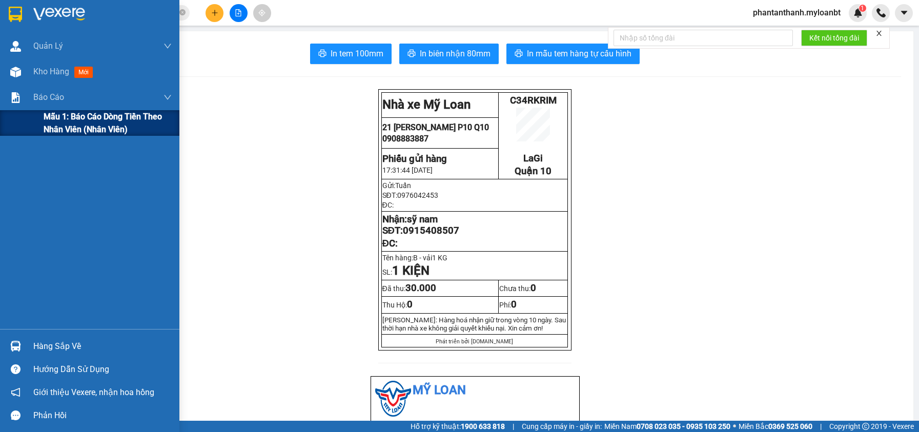
click at [73, 121] on span "Mẫu 1: Báo cáo dòng tiền theo nhân viên (Nhân viên)" at bounding box center [108, 123] width 128 height 26
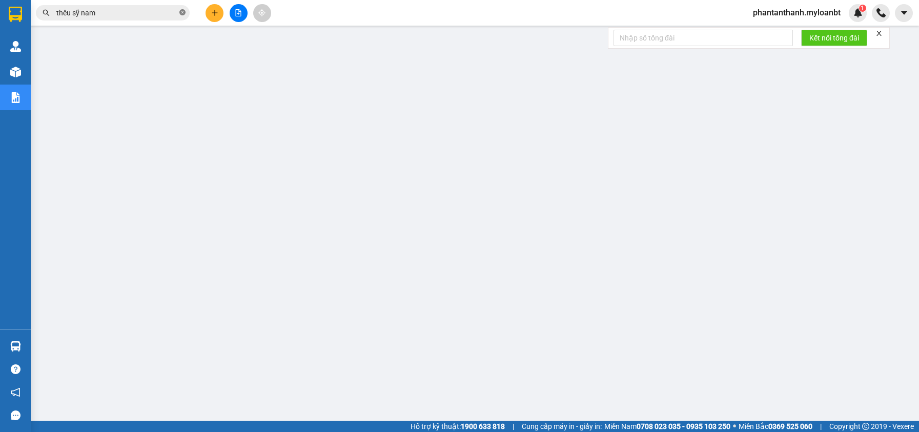
click at [181, 15] on icon "close-circle" at bounding box center [182, 12] width 6 height 6
click at [147, 14] on input "text" at bounding box center [116, 12] width 121 height 11
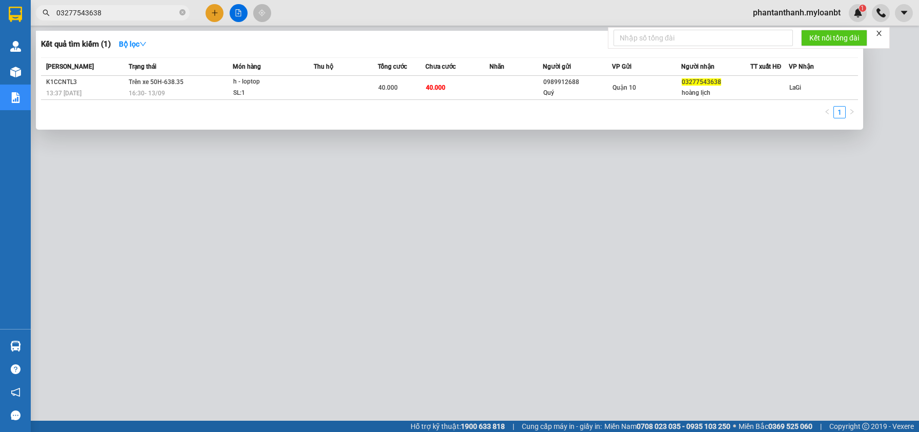
type input "03277543638"
click at [215, 52] on div "Kết quả tìm kiếm ( 1 ) Bộ lọc" at bounding box center [449, 44] width 817 height 16
click at [184, 15] on icon "close-circle" at bounding box center [182, 12] width 6 height 6
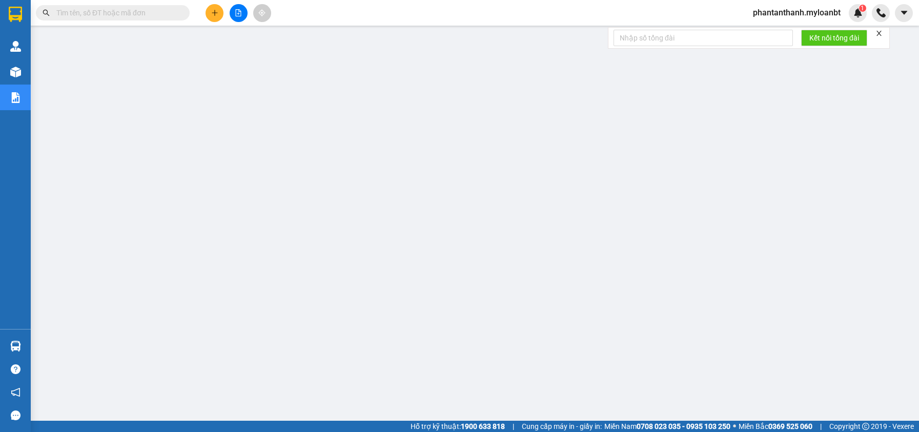
click at [313, 5] on div "Kết quả tìm kiếm ( 1 ) Bộ lọc Mã ĐH Trạng thái Món hàng Thu hộ Tổng cước Chưa c…" at bounding box center [459, 13] width 919 height 26
click at [161, 17] on input "text" at bounding box center [116, 12] width 121 height 11
click at [173, 18] on input "text" at bounding box center [116, 12] width 121 height 11
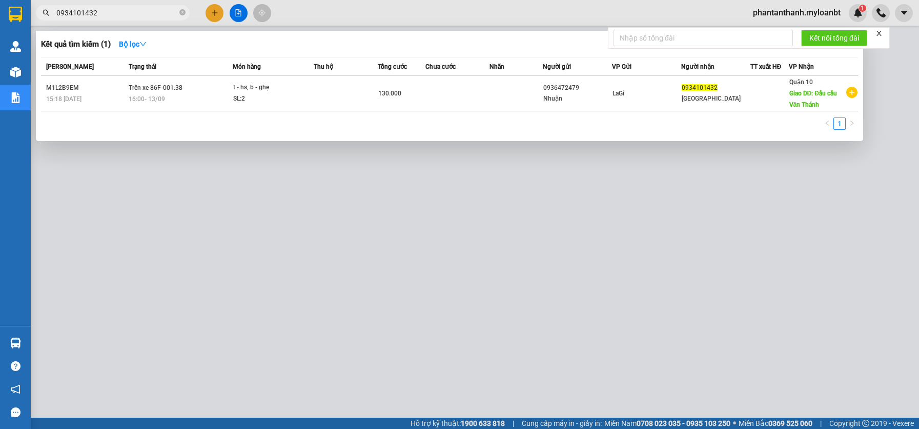
click at [539, 12] on div at bounding box center [459, 214] width 919 height 429
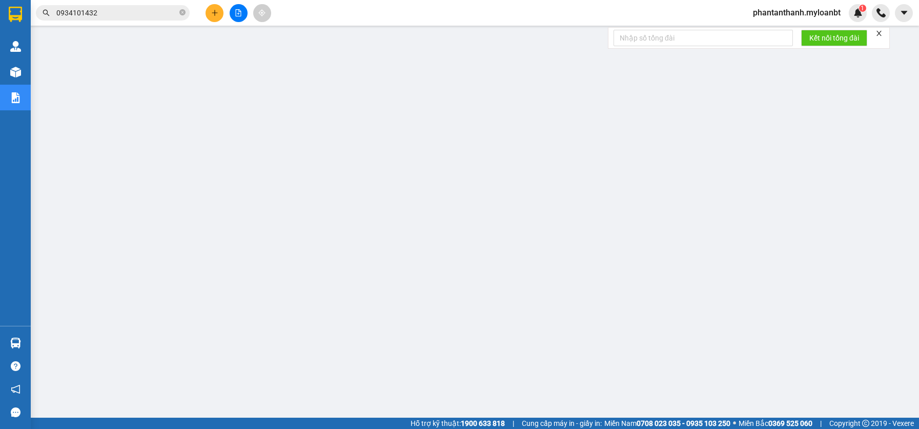
click at [103, 15] on input "0934101432" at bounding box center [116, 12] width 121 height 11
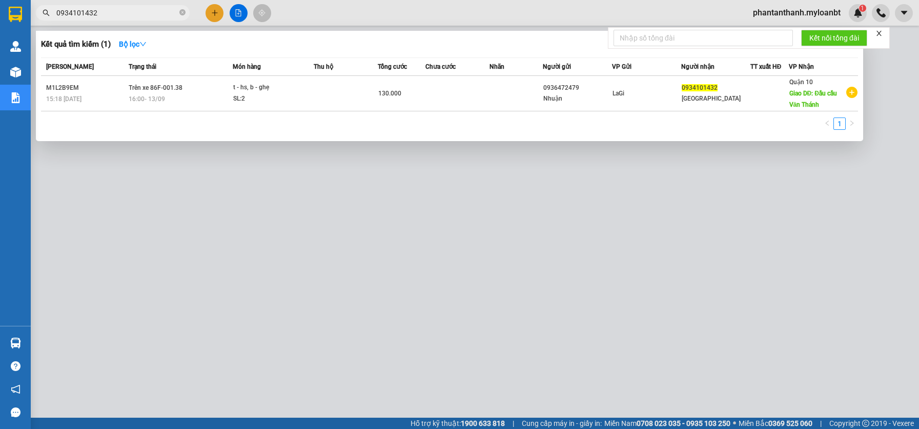
click at [325, 10] on div at bounding box center [459, 214] width 919 height 429
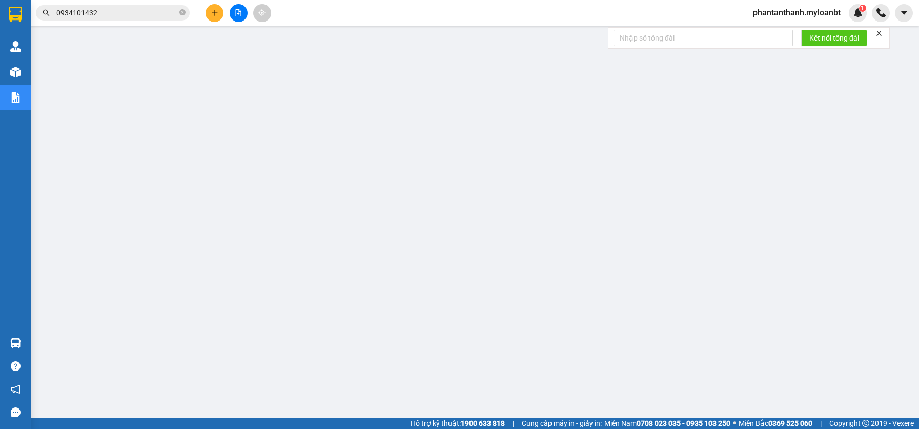
click at [394, 18] on div "Kết quả tìm kiếm ( 1 ) Bộ lọc Mã ĐH Trạng thái Món hàng Thu hộ Tổng cước Chưa c…" at bounding box center [459, 13] width 919 height 26
click at [391, 3] on div "Kết quả tìm kiếm ( 1 ) Bộ lọc Mã ĐH Trạng thái Món hàng Thu hộ Tổng cước Chưa c…" at bounding box center [459, 13] width 919 height 26
click at [129, 16] on input "0934101432" at bounding box center [116, 12] width 121 height 11
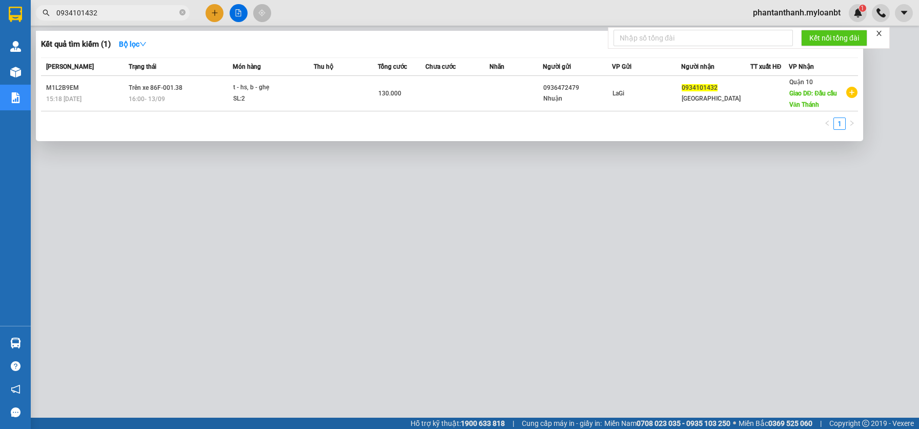
click at [129, 14] on input "0934101432" at bounding box center [116, 12] width 121 height 11
type input "0389090247"
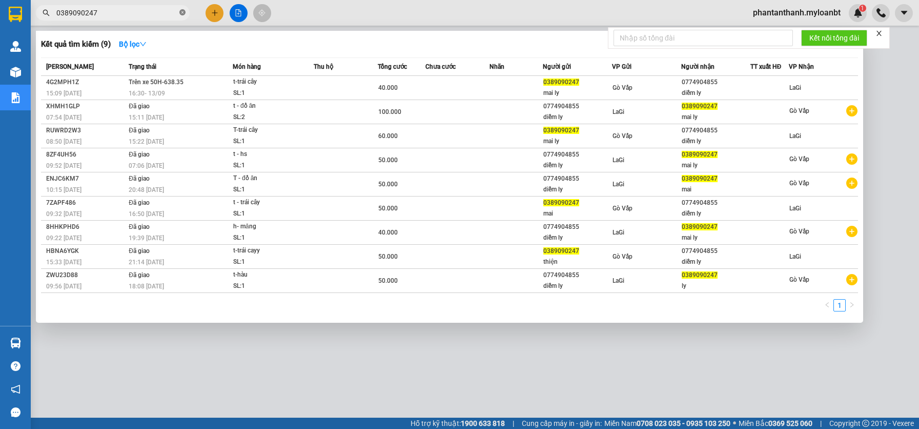
click at [184, 11] on icon "close-circle" at bounding box center [182, 12] width 6 height 6
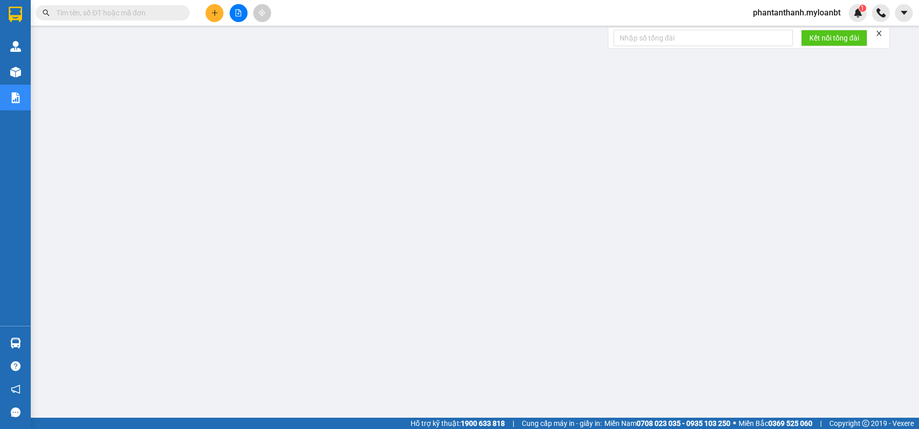
click at [173, 13] on input "text" at bounding box center [116, 12] width 121 height 11
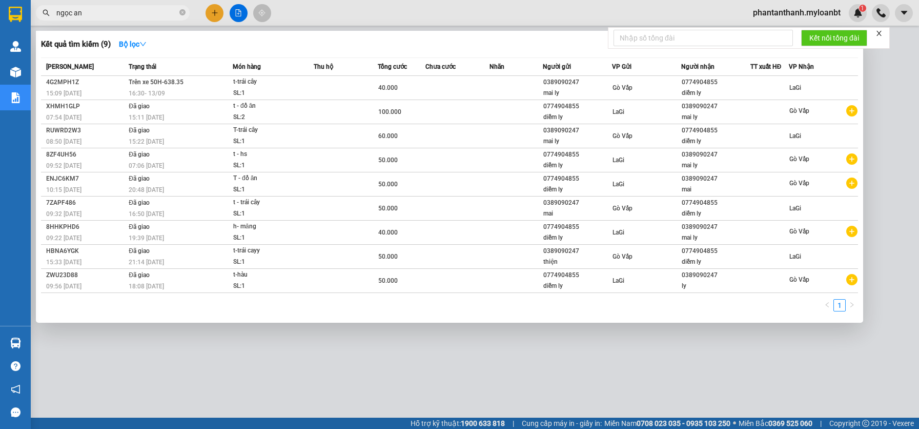
type input "ngọc anh"
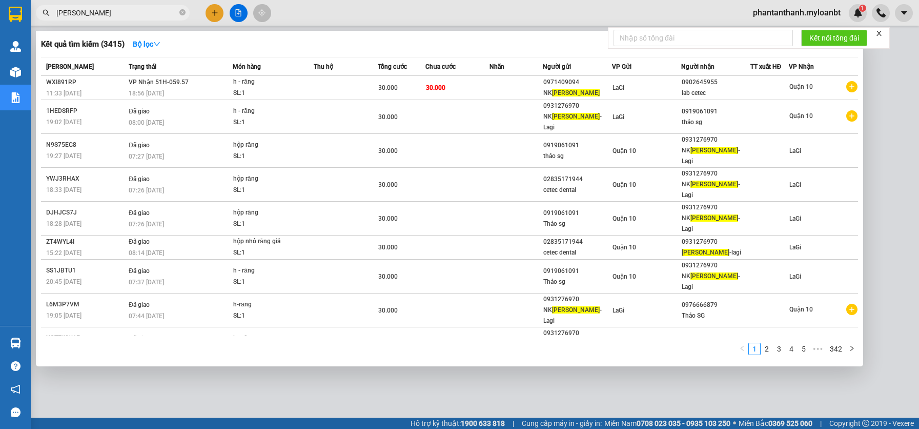
click at [158, 11] on input "ngọc anh" at bounding box center [116, 12] width 121 height 11
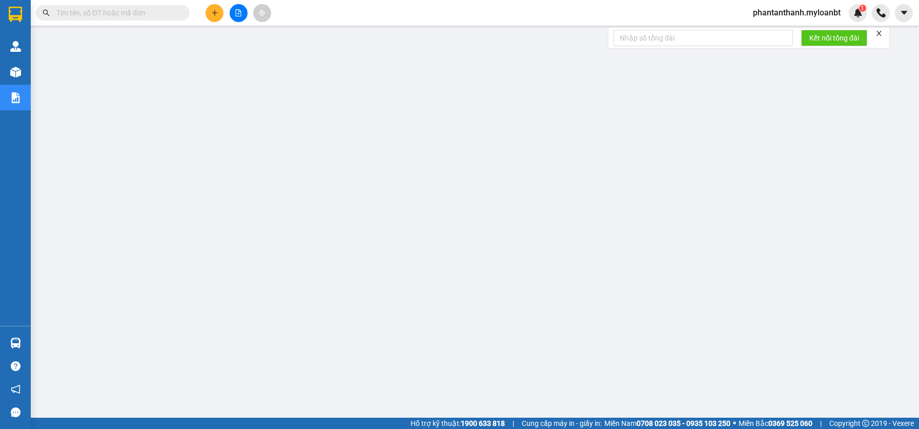
click at [158, 11] on input "text" at bounding box center [116, 12] width 121 height 11
click at [212, 11] on icon "plus" at bounding box center [214, 12] width 7 height 7
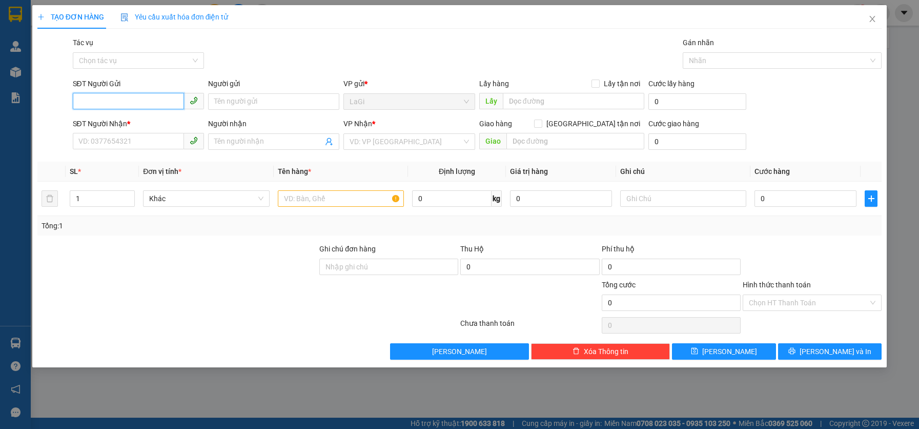
click at [161, 98] on input "SĐT Người Gửi" at bounding box center [128, 101] width 111 height 16
click at [161, 99] on input "SĐT Người Gửi" at bounding box center [128, 101] width 111 height 16
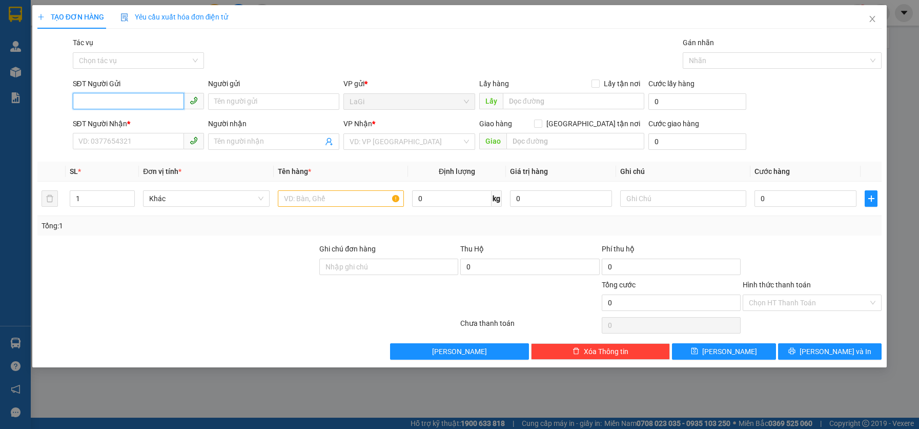
click at [161, 99] on input "SĐT Người Gửi" at bounding box center [128, 101] width 111 height 16
click at [130, 121] on div "0979795400 - Sơn" at bounding box center [138, 121] width 119 height 11
type input "0979795400"
type input "Sơn"
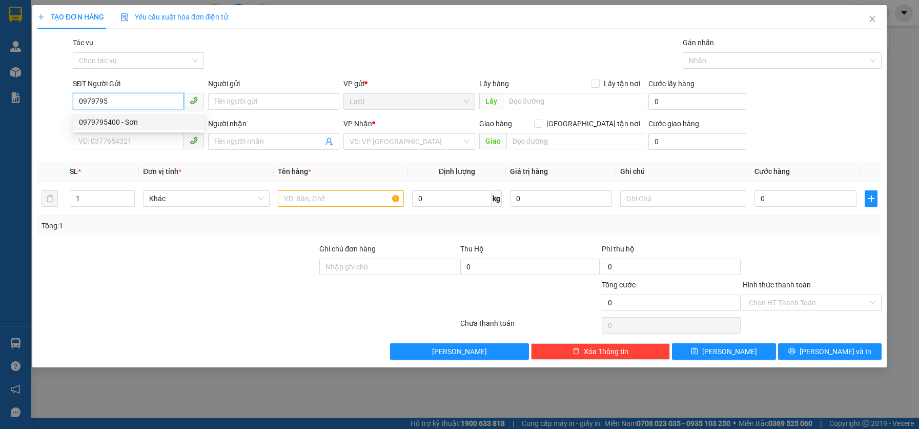
type input "0903854957"
type input "Dũng"
type input "0979795400"
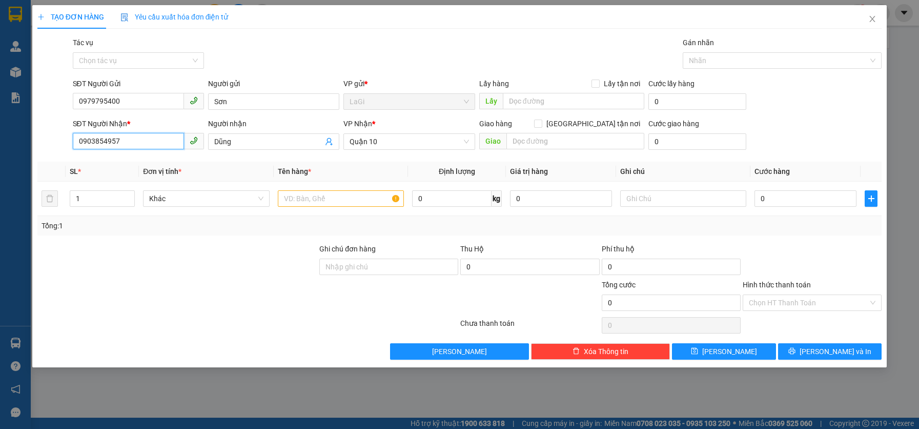
click at [146, 139] on input "0903854957" at bounding box center [128, 141] width 111 height 16
type input "0917209803"
click at [106, 158] on div "0917209803 - Tâm" at bounding box center [138, 161] width 119 height 11
type input "Tâm"
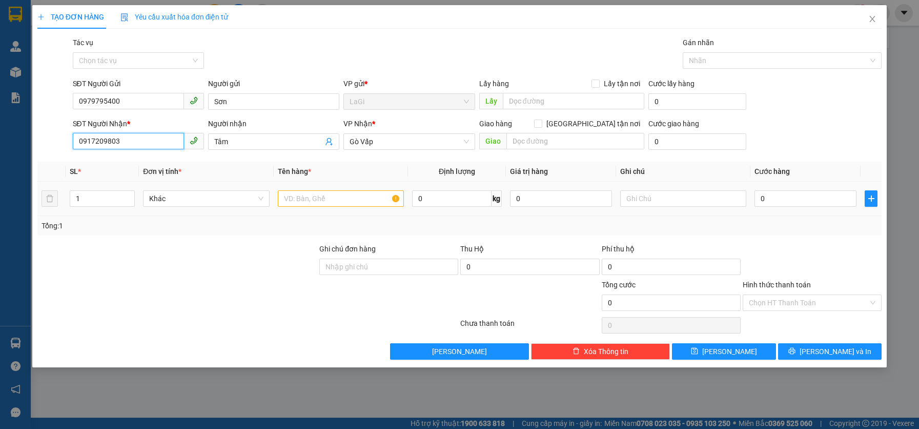
type input "0917209803"
click at [372, 205] on input "text" at bounding box center [341, 198] width 126 height 16
click at [250, 141] on input "Tâm" at bounding box center [268, 141] width 109 height 11
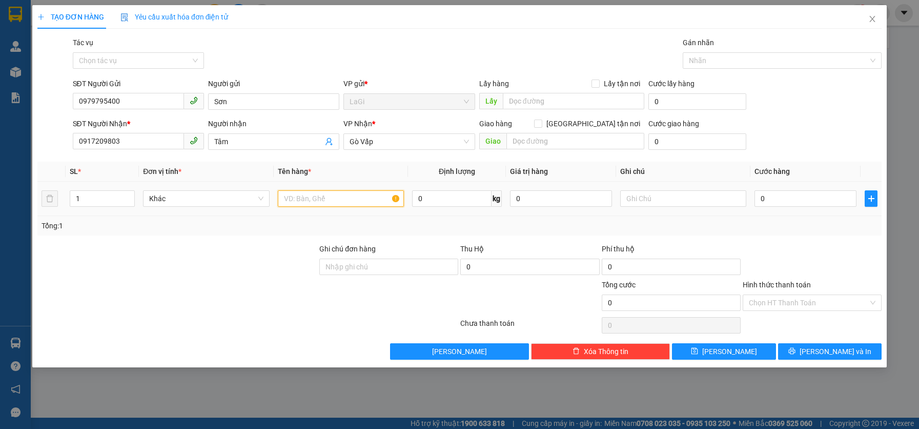
click at [359, 196] on input "text" at bounding box center [341, 198] width 126 height 16
click at [327, 201] on input "T - cá cảnh" at bounding box center [341, 198] width 126 height 16
click at [820, 207] on div "0" at bounding box center [806, 198] width 102 height 21
click at [820, 202] on input "0" at bounding box center [806, 198] width 102 height 16
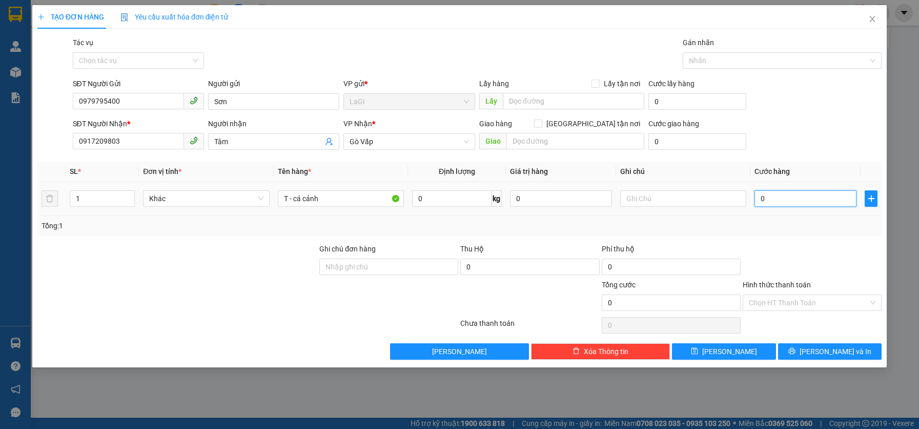
click at [820, 202] on input "0" at bounding box center [806, 198] width 102 height 16
drag, startPoint x: 342, startPoint y: 201, endPoint x: 302, endPoint y: 198, distance: 39.6
click at [302, 198] on input "T - cá cảnh" at bounding box center [341, 198] width 126 height 16
type input "T - cà phê"
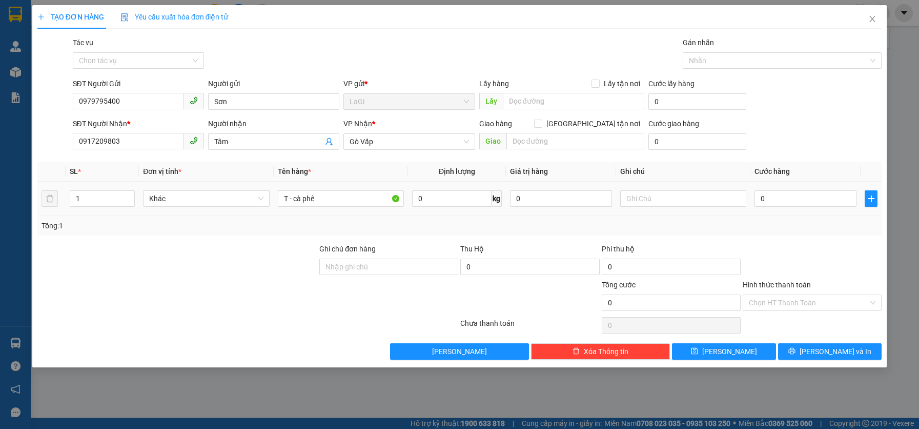
click at [793, 207] on div "0" at bounding box center [806, 198] width 102 height 21
click at [792, 199] on input "0" at bounding box center [806, 198] width 102 height 16
type input "4"
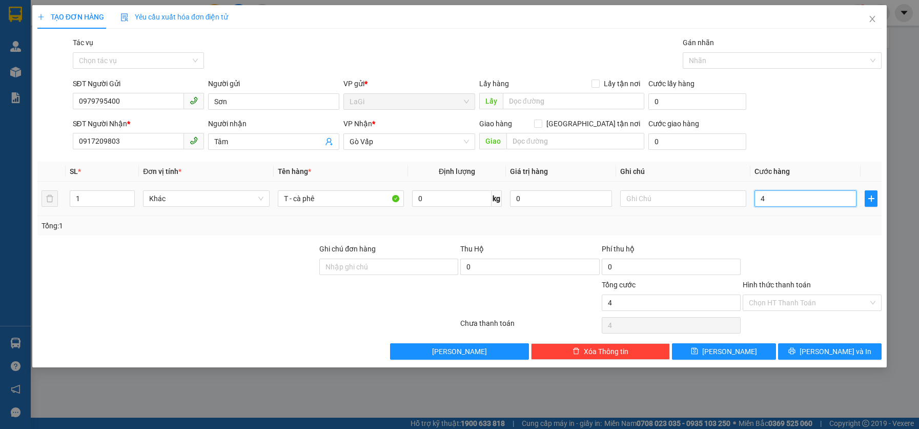
type input "40"
type input "40.000"
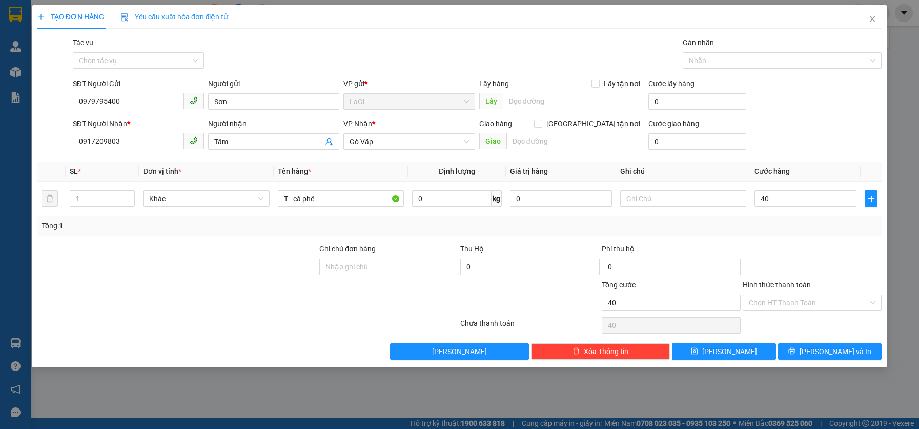
type input "40.000"
drag, startPoint x: 792, startPoint y: 236, endPoint x: 826, endPoint y: 312, distance: 82.6
click at [793, 237] on div "Transit Pickup Surcharge Ids Transit Deliver Surcharge Ids Transit Deliver Surc…" at bounding box center [459, 198] width 844 height 322
click at [796, 350] on icon "printer" at bounding box center [791, 350] width 7 height 7
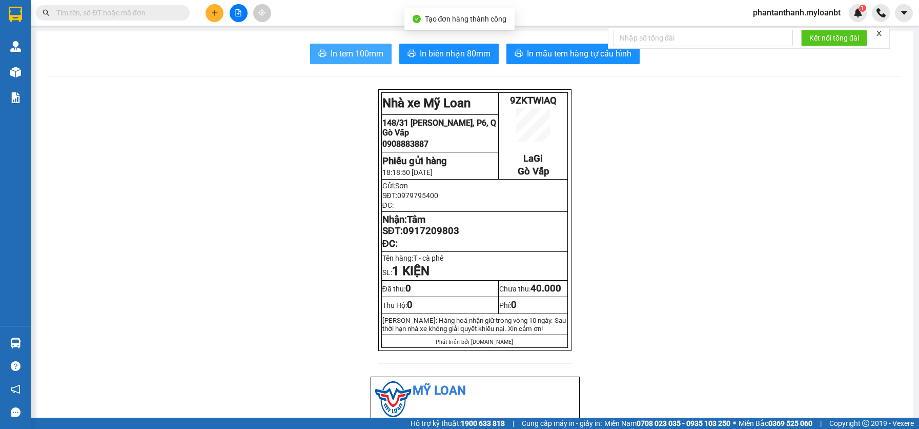
click at [335, 47] on span "In tem 100mm" at bounding box center [357, 53] width 53 height 13
click at [146, 11] on input "text" at bounding box center [116, 12] width 121 height 11
click at [172, 13] on input "text" at bounding box center [116, 12] width 121 height 11
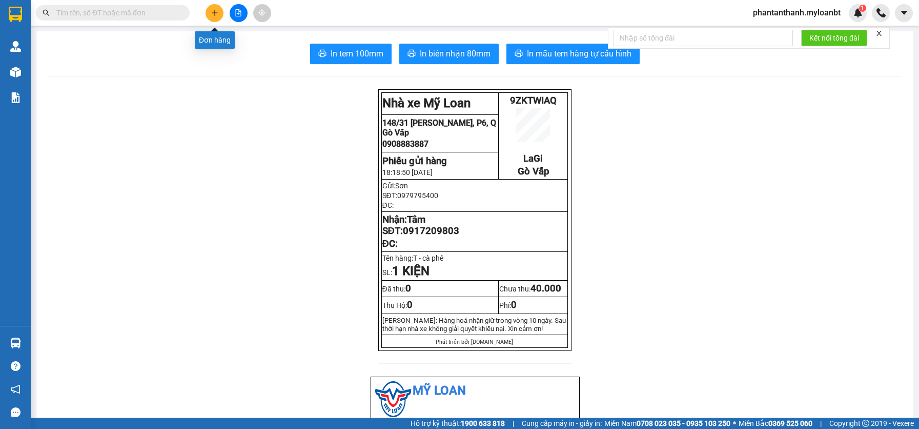
click at [219, 16] on button at bounding box center [215, 13] width 18 height 18
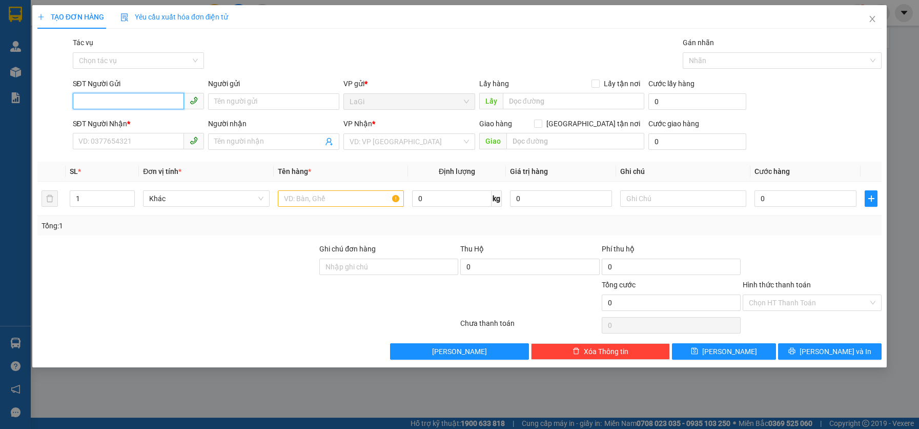
click at [174, 95] on input "SĐT Người Gửi" at bounding box center [128, 101] width 111 height 16
click at [157, 99] on input "SĐT Người Gửi" at bounding box center [128, 101] width 111 height 16
type input "0332329639"
click at [138, 126] on div "0332329639 - Việt nha" at bounding box center [138, 121] width 119 height 11
type input "Việt nha"
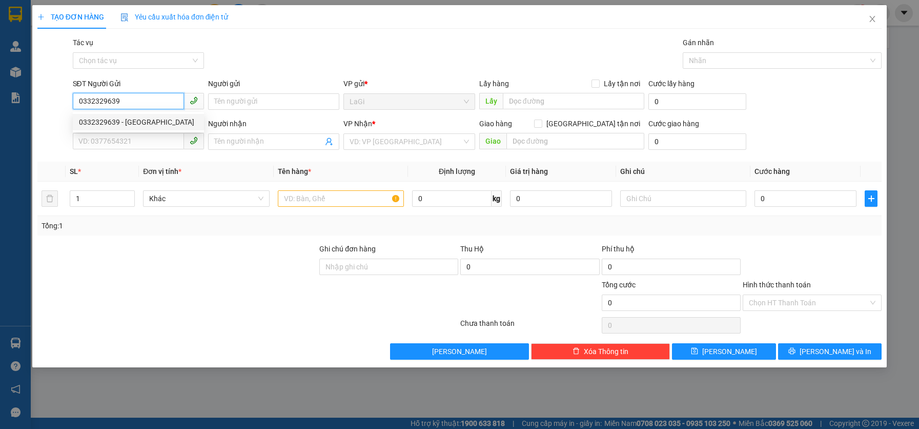
type input "0937057095"
type input "lab hương giang"
type input "0332329639"
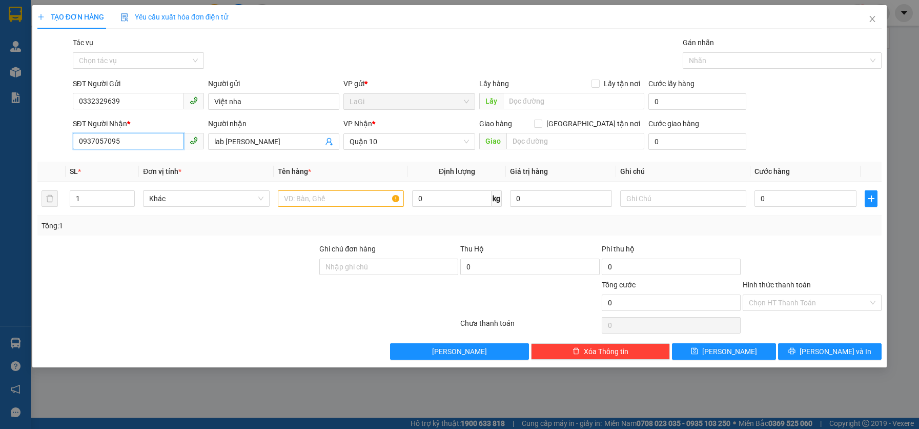
click at [146, 145] on input "0937057095" at bounding box center [128, 141] width 111 height 16
click at [335, 194] on input "text" at bounding box center [341, 198] width 126 height 16
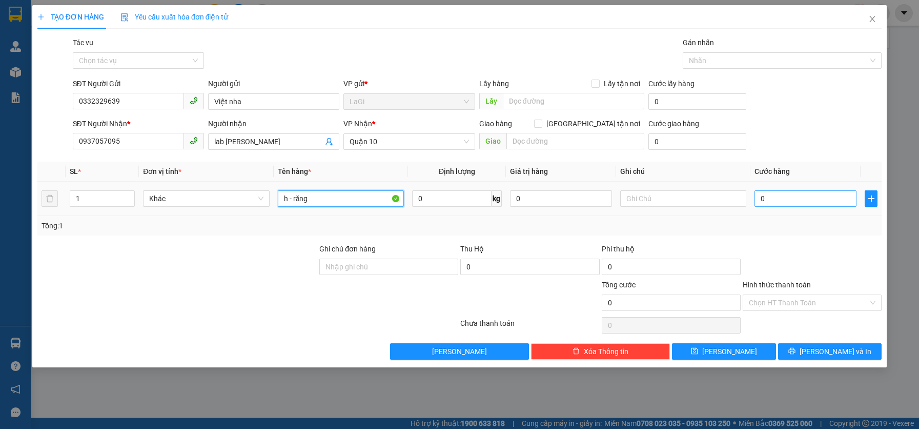
type input "h - răng"
click at [778, 199] on input "0" at bounding box center [806, 198] width 102 height 16
type input "3"
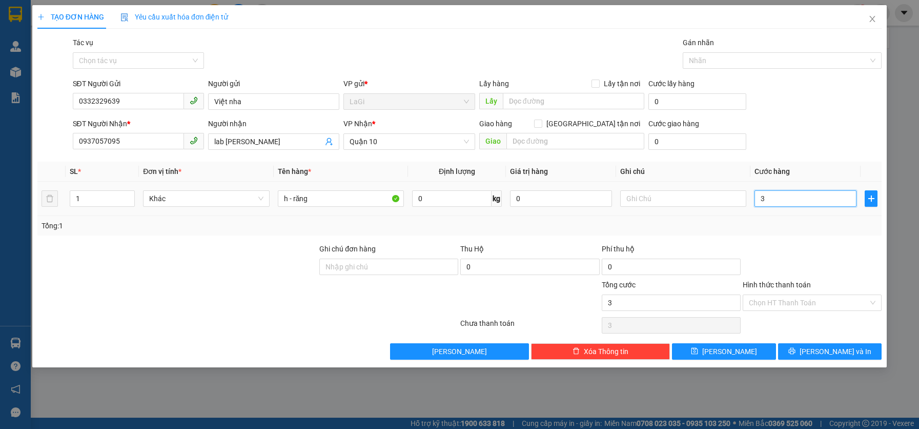
type input "30"
type input "30.000"
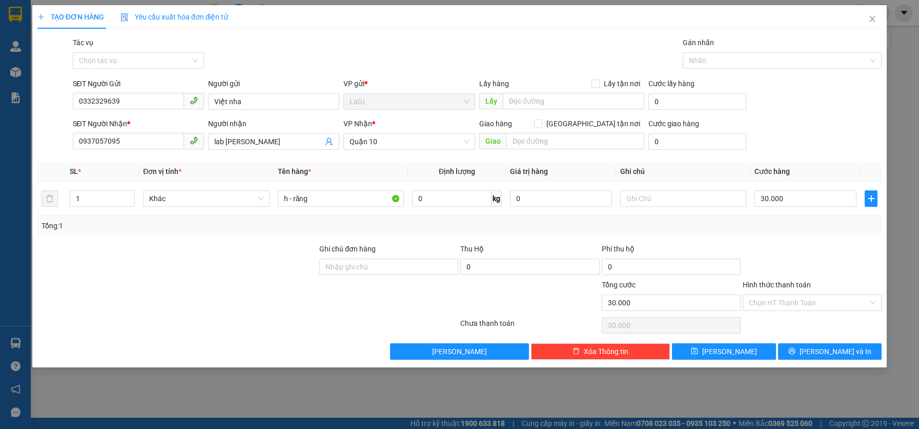
click at [785, 246] on div at bounding box center [812, 261] width 141 height 36
click at [787, 302] on input "Hình thức thanh toán" at bounding box center [808, 302] width 119 height 15
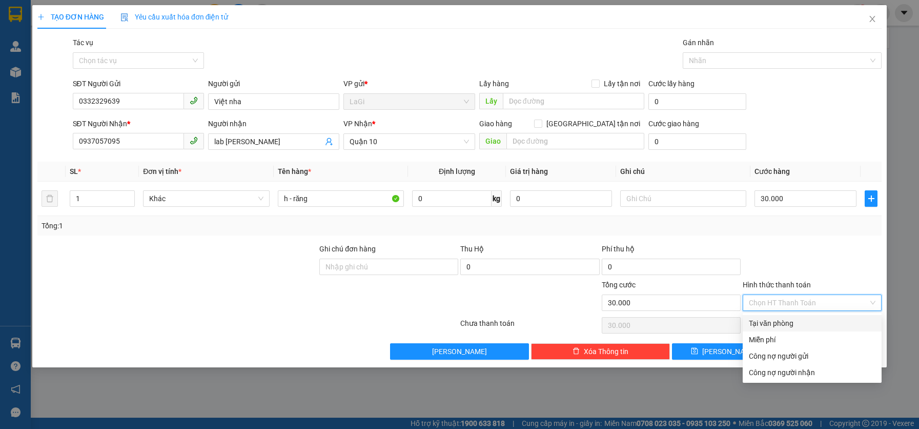
click at [781, 320] on div "Tại văn phòng" at bounding box center [812, 322] width 127 height 11
type input "0"
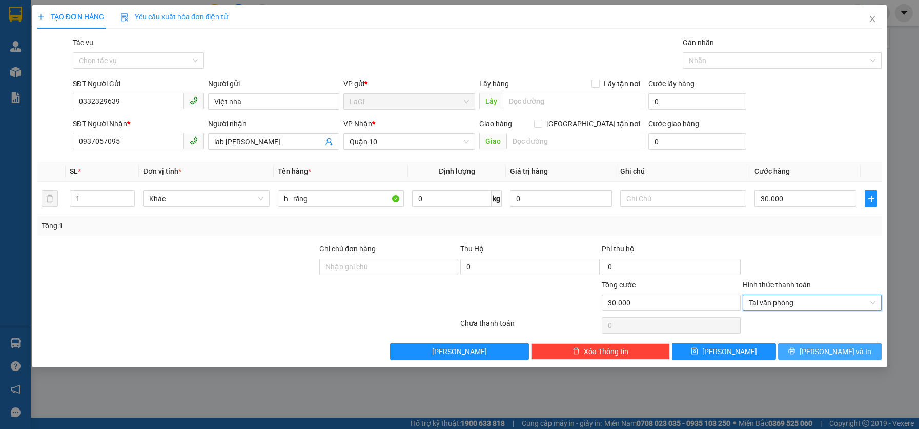
click at [807, 351] on button "Lưu và In" at bounding box center [830, 351] width 104 height 16
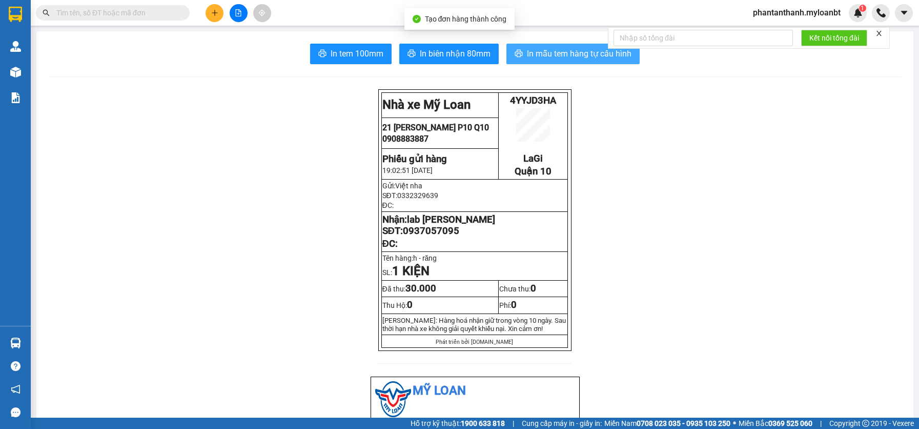
click at [538, 54] on span "In mẫu tem hàng tự cấu hình" at bounding box center [579, 53] width 105 height 13
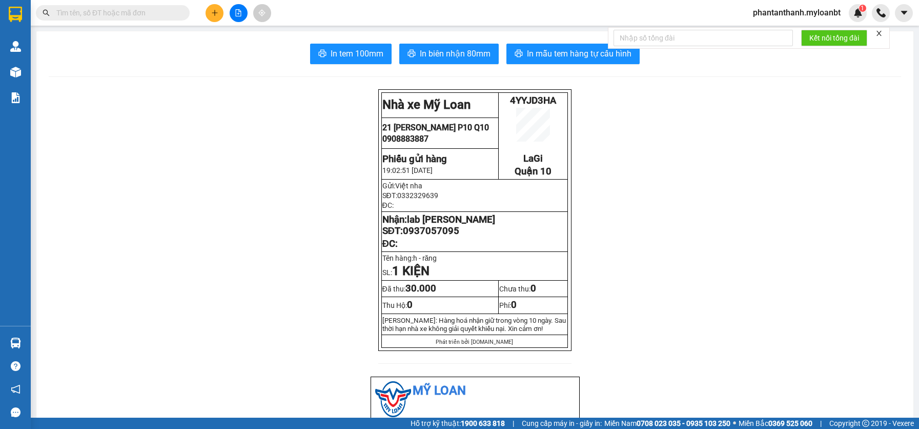
click at [216, 16] on icon "plus" at bounding box center [214, 12] width 7 height 7
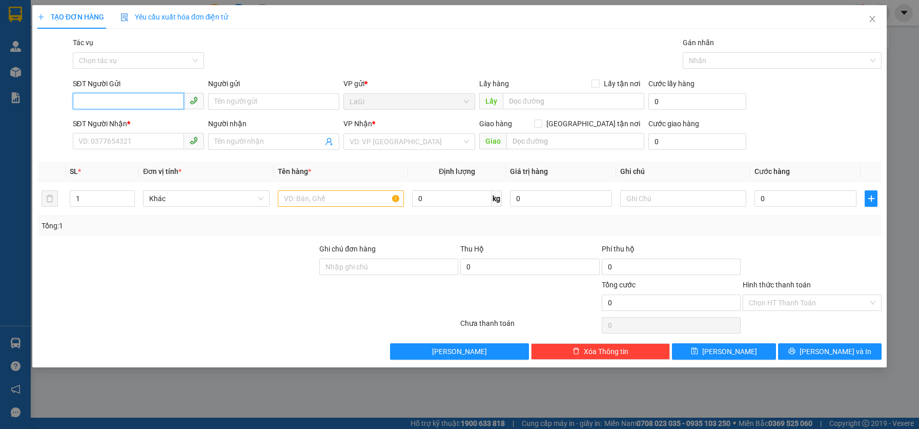
click at [142, 107] on input "SĐT Người Gửi" at bounding box center [128, 101] width 111 height 16
click at [140, 119] on div "02526502689 - NK TÂM ĐỨC" at bounding box center [138, 121] width 119 height 11
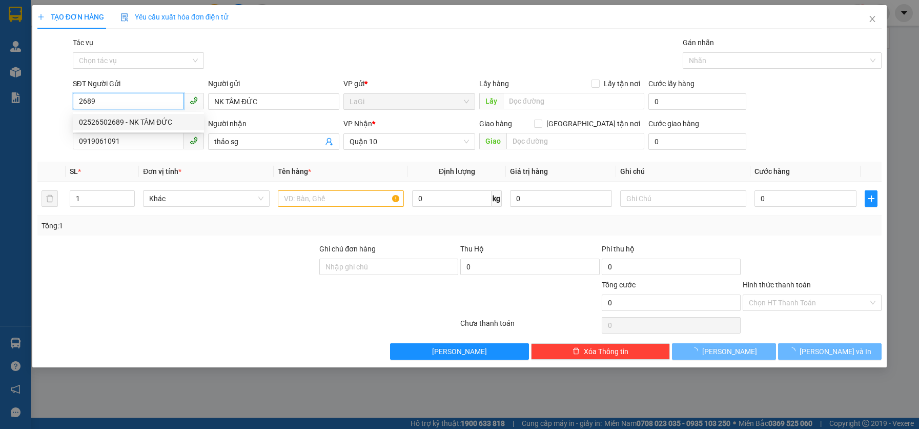
type input "02526502689"
type input "NK TÂM ĐỨC"
type input "0919061091"
type input "thảo sg"
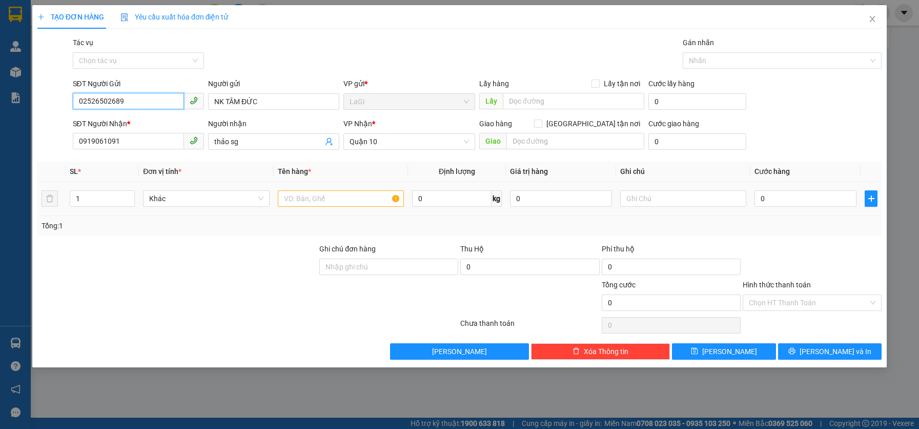
type input "02526502689"
click at [302, 199] on input "text" at bounding box center [341, 198] width 126 height 16
type input "h-răng"
click at [788, 211] on td "0" at bounding box center [806, 198] width 110 height 34
click at [789, 202] on input "0" at bounding box center [806, 198] width 102 height 16
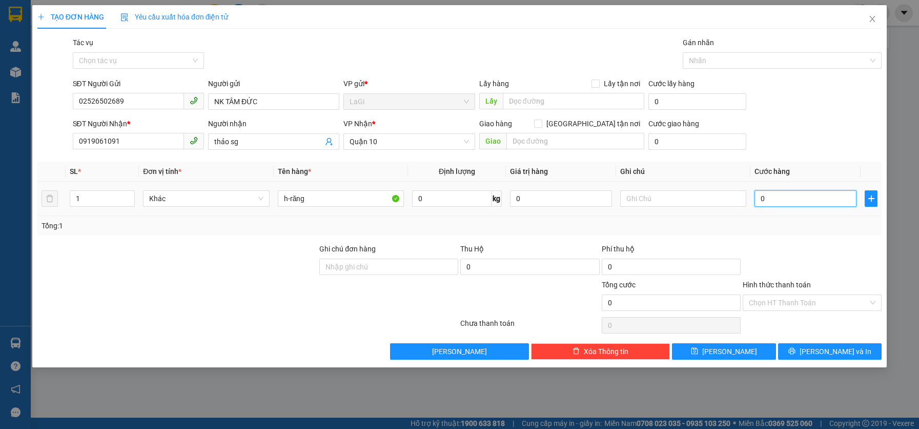
type input "3"
type input "30"
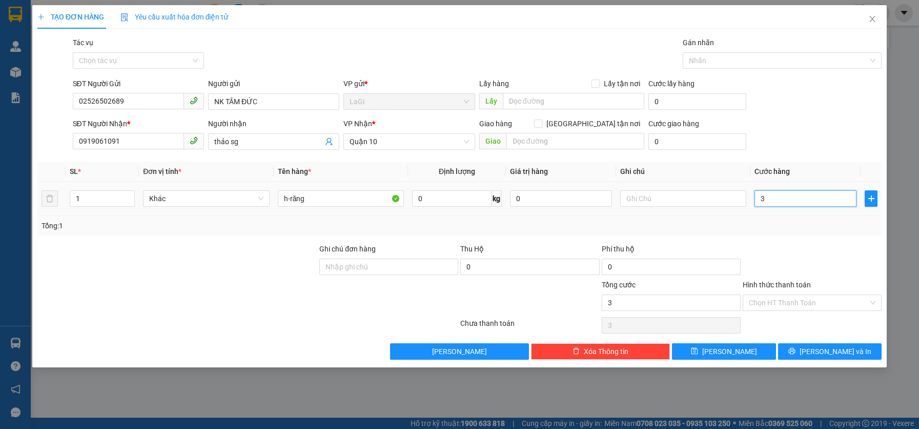
type input "30"
type input "30.000"
click at [794, 249] on div at bounding box center [812, 261] width 141 height 36
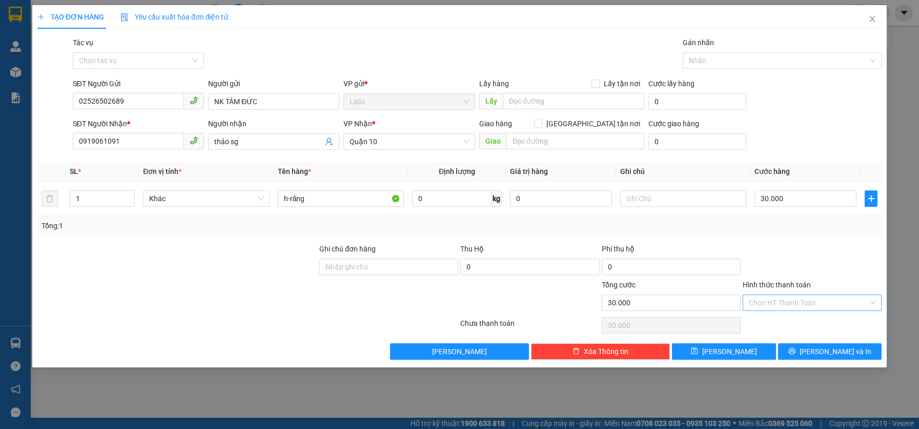
click at [814, 309] on input "Hình thức thanh toán" at bounding box center [808, 302] width 119 height 15
click at [830, 259] on div at bounding box center [812, 261] width 141 height 36
click at [840, 348] on span "Lưu và In" at bounding box center [836, 351] width 72 height 11
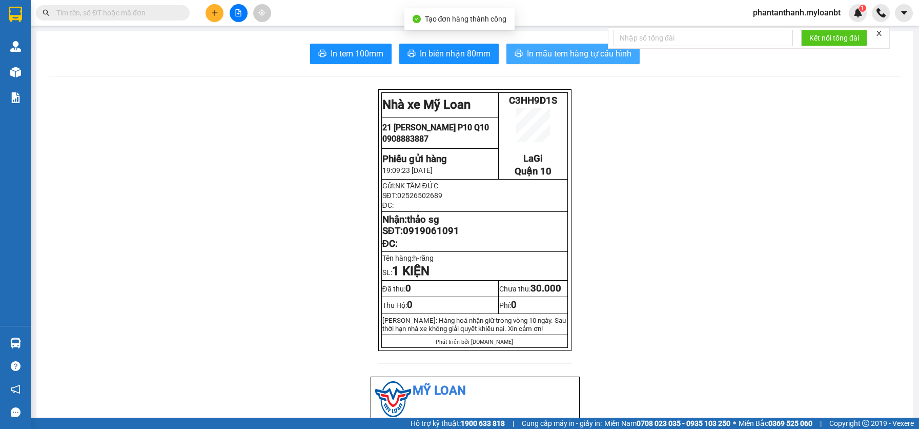
click at [532, 52] on span "In mẫu tem hàng tự cấu hình" at bounding box center [579, 53] width 105 height 13
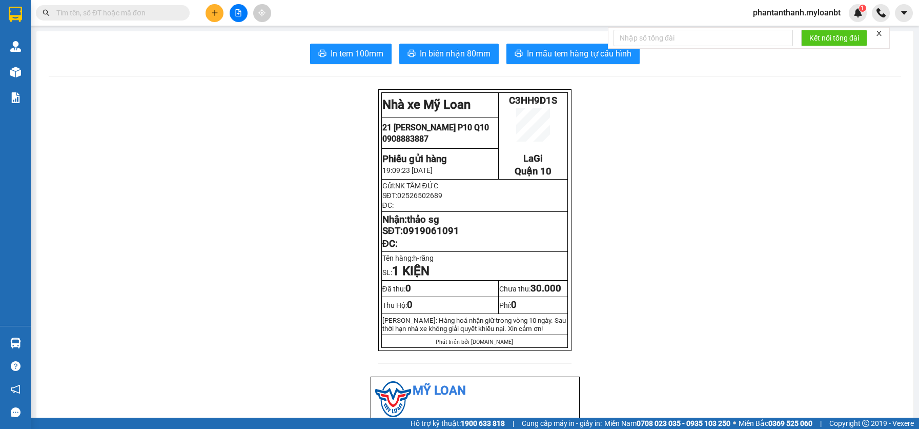
click at [156, 12] on input "text" at bounding box center [116, 12] width 121 height 11
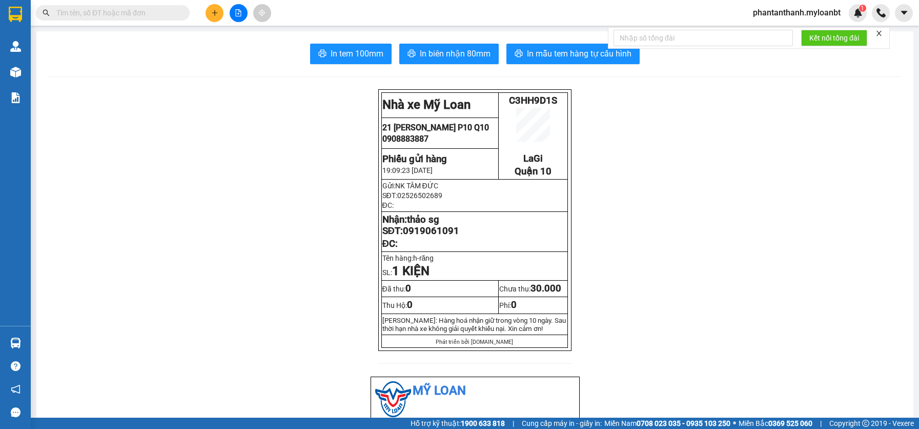
click at [156, 12] on input "text" at bounding box center [116, 12] width 121 height 11
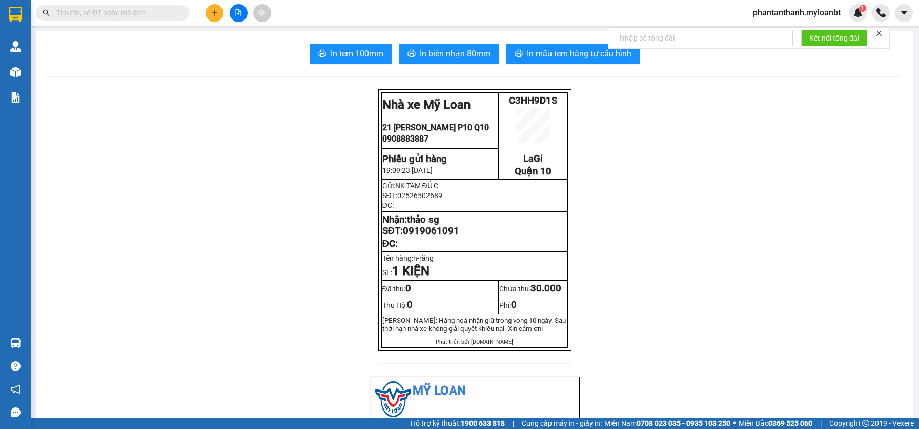
click at [156, 12] on input "text" at bounding box center [116, 12] width 121 height 11
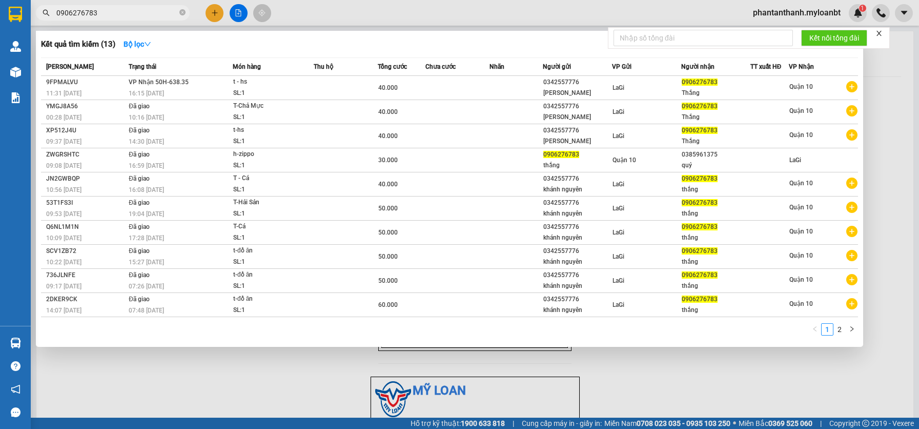
click at [134, 6] on span "0906276783" at bounding box center [113, 12] width 154 height 15
click at [133, 6] on span "0906276783" at bounding box center [113, 12] width 154 height 15
click at [129, 13] on input "0906276783" at bounding box center [116, 12] width 121 height 11
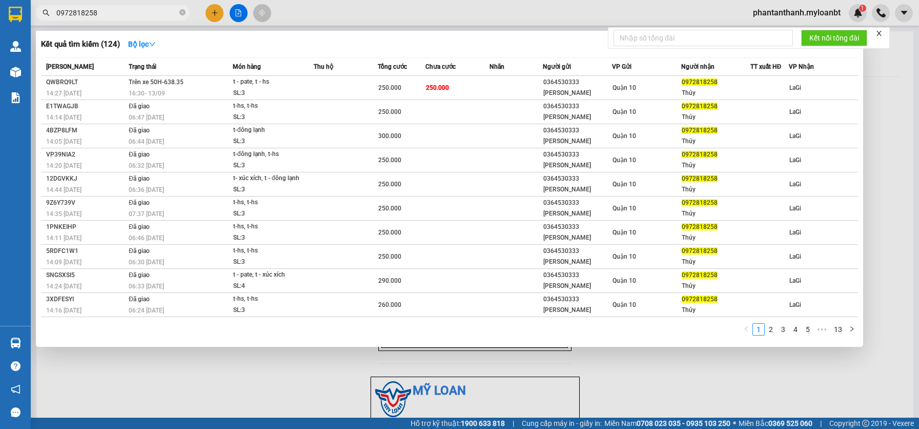
click at [326, 48] on div "Kết quả tìm kiếm ( 124 ) Bộ lọc" at bounding box center [449, 44] width 817 height 16
click at [148, 9] on input "0972818258" at bounding box center [116, 12] width 121 height 11
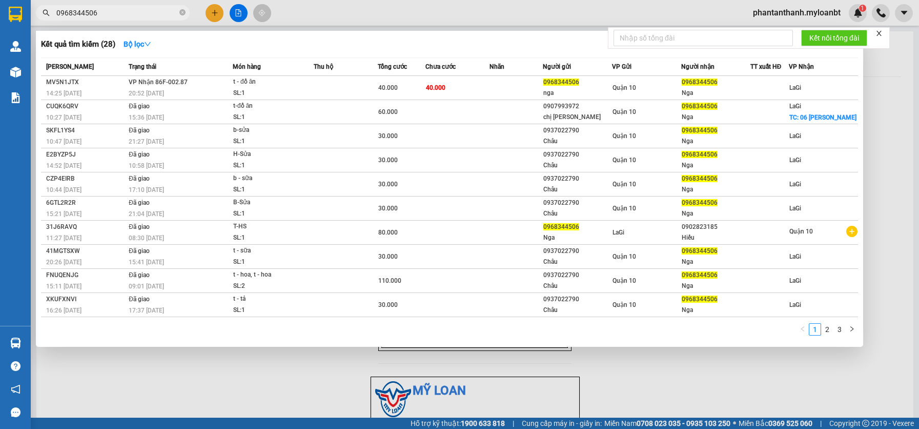
type input "0968344506"
click at [300, 71] on div "Món hàng" at bounding box center [273, 66] width 80 height 11
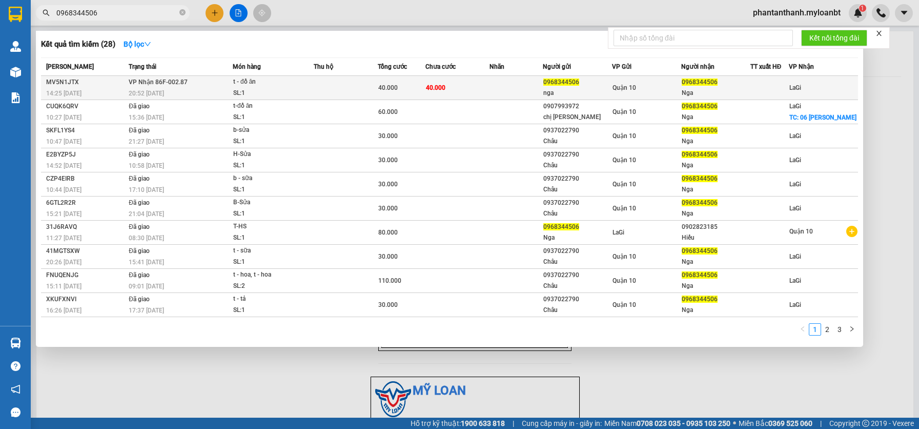
click at [300, 84] on div "t - đồ ăn" at bounding box center [271, 81] width 77 height 11
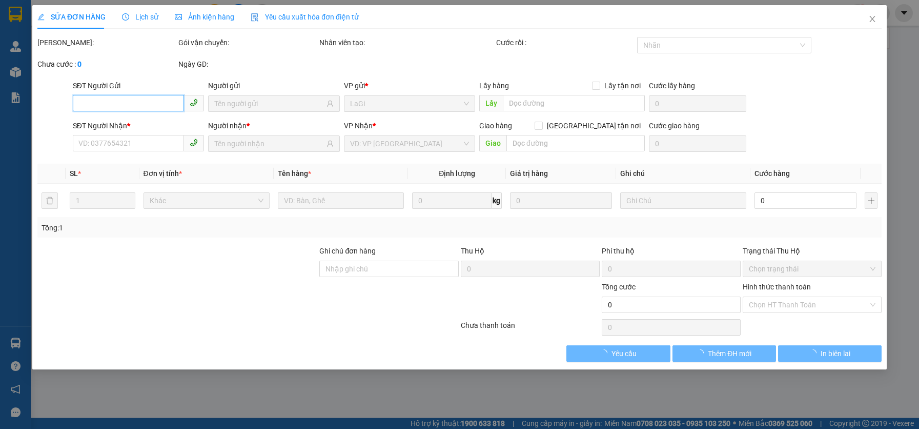
type input "0968344506"
type input "nga"
type input "0968344506"
type input "Nga"
type input "40.000"
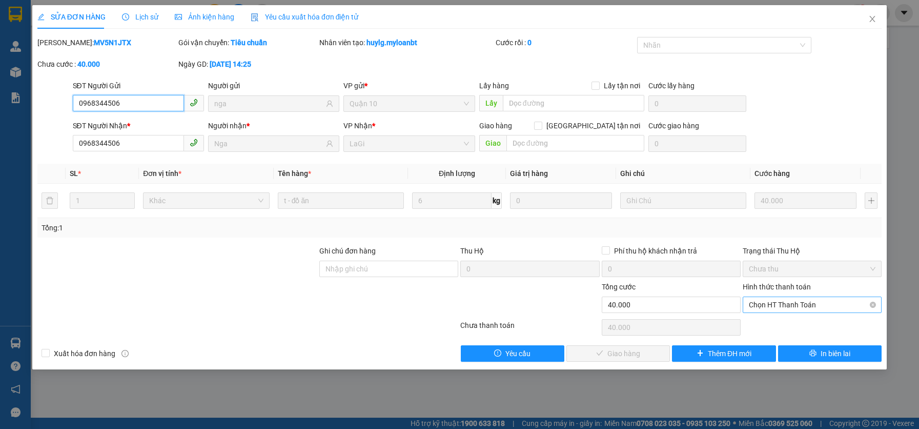
click at [778, 302] on span "Chọn HT Thanh Toán" at bounding box center [812, 304] width 127 height 15
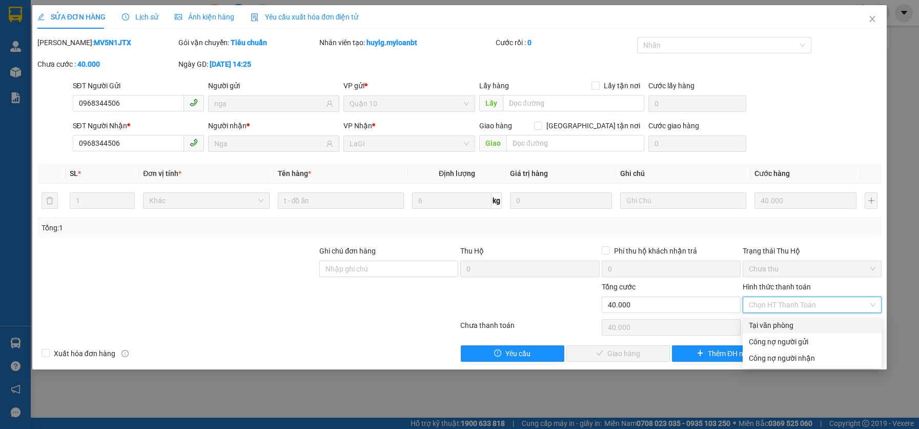
click at [769, 325] on div "Tại văn phòng" at bounding box center [812, 324] width 127 height 11
type input "0"
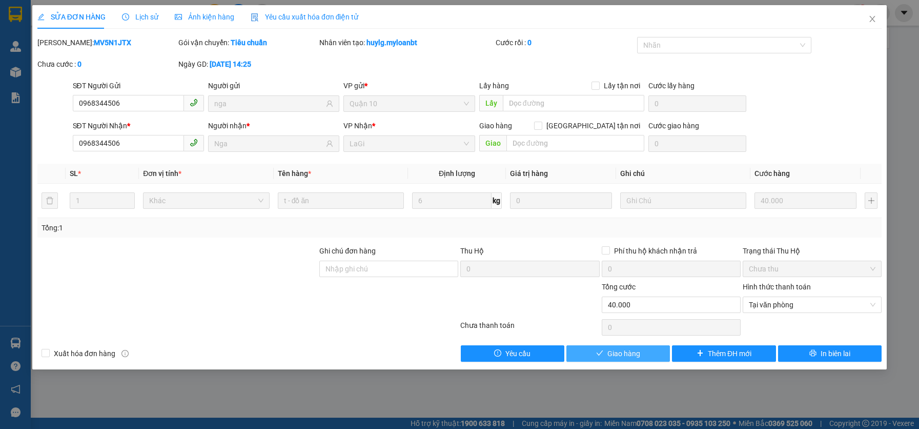
drag, startPoint x: 606, startPoint y: 342, endPoint x: 609, endPoint y: 350, distance: 7.6
click at [606, 343] on div "Total Paid Fee 0 Total UnPaid Fee 40.000 Cash Collection Total Fee Mã ĐH: MV5N1…" at bounding box center [459, 199] width 844 height 325
click at [610, 350] on span "Giao hàng" at bounding box center [623, 353] width 33 height 11
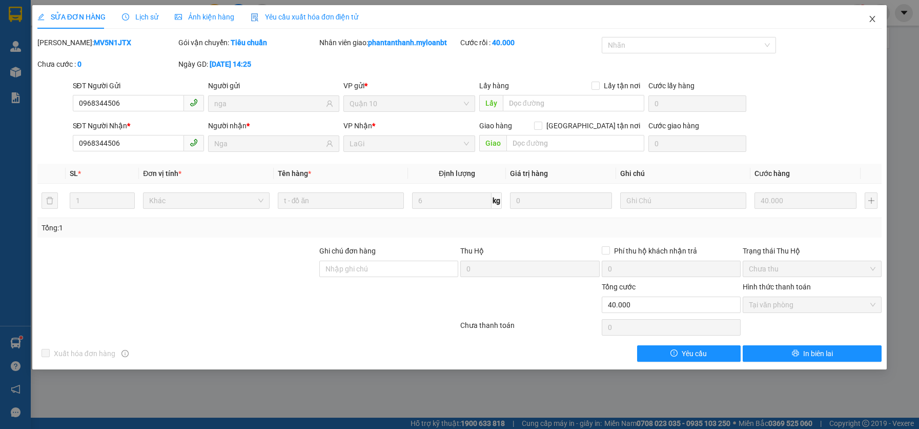
click at [869, 22] on icon "close" at bounding box center [872, 19] width 8 height 8
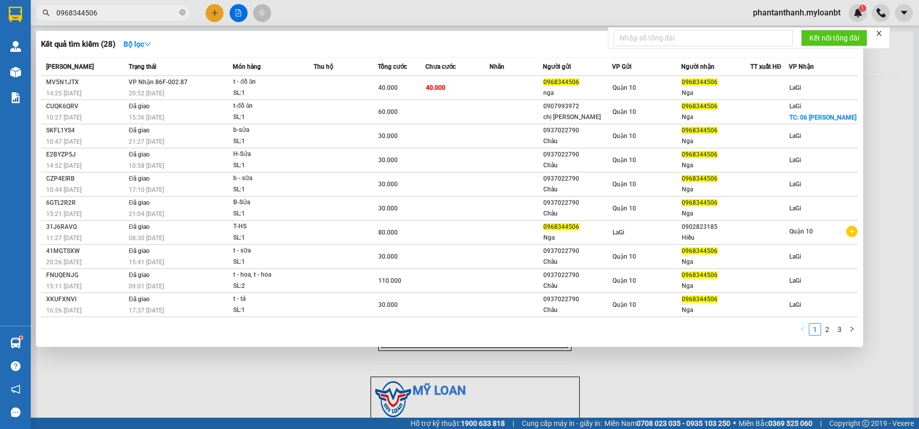
click at [125, 18] on span "0968344506" at bounding box center [113, 12] width 154 height 15
click at [125, 17] on input "0968344506" at bounding box center [116, 12] width 121 height 11
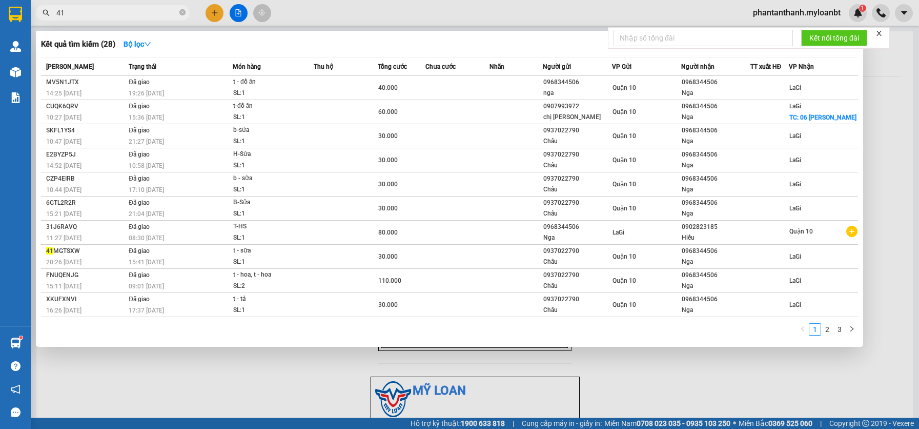
type input "4"
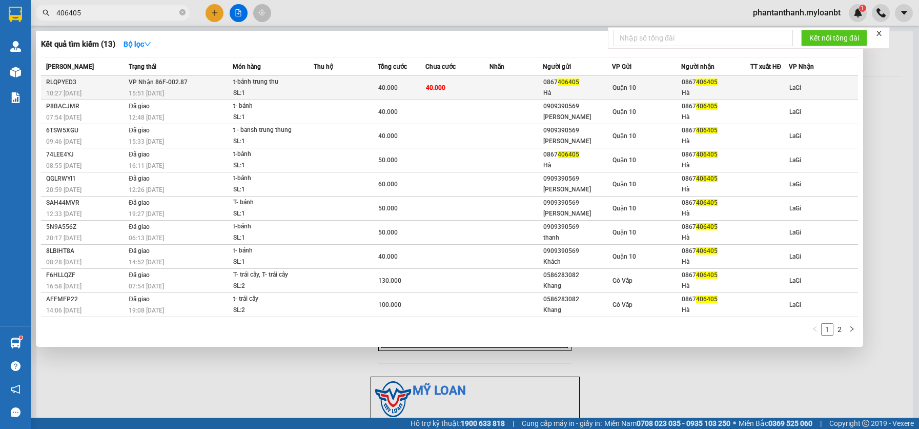
type input "406405"
click at [251, 84] on div "t-bánh trung thu" at bounding box center [271, 81] width 77 height 11
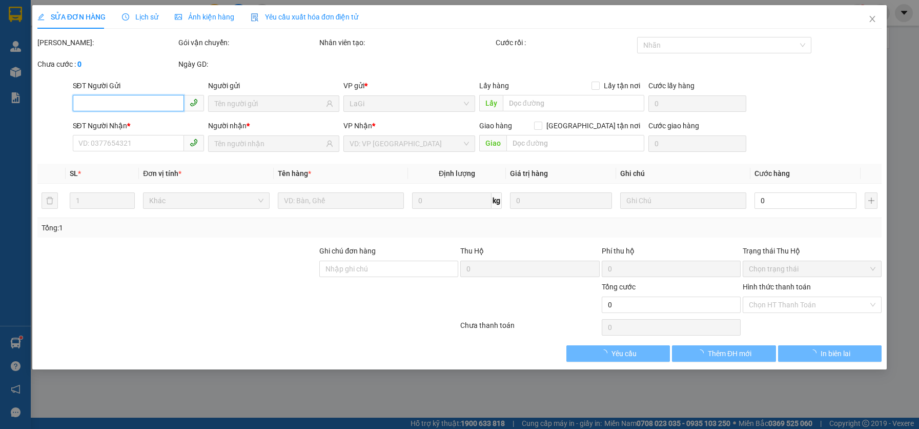
type input "0867406405"
type input "Hà"
type input "0867406405"
type input "Hà"
type input "40.000"
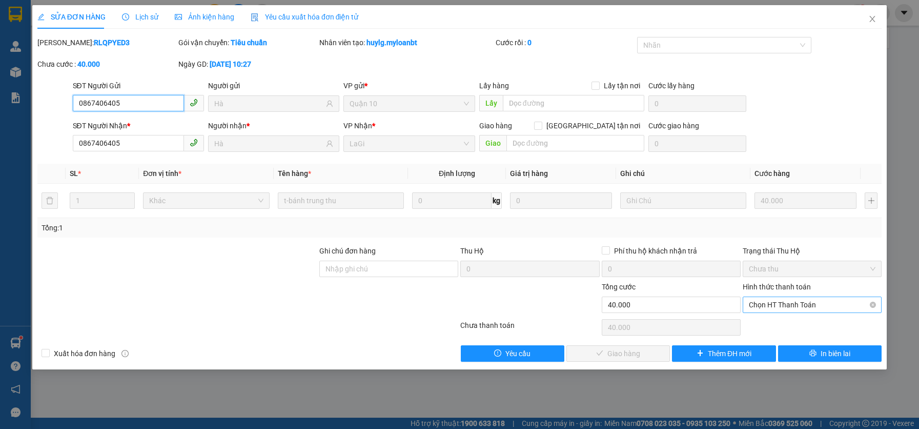
click at [761, 305] on span "Chọn HT Thanh Toán" at bounding box center [812, 304] width 127 height 15
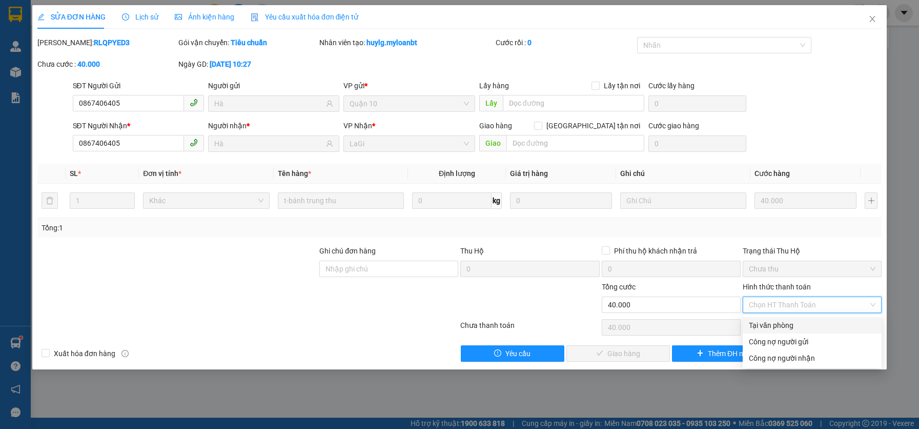
click at [757, 324] on div "Tại văn phòng" at bounding box center [812, 324] width 127 height 11
type input "0"
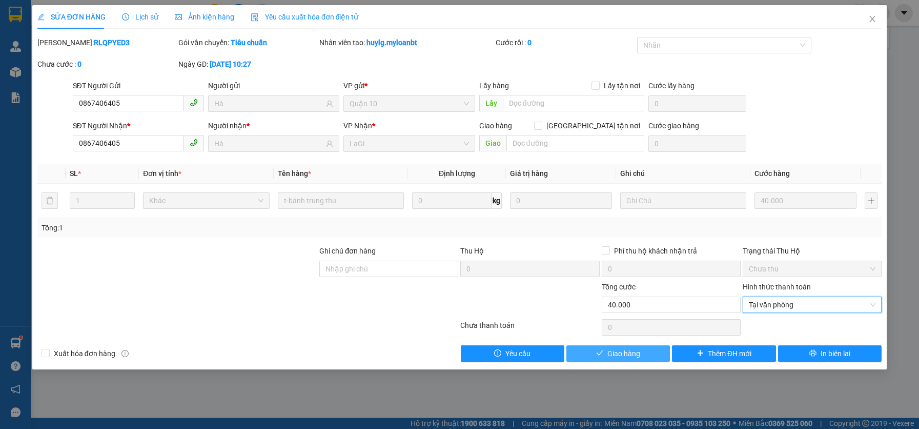
click at [626, 352] on span "Giao hàng" at bounding box center [623, 353] width 33 height 11
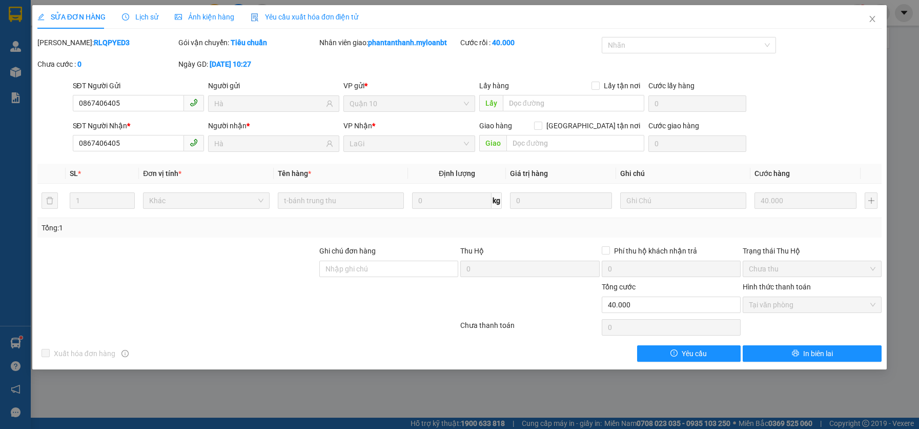
click at [396, 413] on div "SỬA ĐƠN HÀNG Lịch sử Ảnh kiện hàng Yêu cầu xuất hóa đơn điện tử Total Paid Fee …" at bounding box center [459, 214] width 919 height 429
click at [868, 18] on icon "close" at bounding box center [872, 19] width 8 height 8
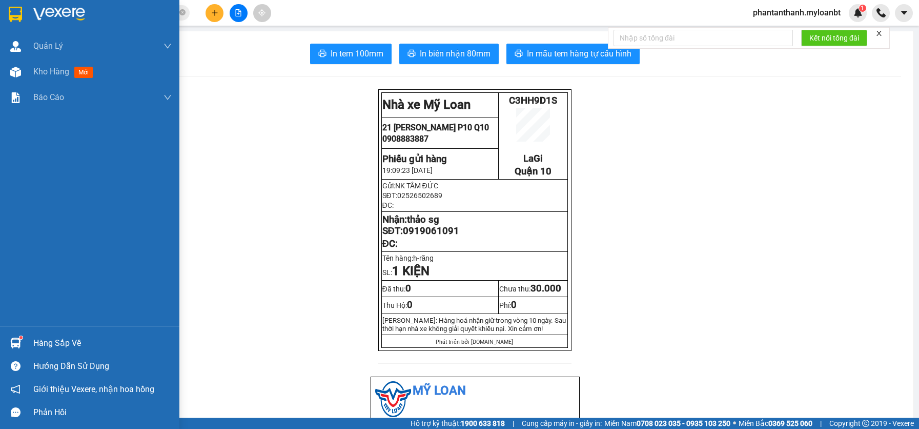
click at [20, 337] on sup at bounding box center [20, 337] width 3 height 3
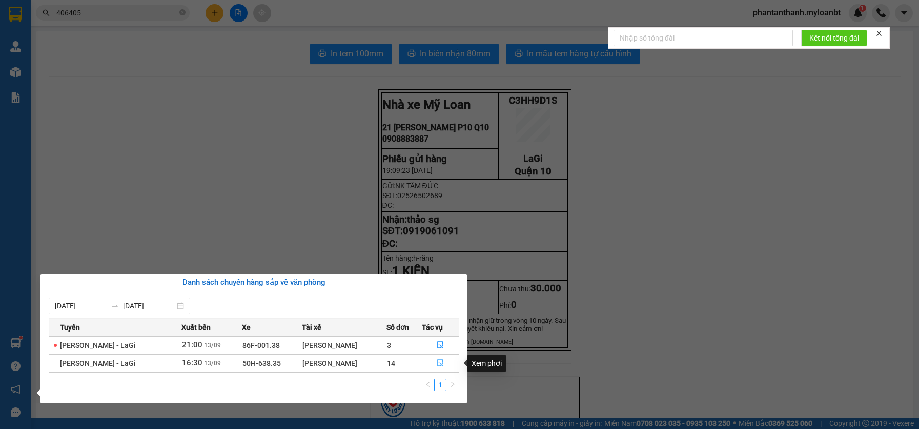
click at [442, 363] on icon "file-done" at bounding box center [440, 362] width 7 height 7
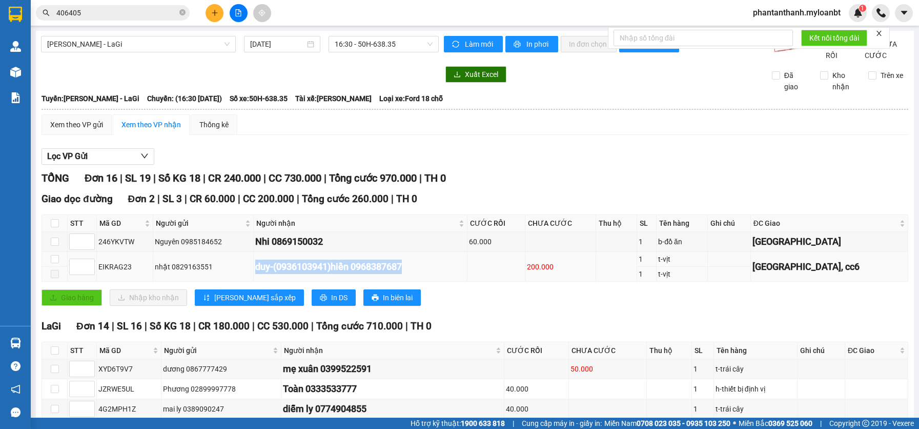
drag, startPoint x: 370, startPoint y: 265, endPoint x: 250, endPoint y: 279, distance: 120.8
click at [250, 267] on tr "EIKRAG23 nhật 0829163551 duy-(0936103941)hiền 0968387687 200.000 1 t-vịt chợ tâ…" at bounding box center [475, 259] width 866 height 15
click at [248, 272] on div "nhật 0829163551" at bounding box center [203, 266] width 97 height 11
click at [271, 274] on div "duy-(0936103941)hiền 0968387687" at bounding box center [360, 266] width 210 height 14
click at [425, 274] on div "duy-(0936103941)hiền 0968387687" at bounding box center [360, 266] width 210 height 14
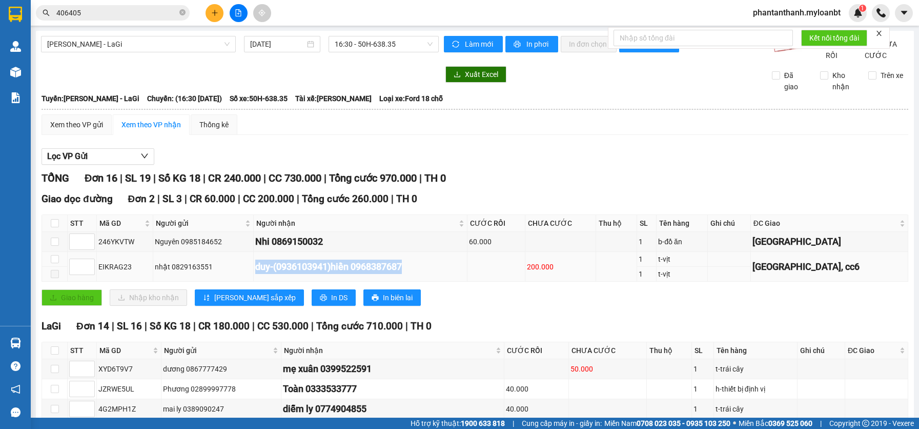
drag, startPoint x: 424, startPoint y: 277, endPoint x: 258, endPoint y: 281, distance: 166.7
click at [258, 281] on td "duy-(0936103941)hiền 0968387687" at bounding box center [361, 267] width 214 height 30
click at [413, 274] on div "duy-(0936103941)hiền 0968387687" at bounding box center [360, 266] width 210 height 14
drag, startPoint x: 445, startPoint y: 280, endPoint x: 458, endPoint y: 279, distance: 12.9
click at [445, 274] on div "duy-(0936103941)hiền 0968387687" at bounding box center [360, 266] width 210 height 14
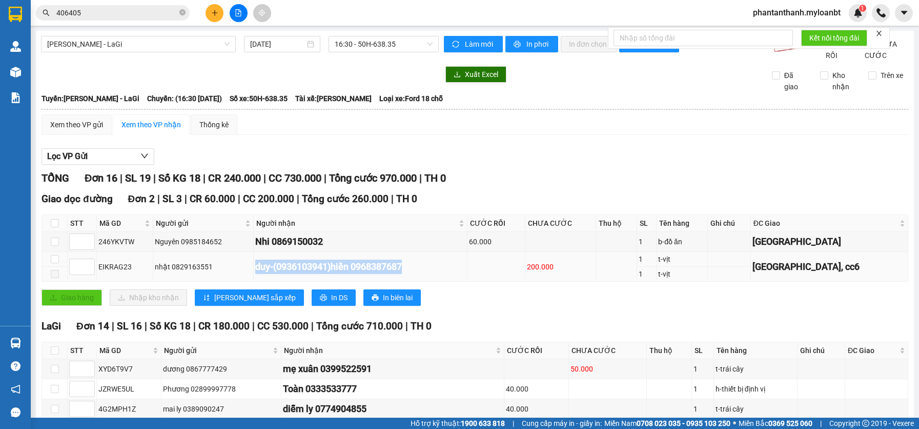
click at [465, 274] on div "duy-(0936103941)hiền 0968387687" at bounding box center [360, 266] width 210 height 14
drag, startPoint x: 587, startPoint y: 280, endPoint x: 526, endPoint y: 279, distance: 61.5
click at [526, 267] on tr "EIKRAG23 nhật 0829163551 duy-(0936103941)hiền 0968387687 200.000 1 t-vịt chợ tâ…" at bounding box center [475, 259] width 866 height 15
click at [511, 281] on td at bounding box center [497, 267] width 58 height 30
click at [94, 14] on input "406405" at bounding box center [116, 12] width 121 height 11
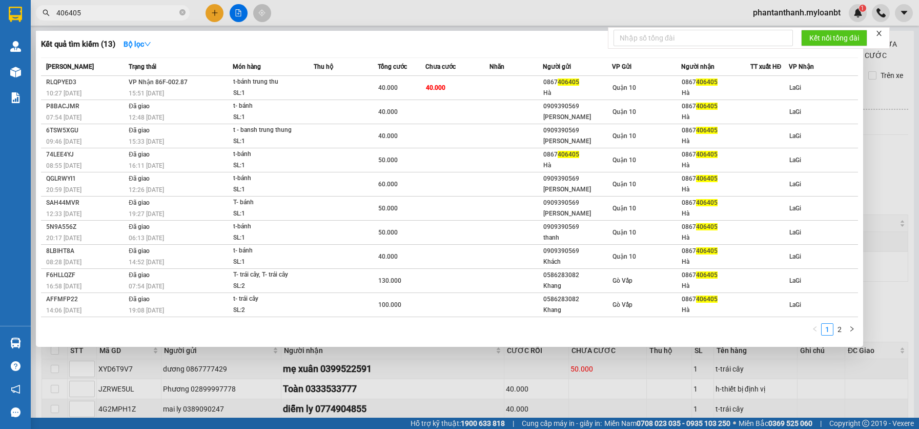
click at [94, 14] on input "406405" at bounding box center [116, 12] width 121 height 11
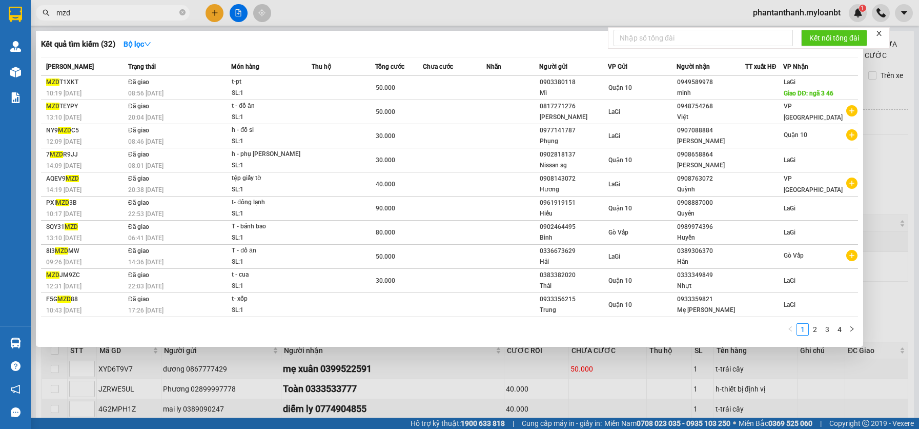
type input "mzd"
click at [183, 12] on icon "close-circle" at bounding box center [182, 12] width 6 height 6
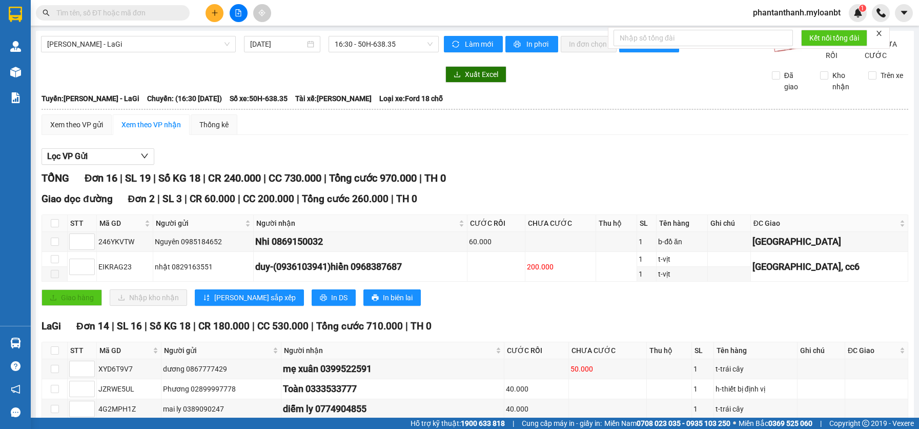
click at [170, 13] on input "text" at bounding box center [116, 12] width 121 height 11
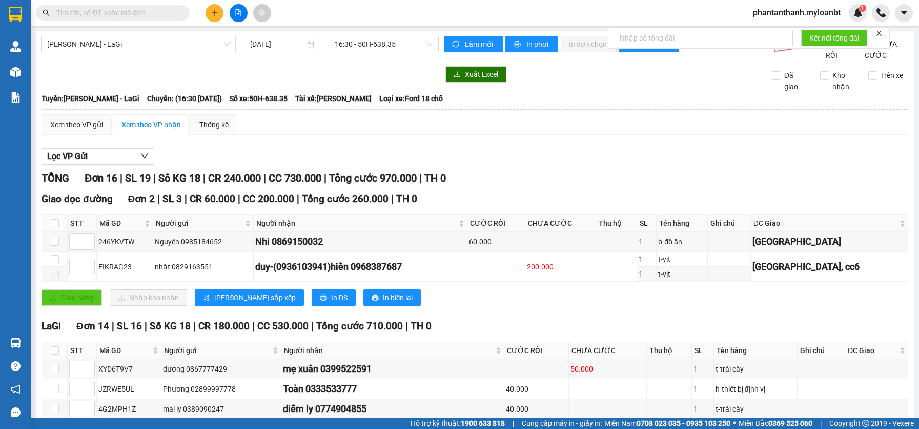
click at [170, 13] on input "text" at bounding box center [116, 12] width 121 height 11
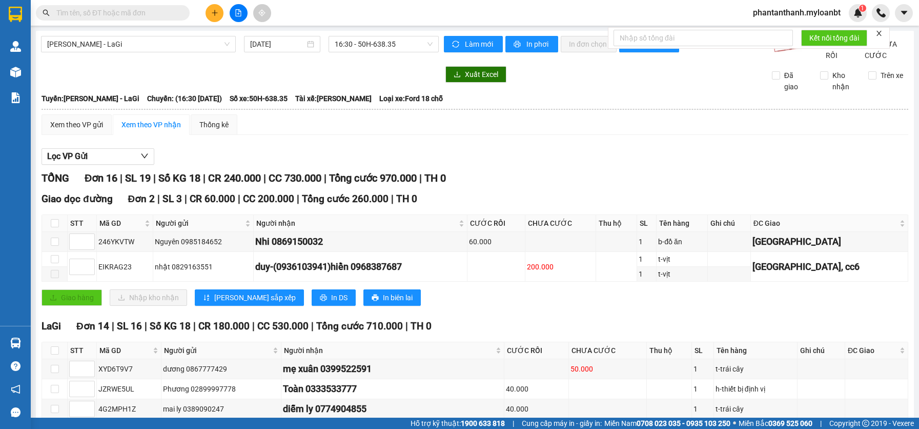
click at [170, 13] on input "text" at bounding box center [116, 12] width 121 height 11
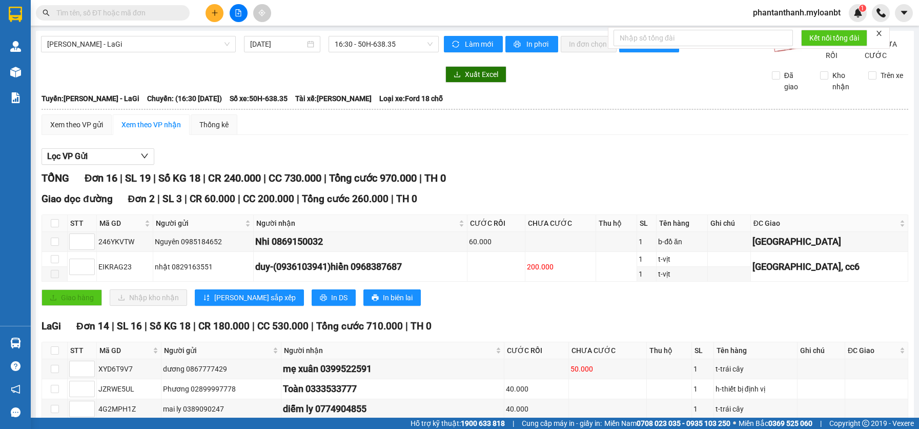
click at [158, 15] on input "text" at bounding box center [116, 12] width 121 height 11
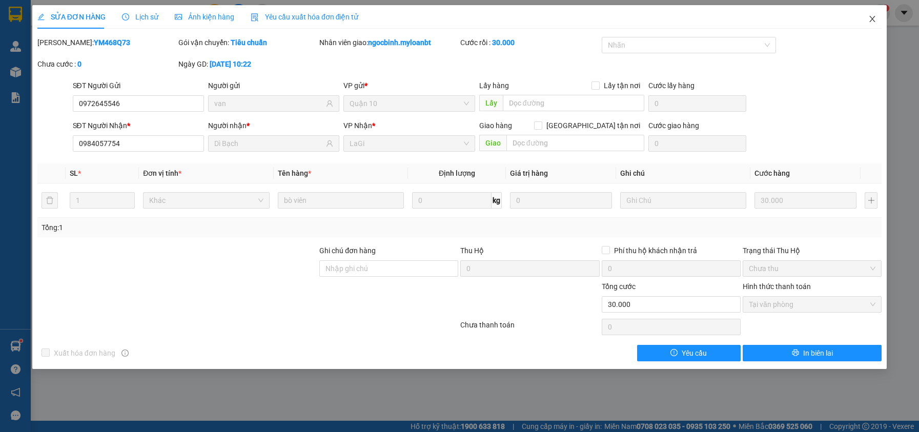
click at [876, 22] on icon "close" at bounding box center [872, 19] width 8 height 8
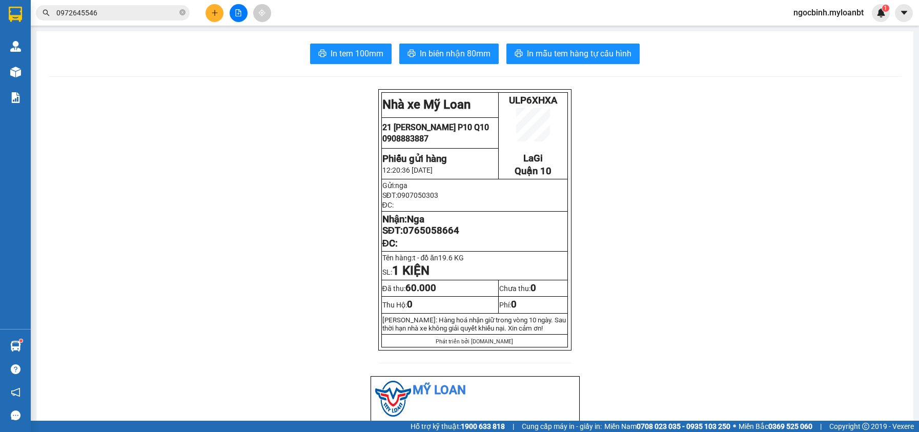
click at [134, 19] on span "0972645546" at bounding box center [113, 12] width 154 height 15
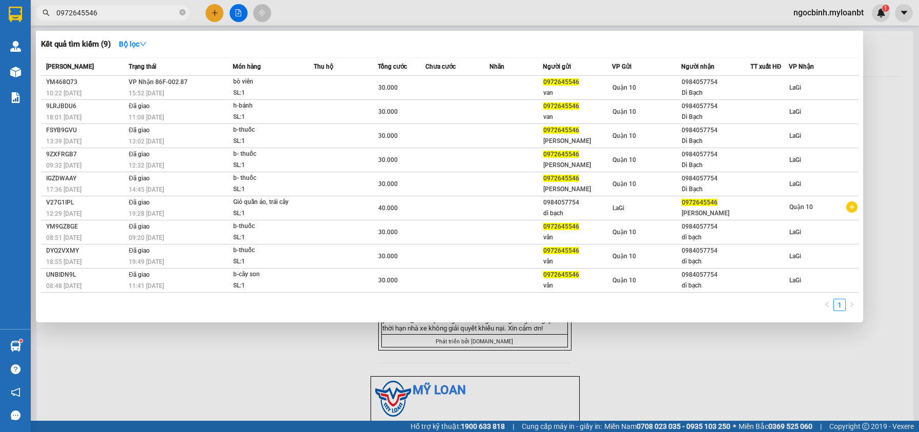
click at [136, 11] on input "0972645546" at bounding box center [116, 12] width 121 height 11
paste input "6042453"
click at [136, 11] on input "0972645546" at bounding box center [116, 12] width 121 height 11
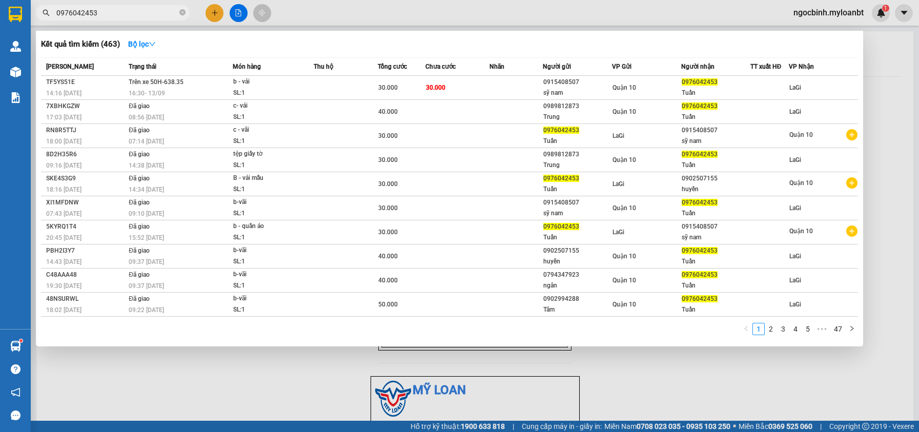
type input "0976042453"
